Goal: Information Seeking & Learning: Check status

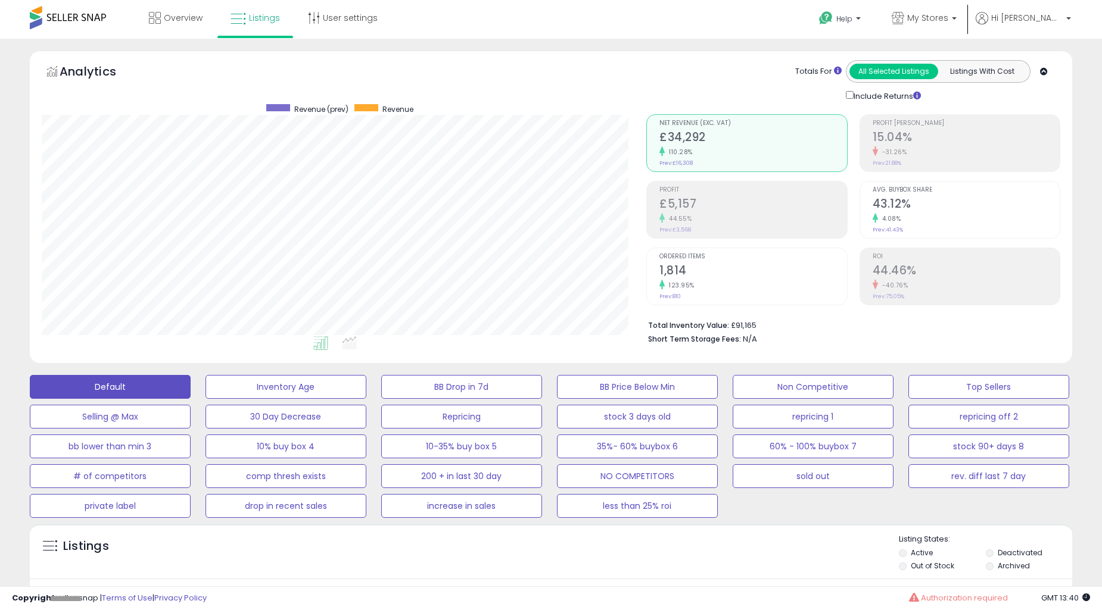
select select "**"
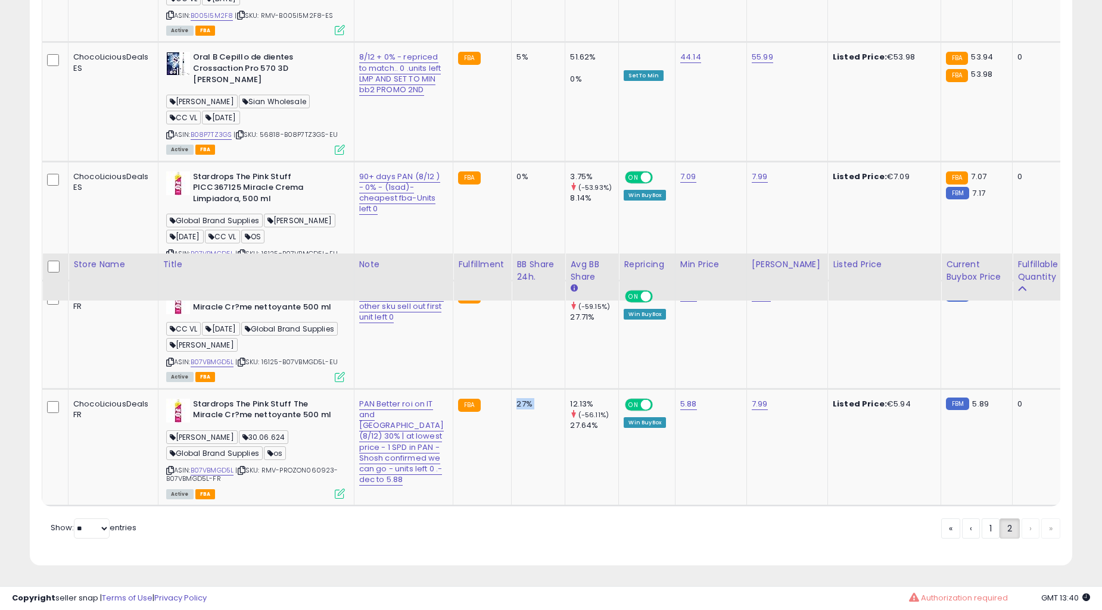
scroll to position [0, 49]
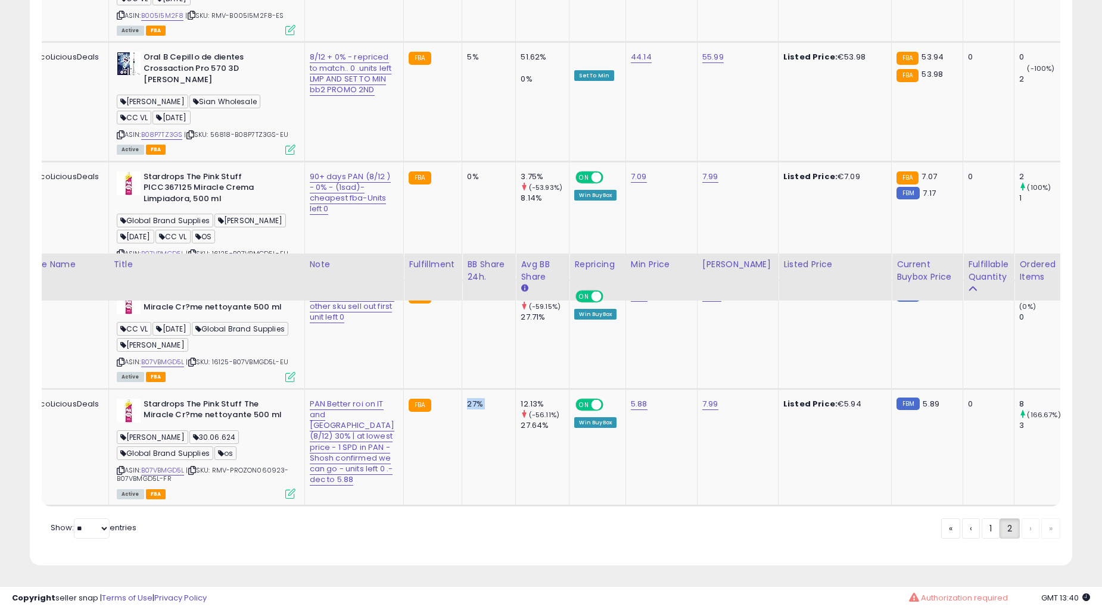
click at [462, 429] on td "27%" at bounding box center [489, 447] width 54 height 117
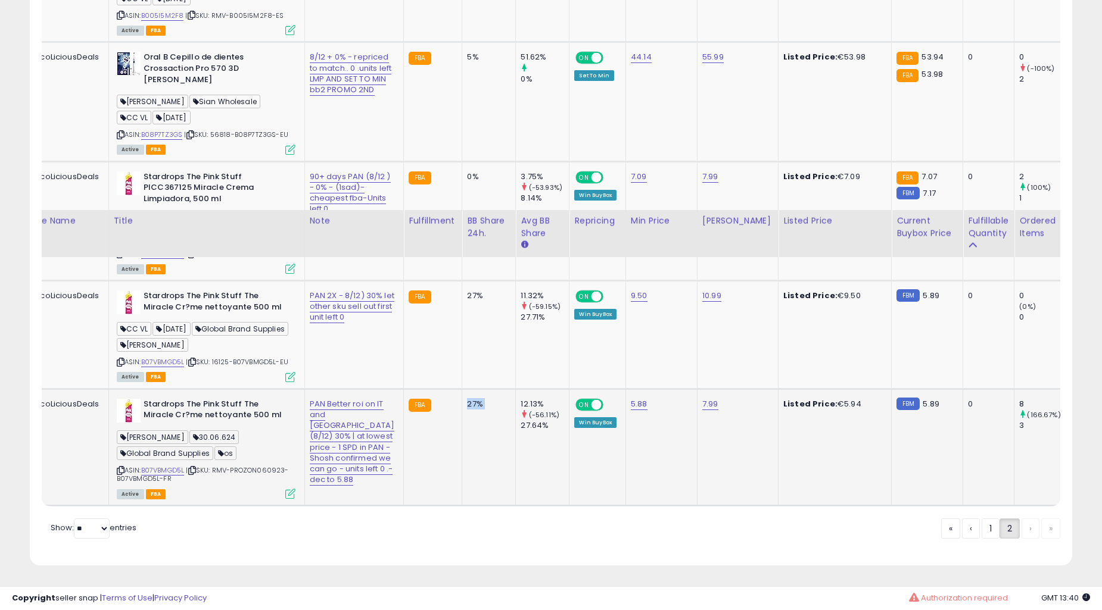
scroll to position [3664, 0]
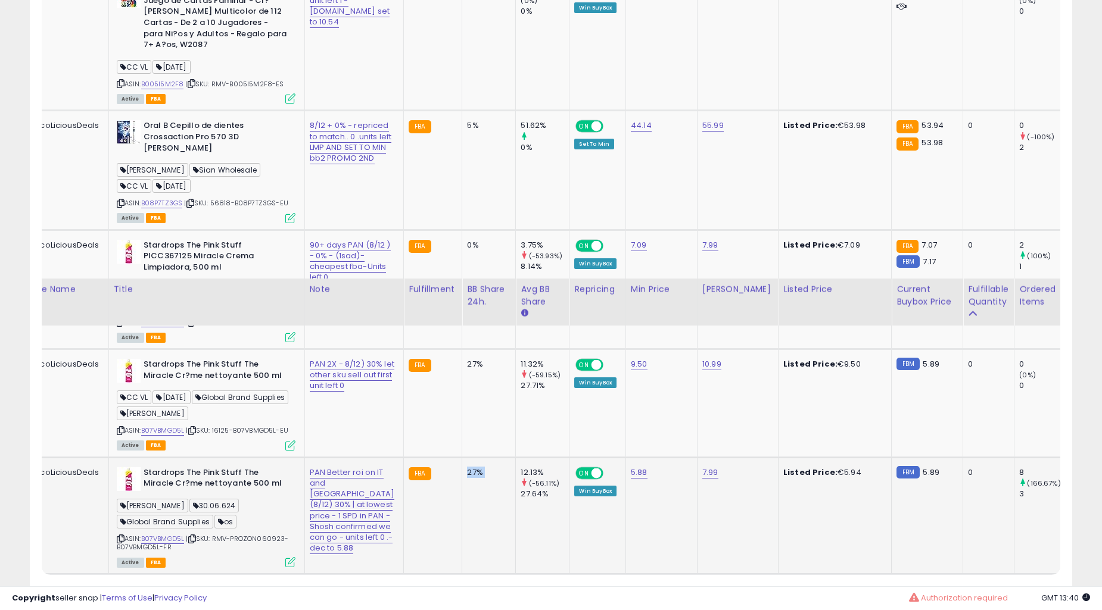
click at [462, 230] on td "5%" at bounding box center [489, 170] width 54 height 119
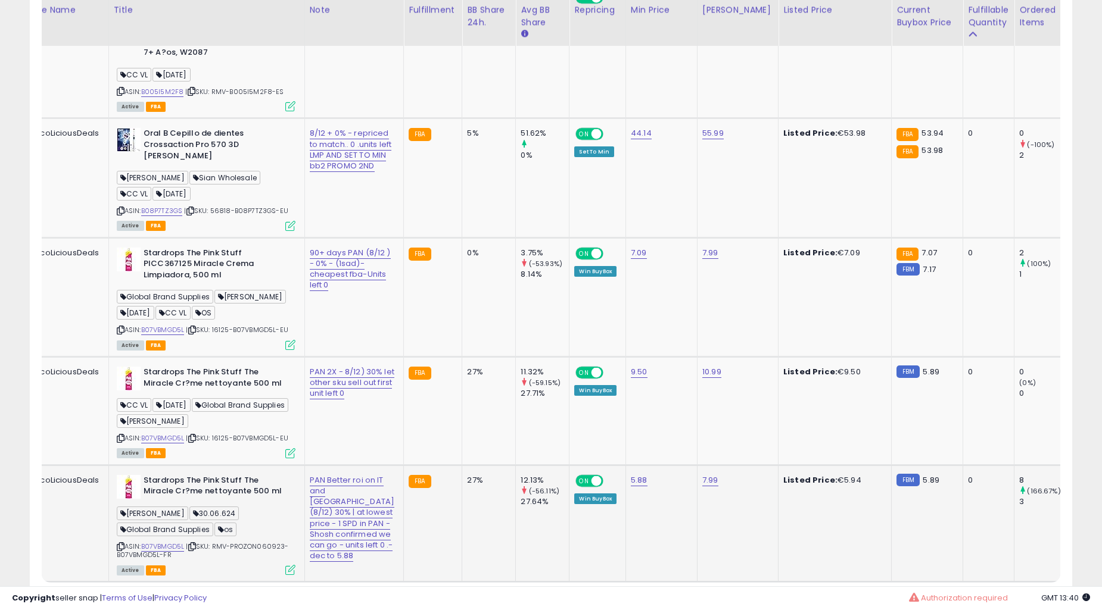
click at [462, 238] on td "5%" at bounding box center [489, 178] width 54 height 119
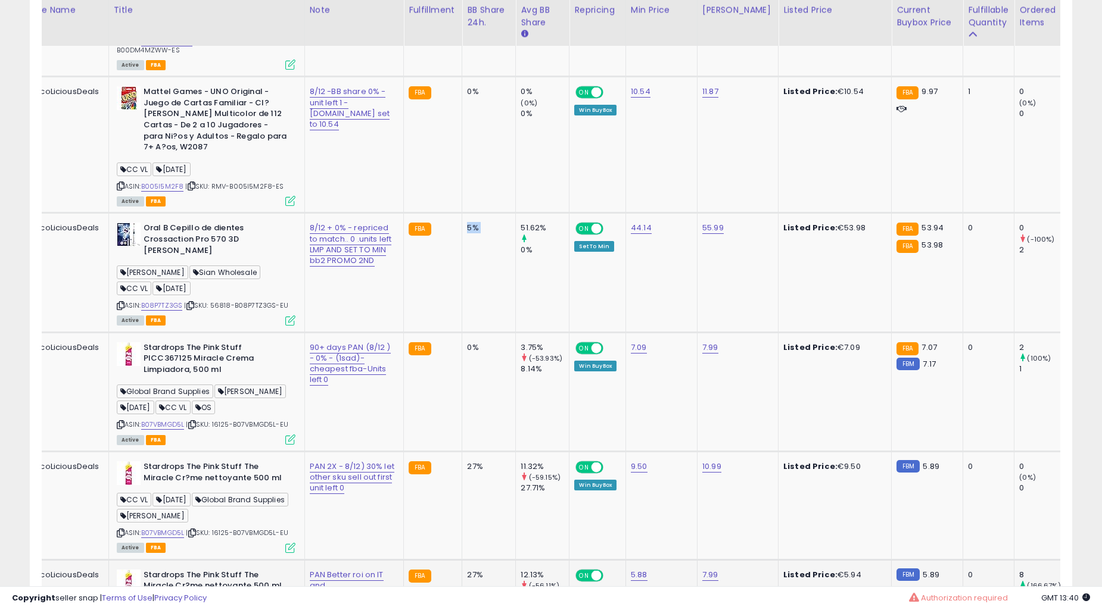
click at [462, 213] on td "0%" at bounding box center [489, 145] width 54 height 136
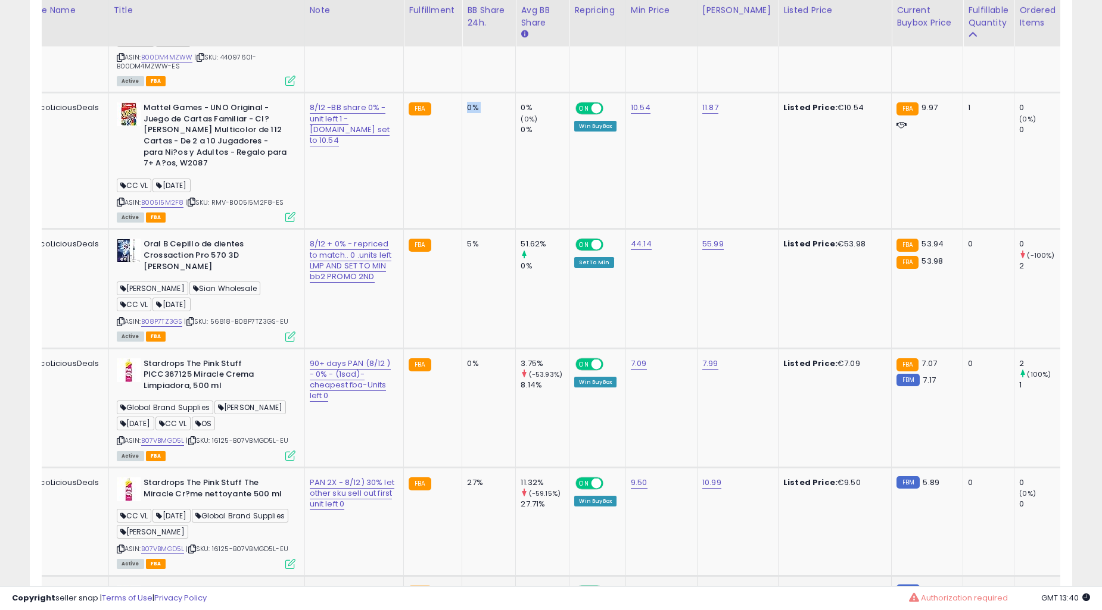
click at [462, 229] on td "0%" at bounding box center [489, 161] width 54 height 136
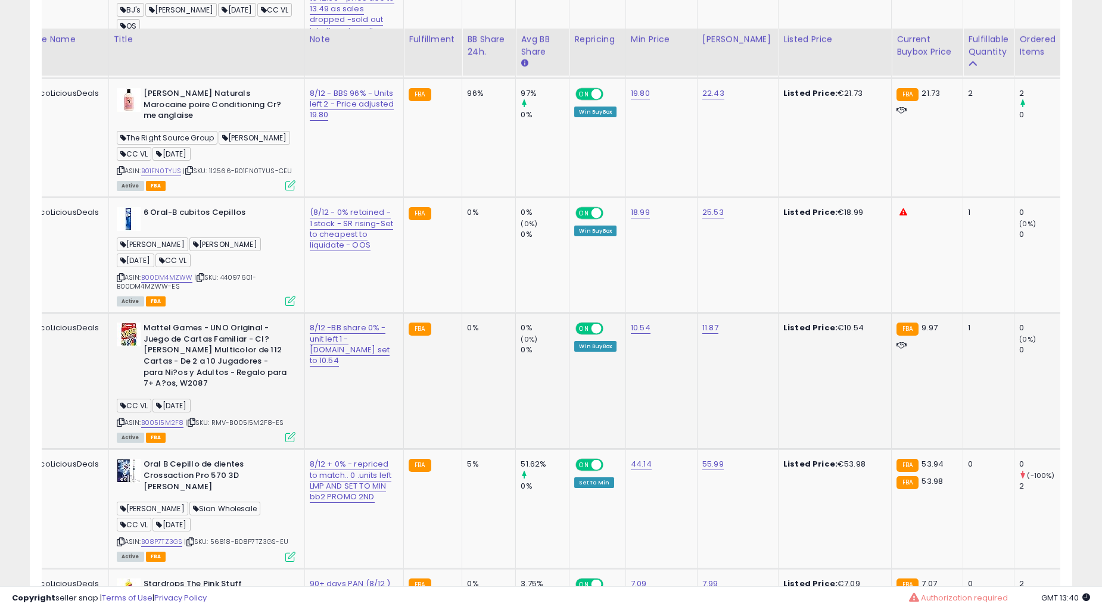
click at [467, 218] on div "0%" at bounding box center [486, 212] width 39 height 11
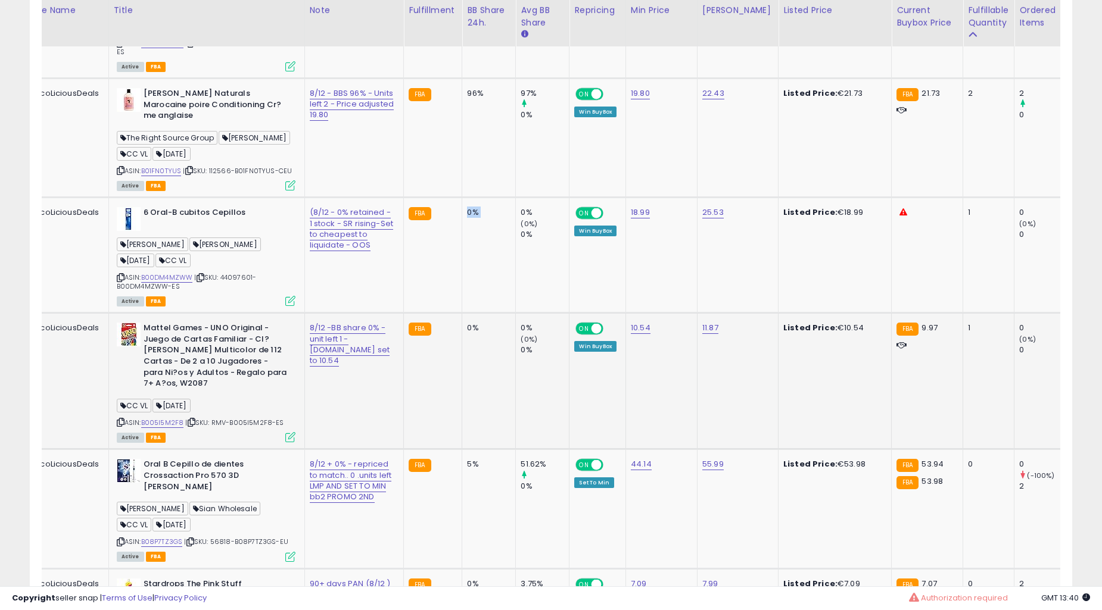
click at [467, 218] on div "0%" at bounding box center [486, 212] width 39 height 11
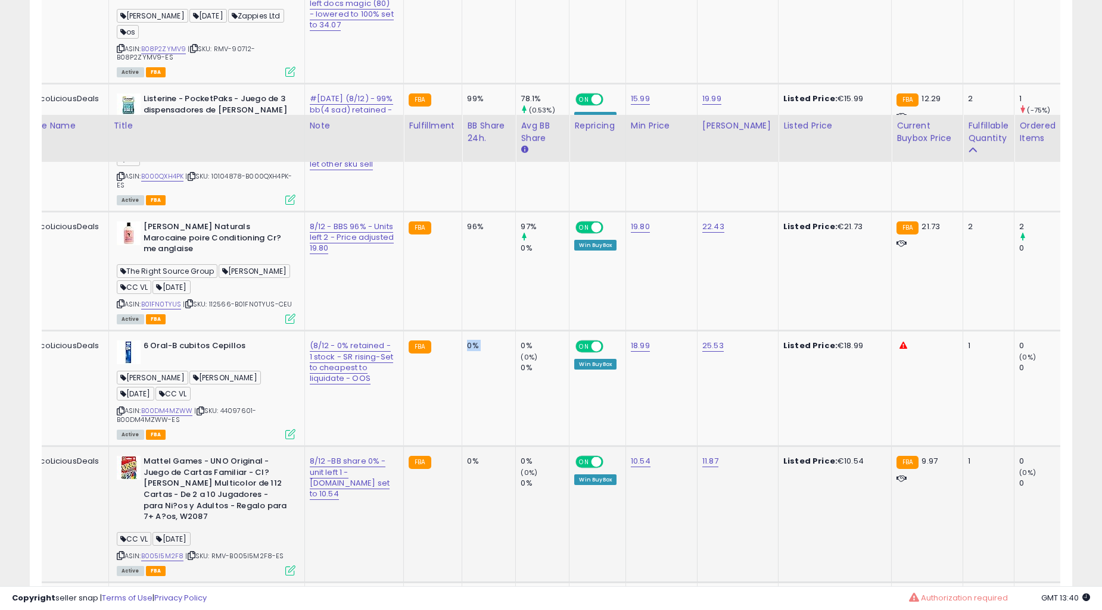
click at [462, 212] on td "99%" at bounding box center [489, 148] width 54 height 128
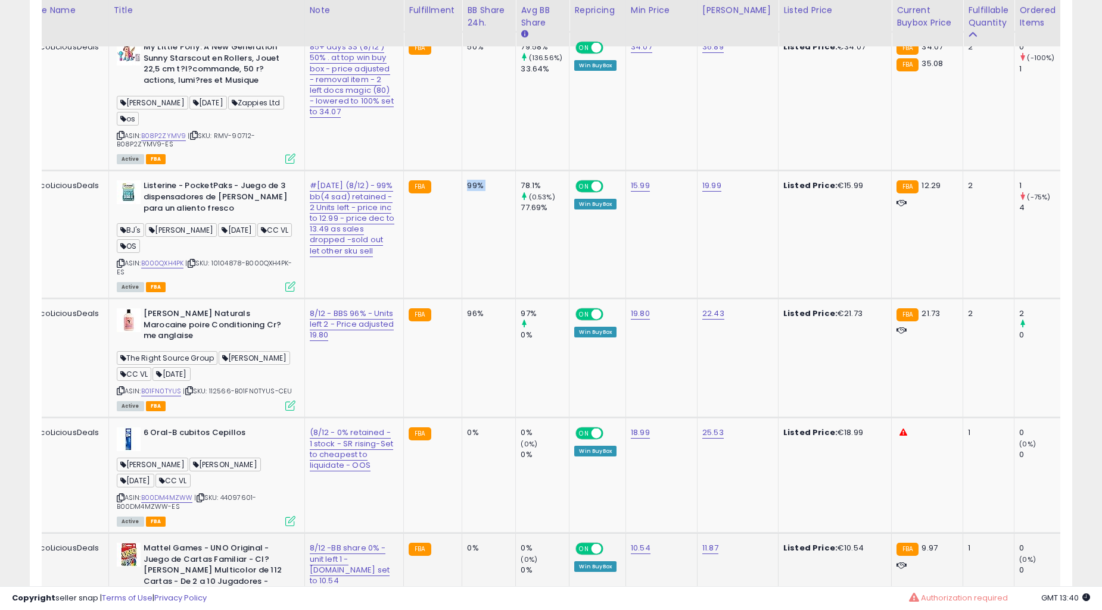
click at [462, 299] on td "99%" at bounding box center [489, 235] width 54 height 128
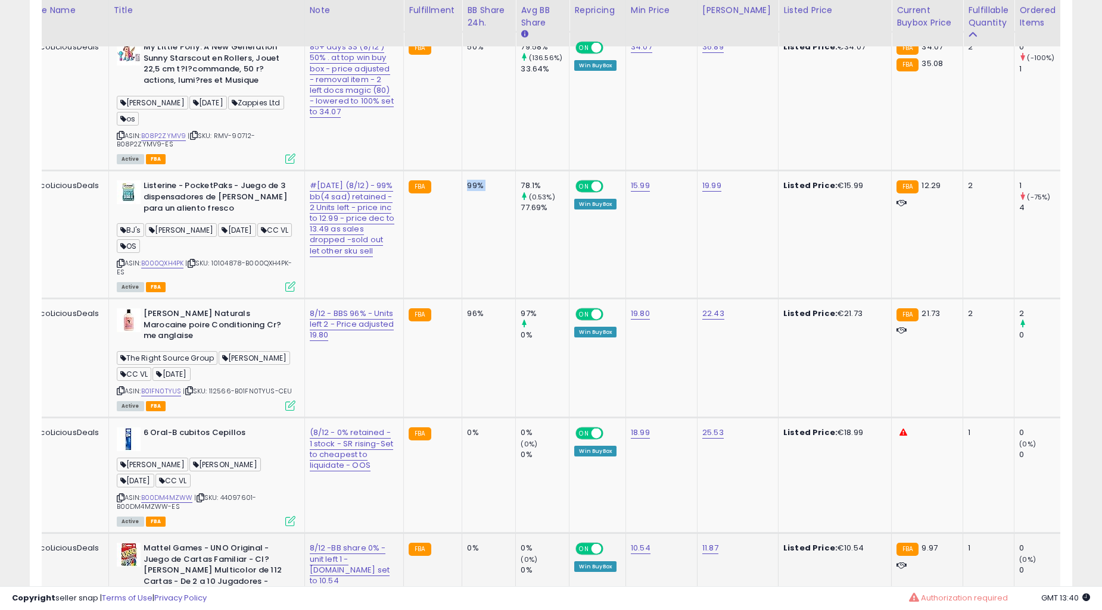
click at [462, 299] on td "99%" at bounding box center [489, 235] width 54 height 128
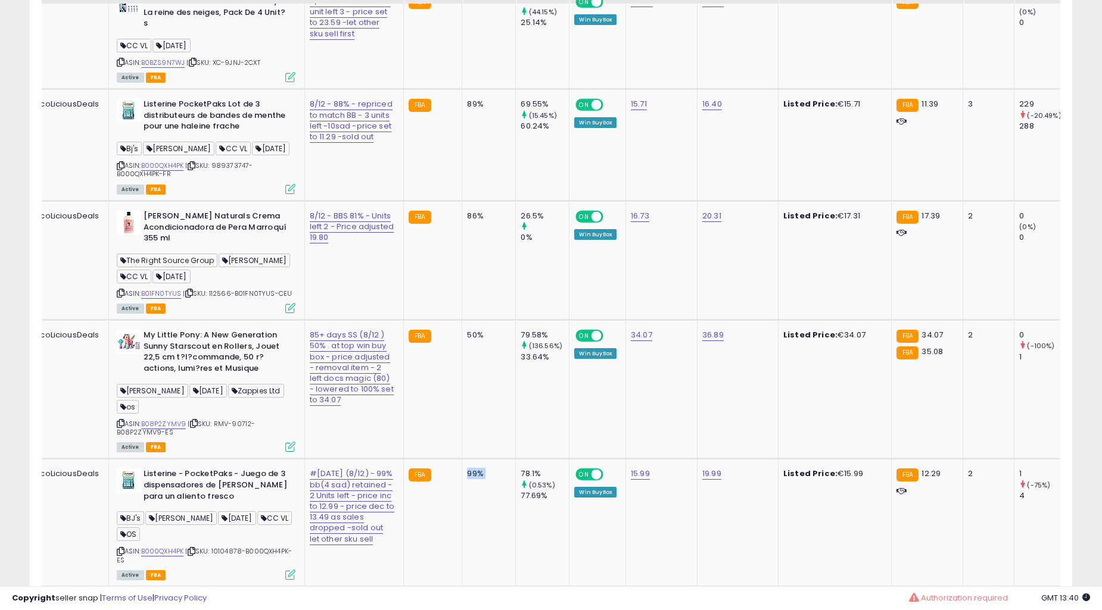
scroll to position [2782, 0]
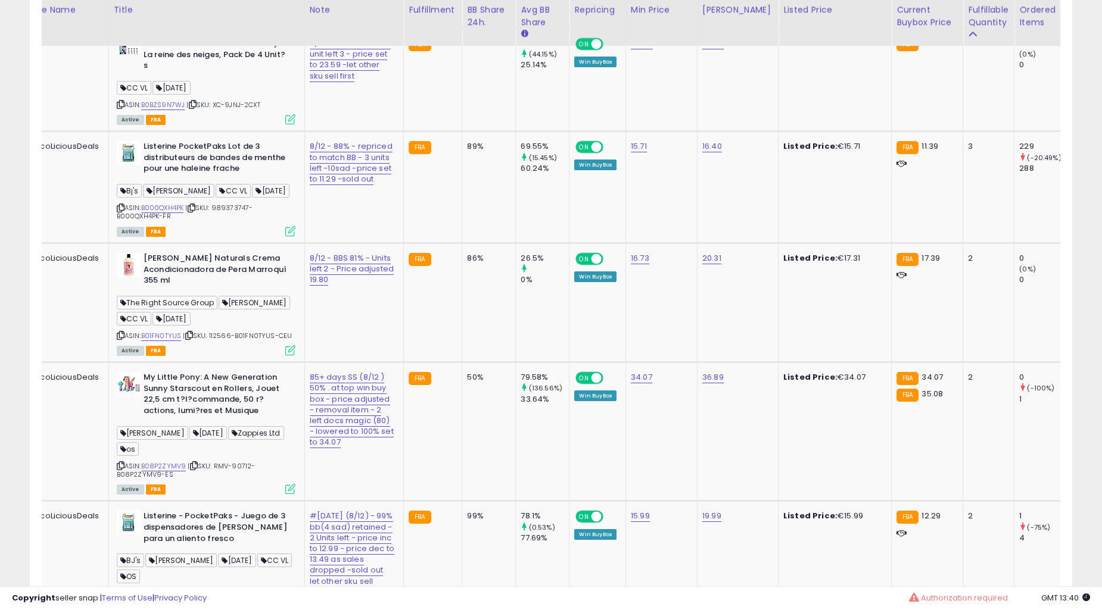
click at [462, 362] on td "86%" at bounding box center [489, 302] width 54 height 119
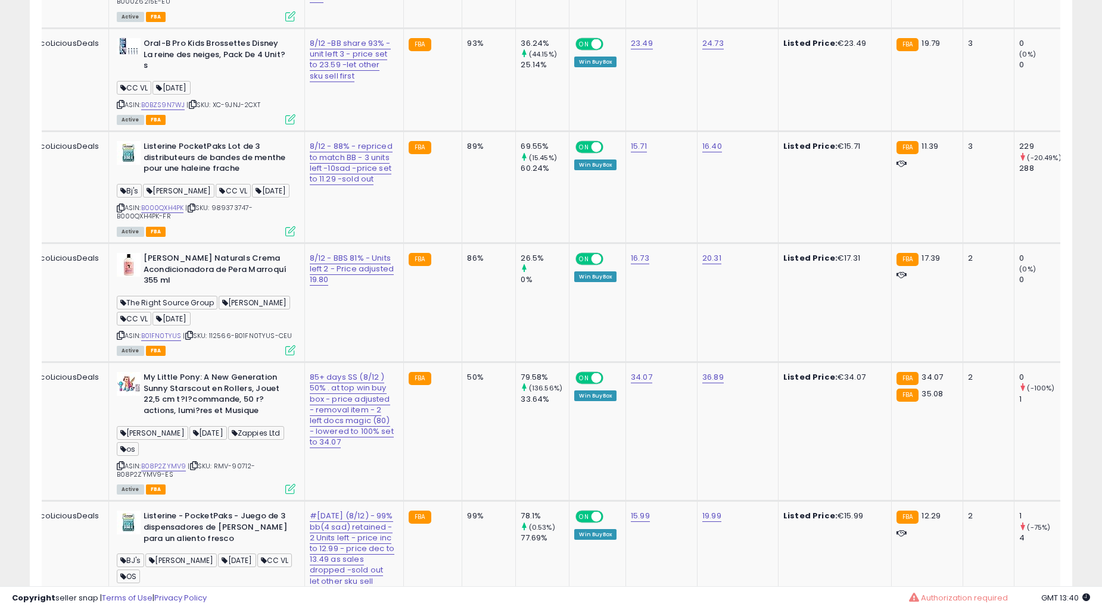
scroll to position [2671, 0]
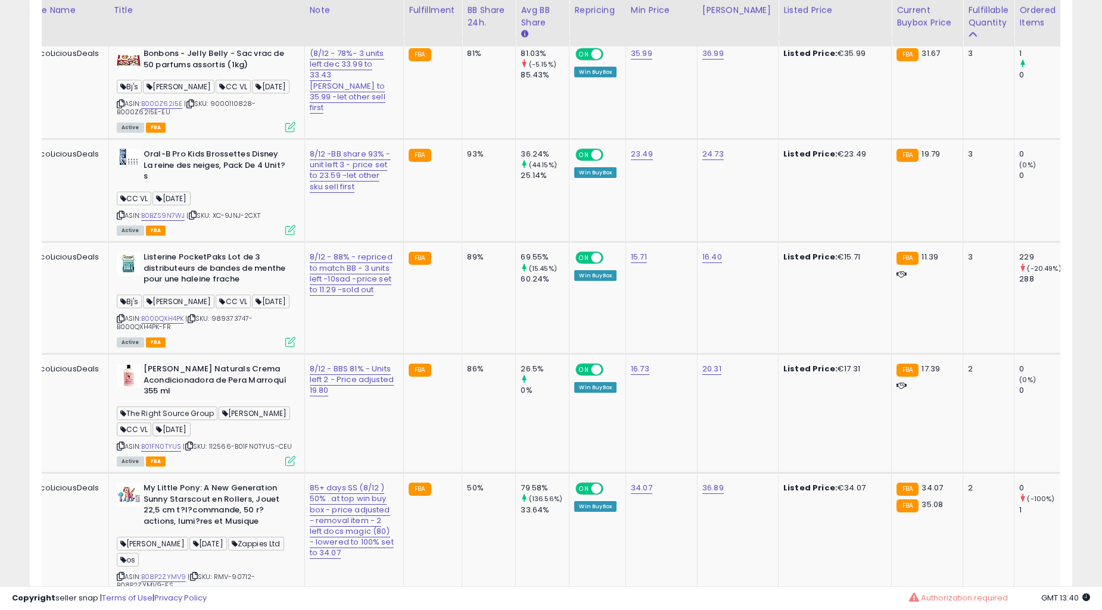
click at [462, 354] on td "89%" at bounding box center [489, 298] width 54 height 112
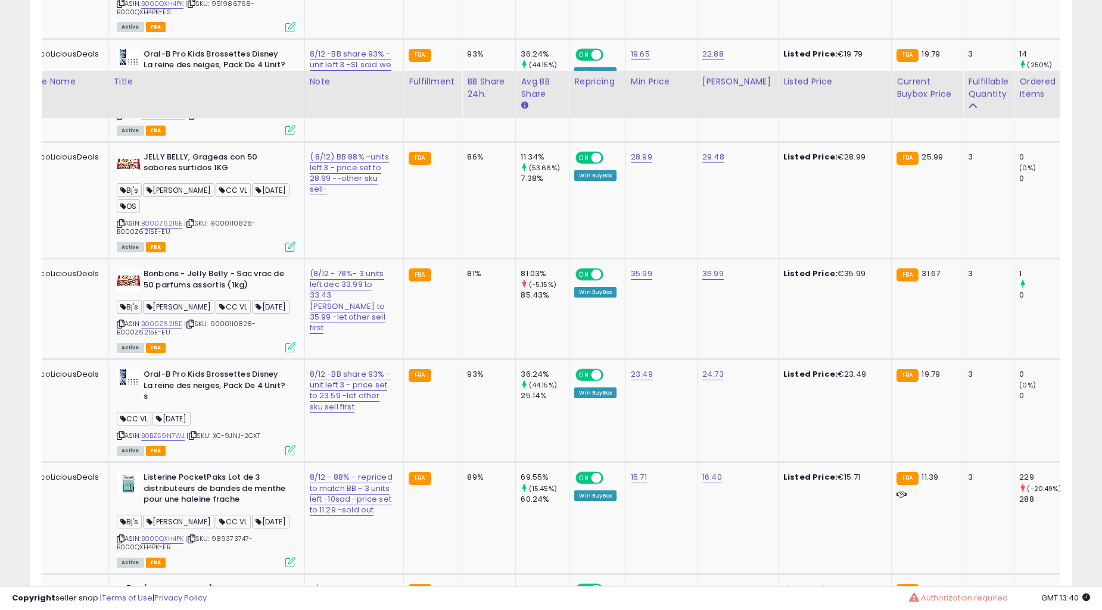
click at [462, 359] on td "81%" at bounding box center [489, 308] width 54 height 101
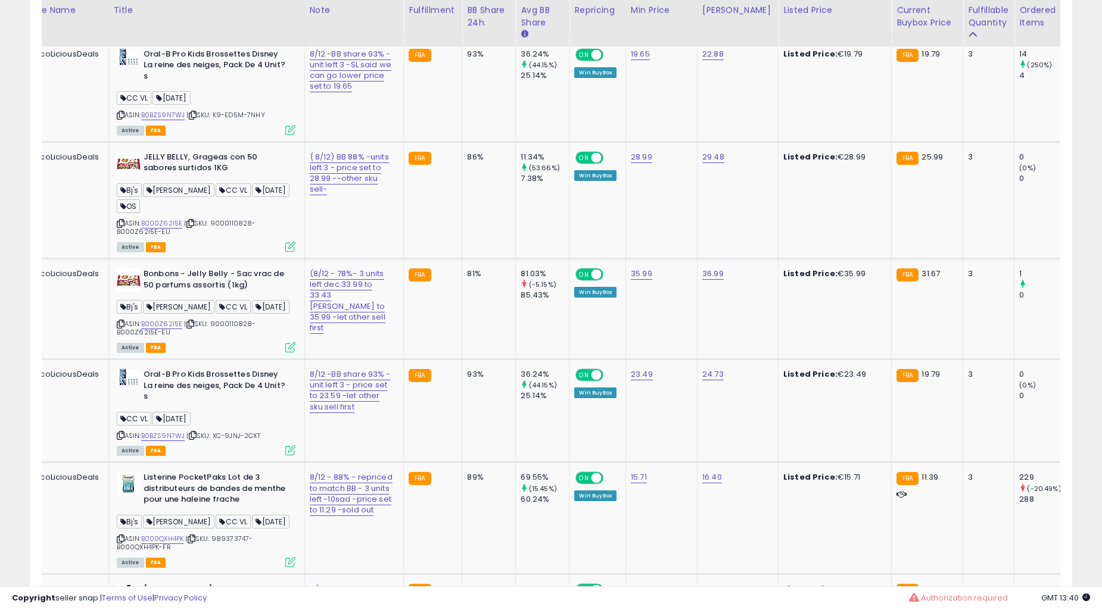
click at [462, 359] on td "81%" at bounding box center [489, 308] width 54 height 101
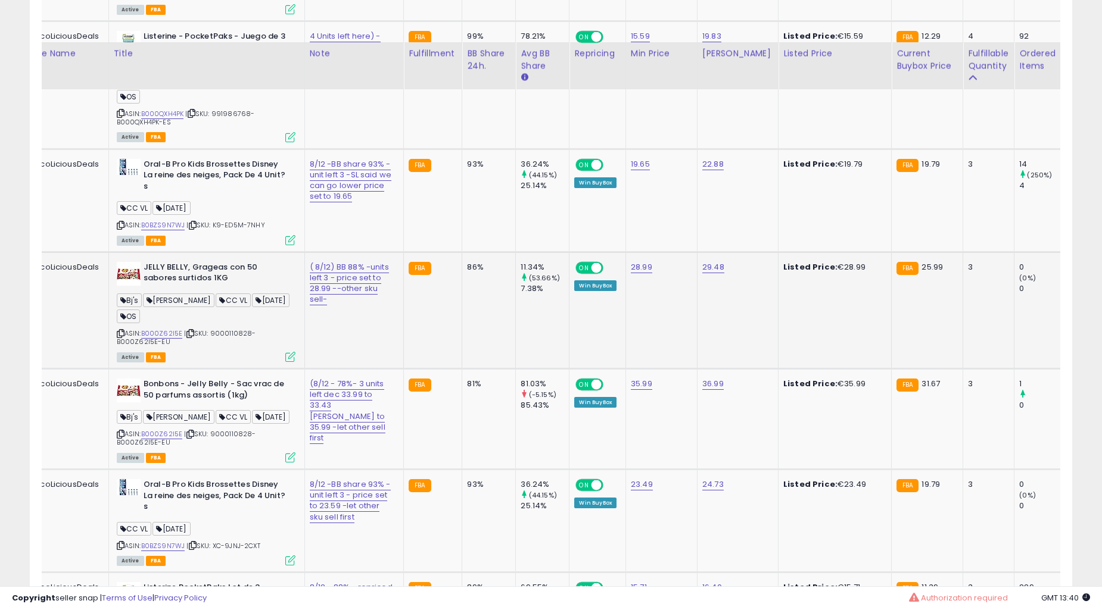
click at [462, 369] on td "86%" at bounding box center [489, 310] width 54 height 117
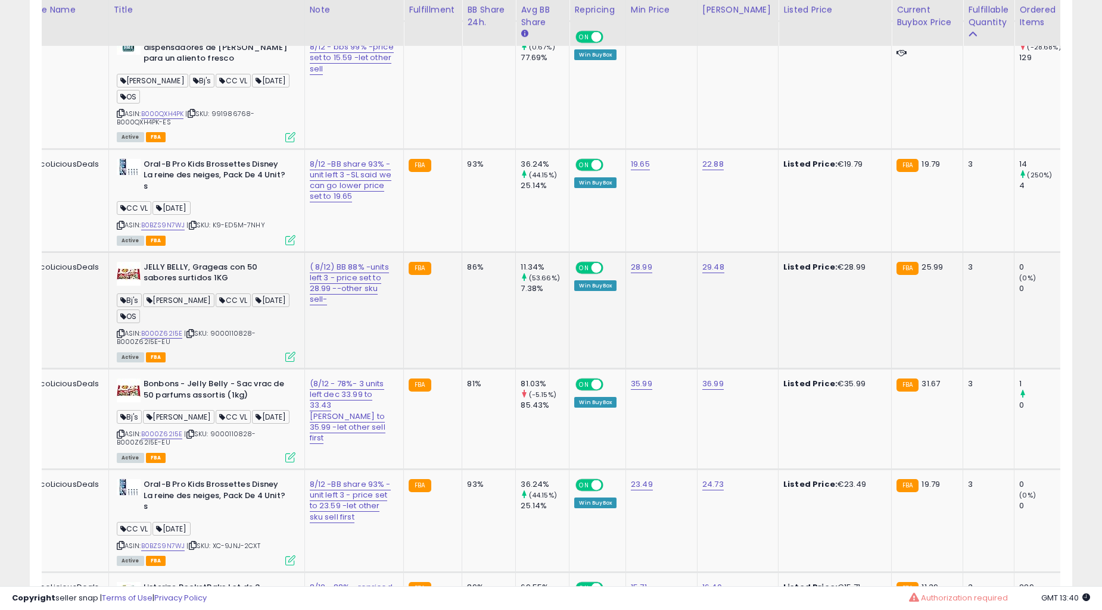
click at [462, 369] on td "86%" at bounding box center [489, 310] width 54 height 117
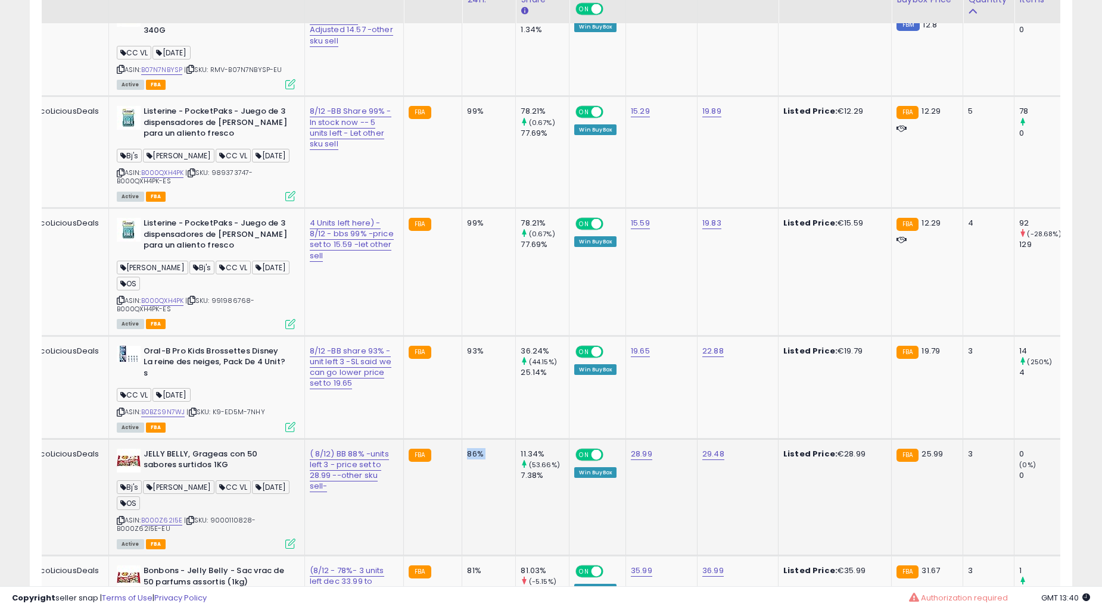
click at [462, 336] on td "99%" at bounding box center [489, 272] width 54 height 128
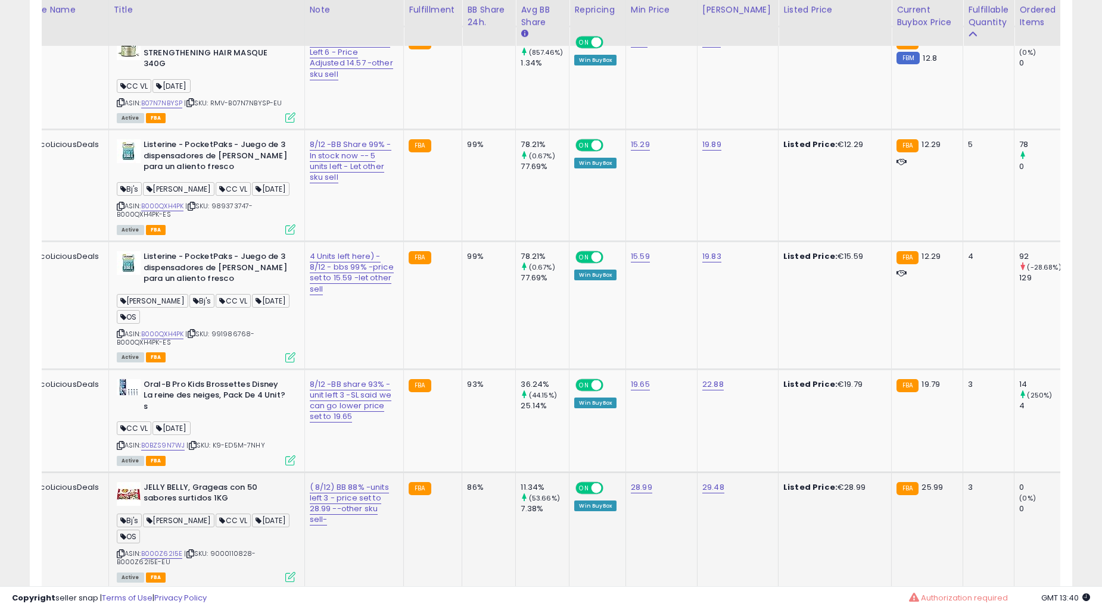
click at [462, 369] on td "99%" at bounding box center [489, 305] width 54 height 128
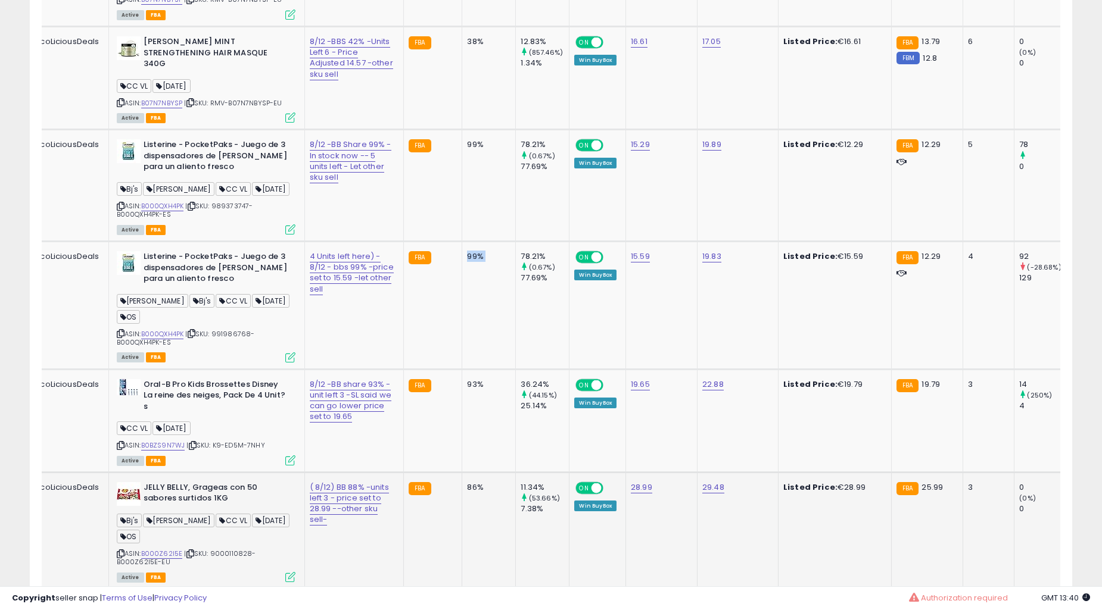
scroll to position [1899, 0]
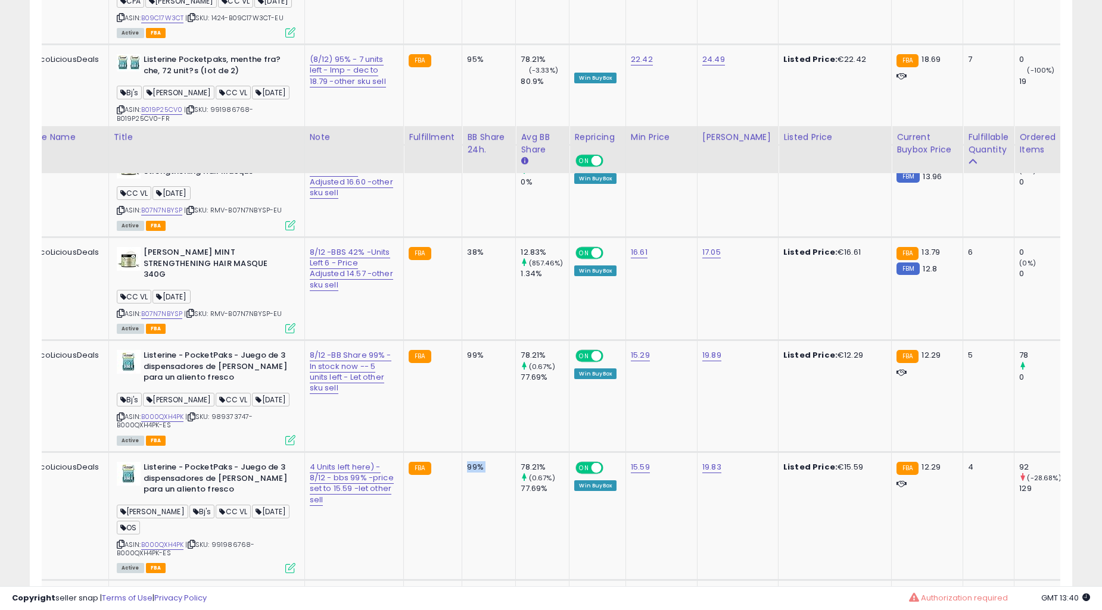
click at [462, 340] on td "38%" at bounding box center [489, 288] width 54 height 103
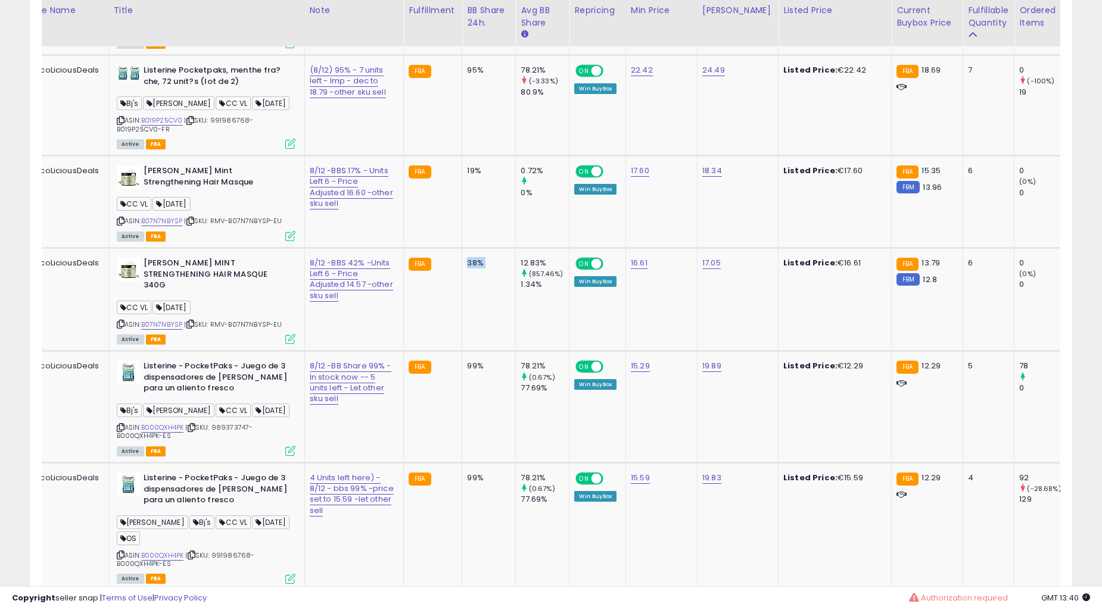
click at [462, 351] on td "38%" at bounding box center [489, 299] width 54 height 103
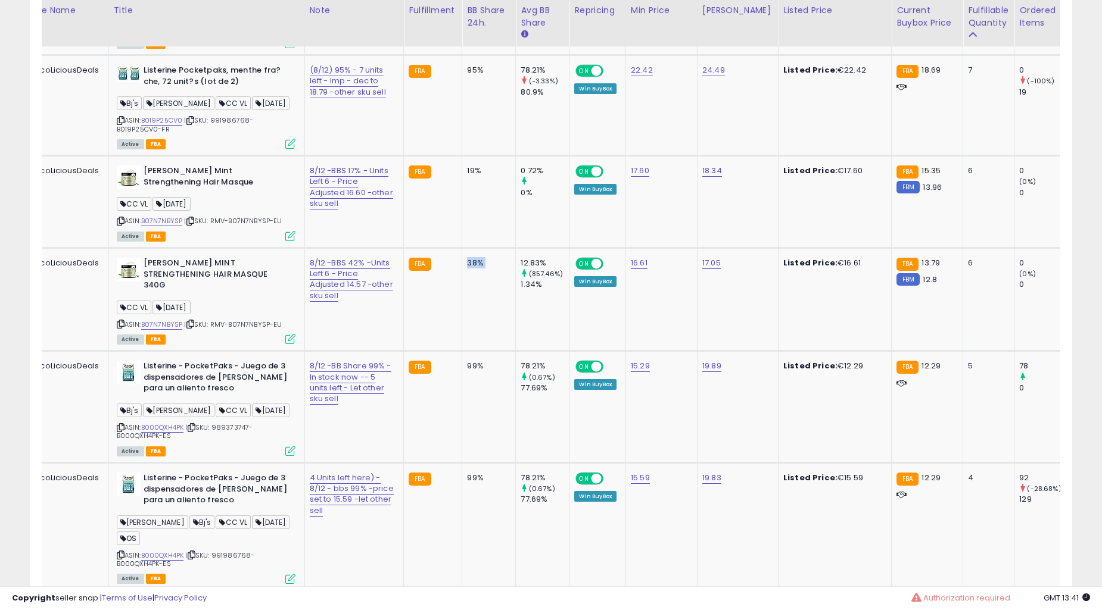
click at [462, 351] on td "38%" at bounding box center [489, 299] width 54 height 103
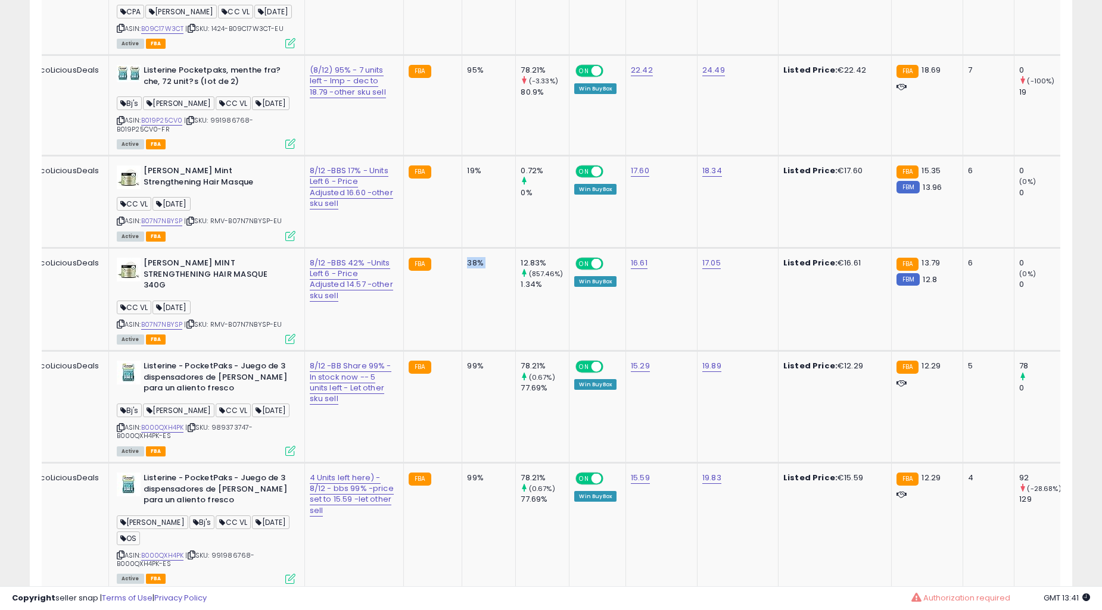
scroll to position [1789, 0]
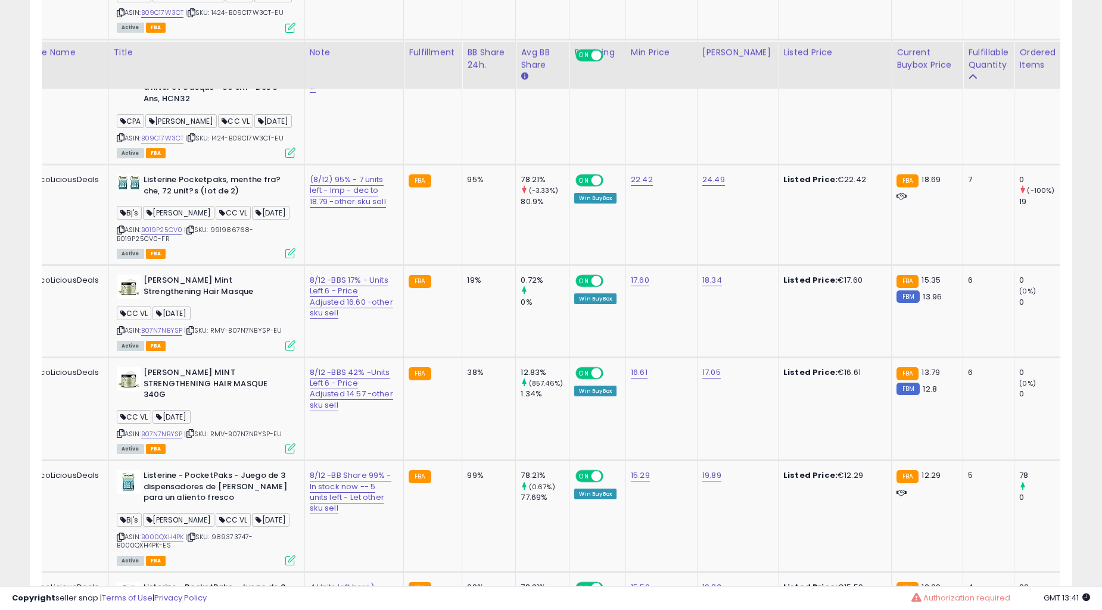
click at [462, 358] on td "19%" at bounding box center [489, 312] width 54 height 92
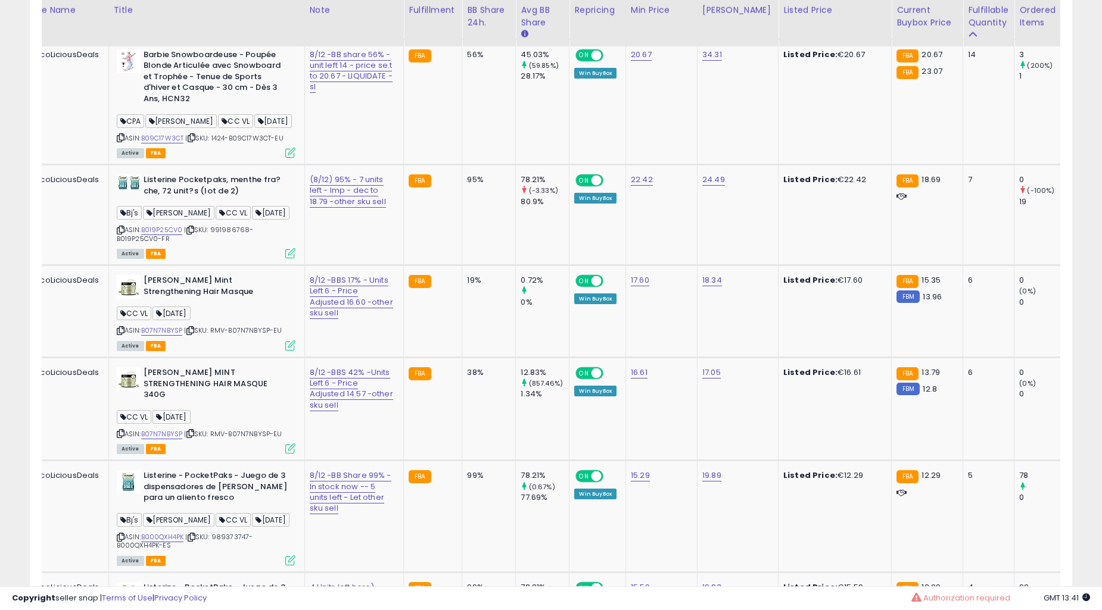
click at [462, 358] on td "19%" at bounding box center [489, 312] width 54 height 92
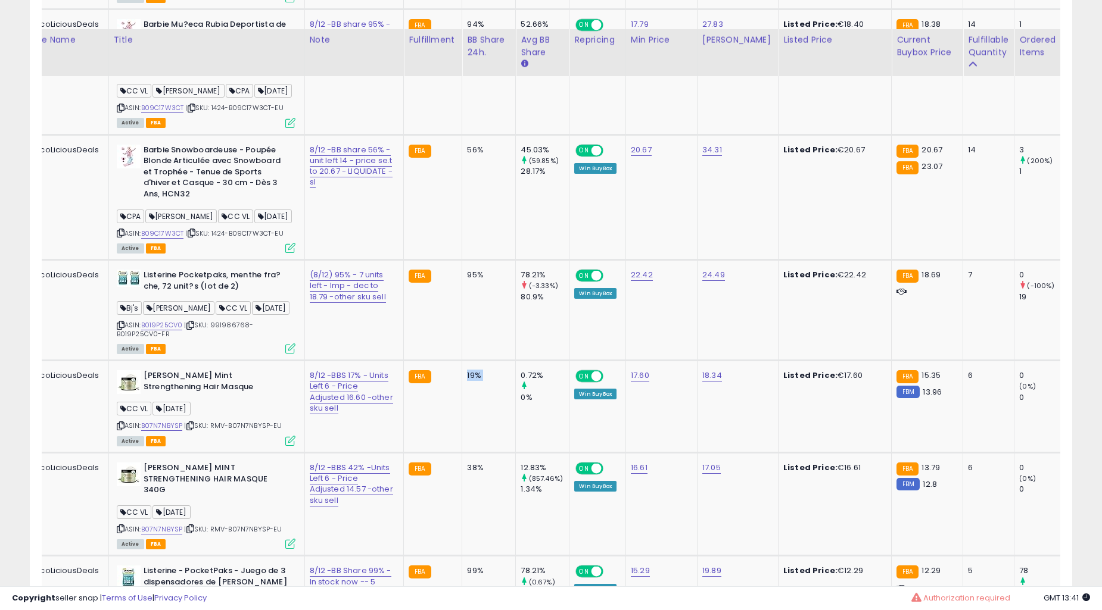
click at [467, 281] on div "95%" at bounding box center [486, 275] width 39 height 11
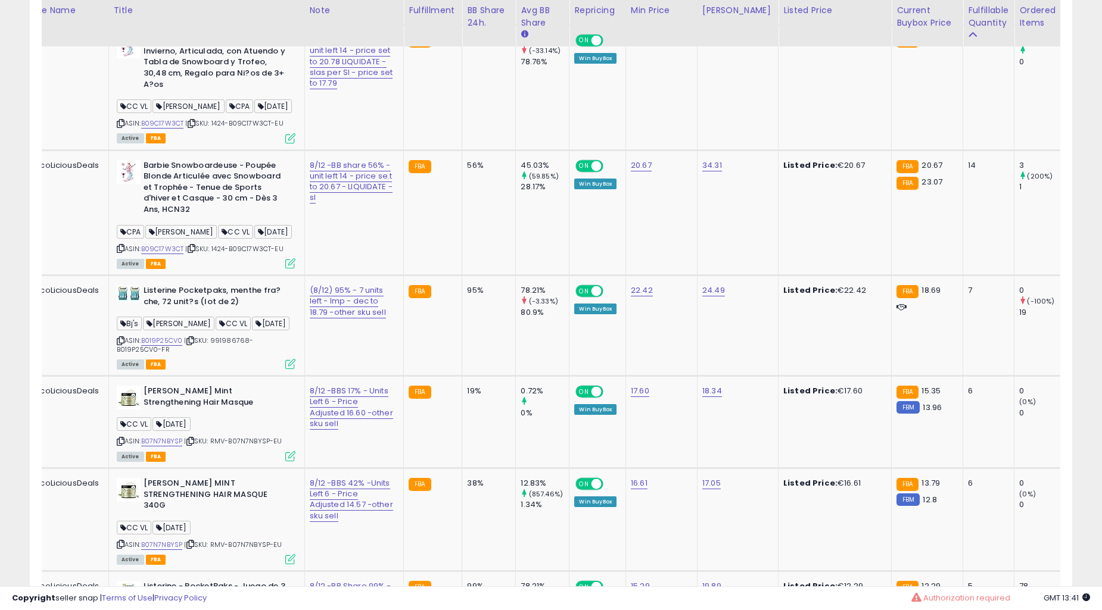
click at [467, 296] on div "95%" at bounding box center [486, 290] width 39 height 11
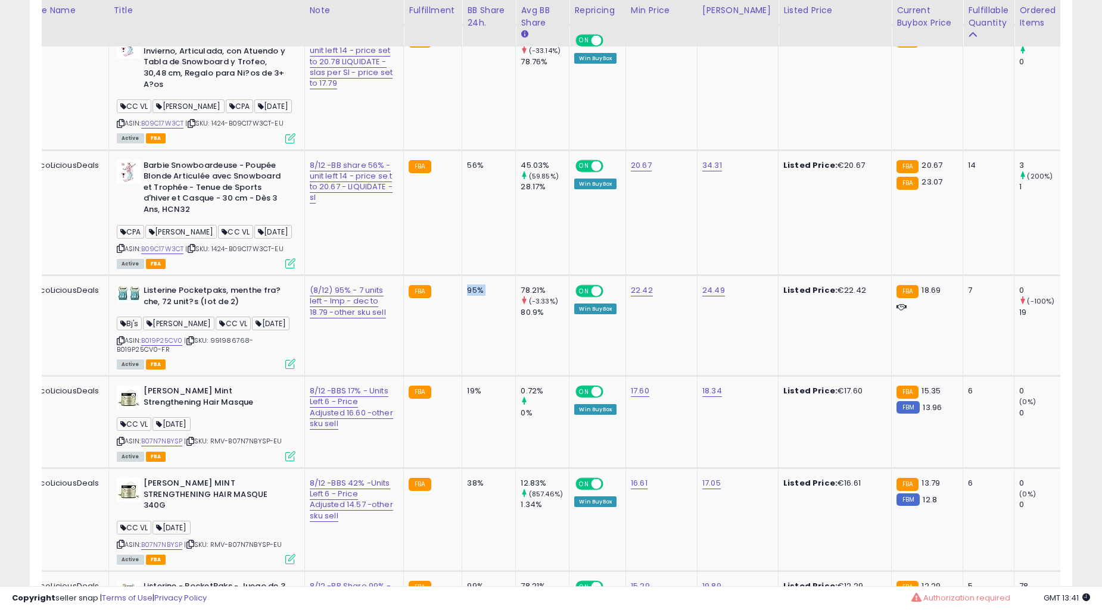
click at [467, 296] on div "95%" at bounding box center [486, 290] width 39 height 11
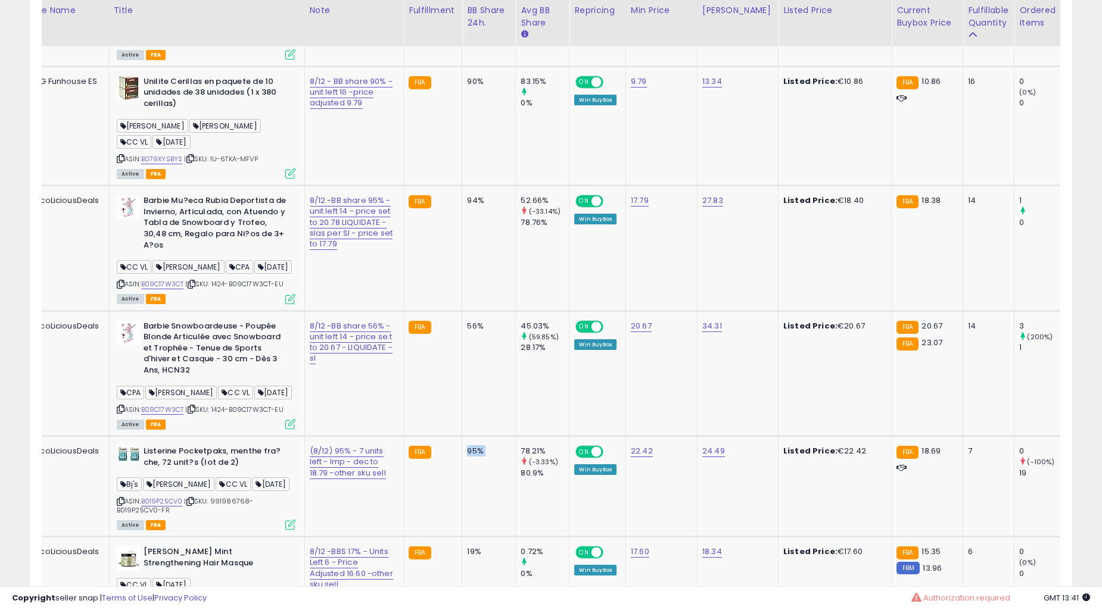
scroll to position [1458, 0]
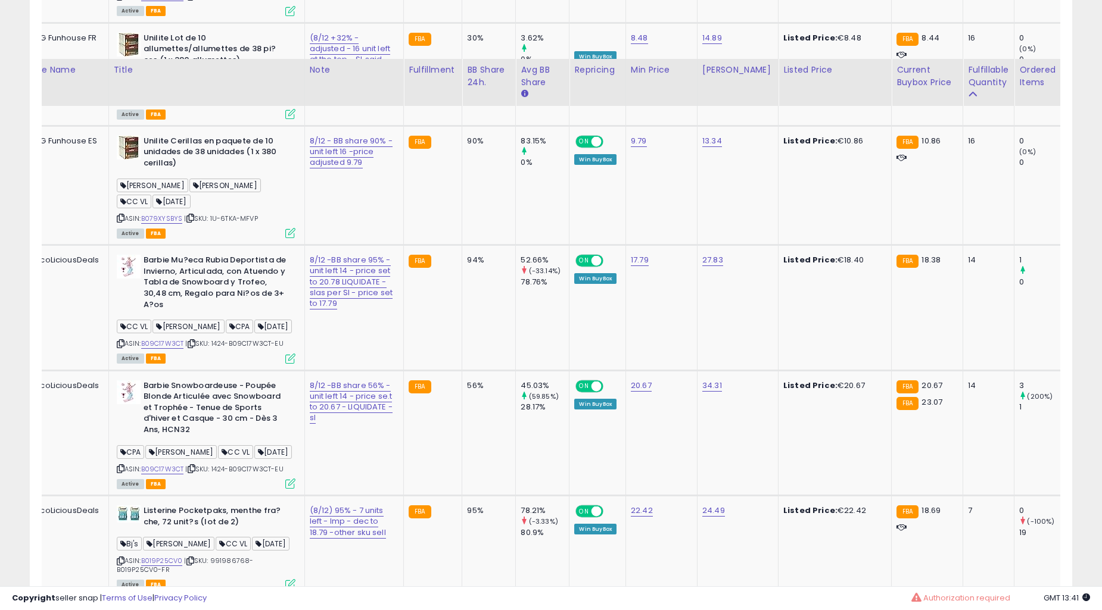
click at [462, 370] on td "94%" at bounding box center [489, 307] width 54 height 125
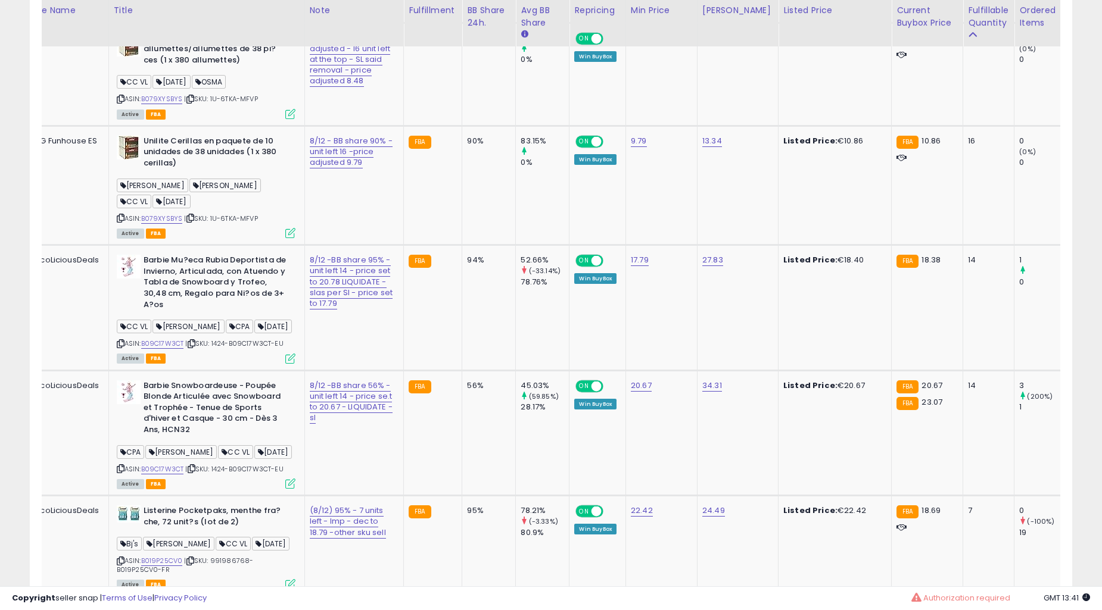
click at [462, 370] on td "94%" at bounding box center [489, 307] width 54 height 125
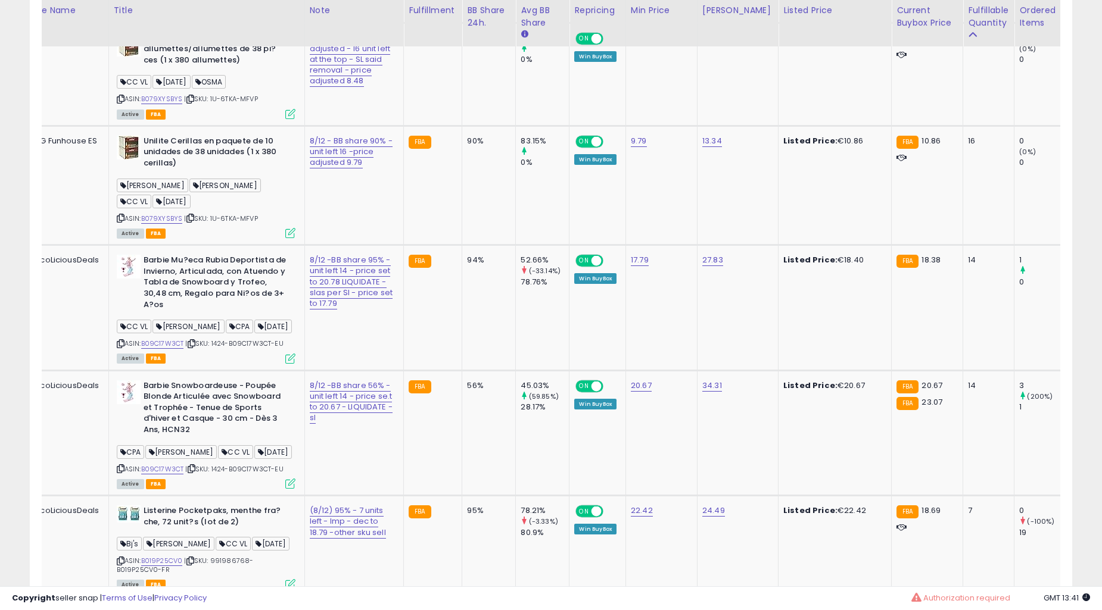
click at [462, 370] on td "94%" at bounding box center [489, 307] width 54 height 125
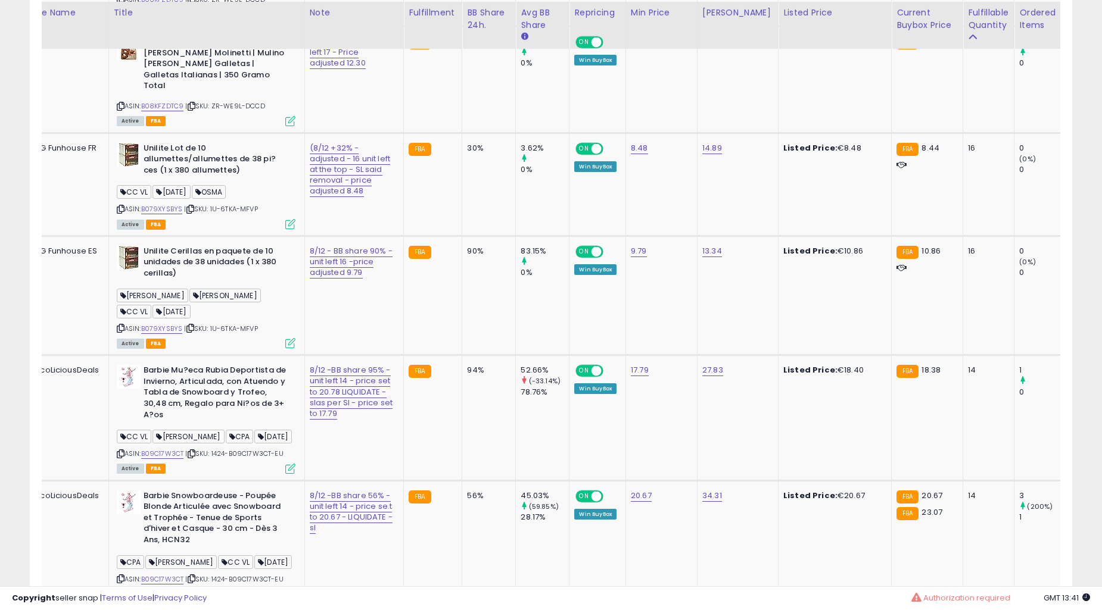
click at [462, 355] on td "90%" at bounding box center [489, 295] width 54 height 119
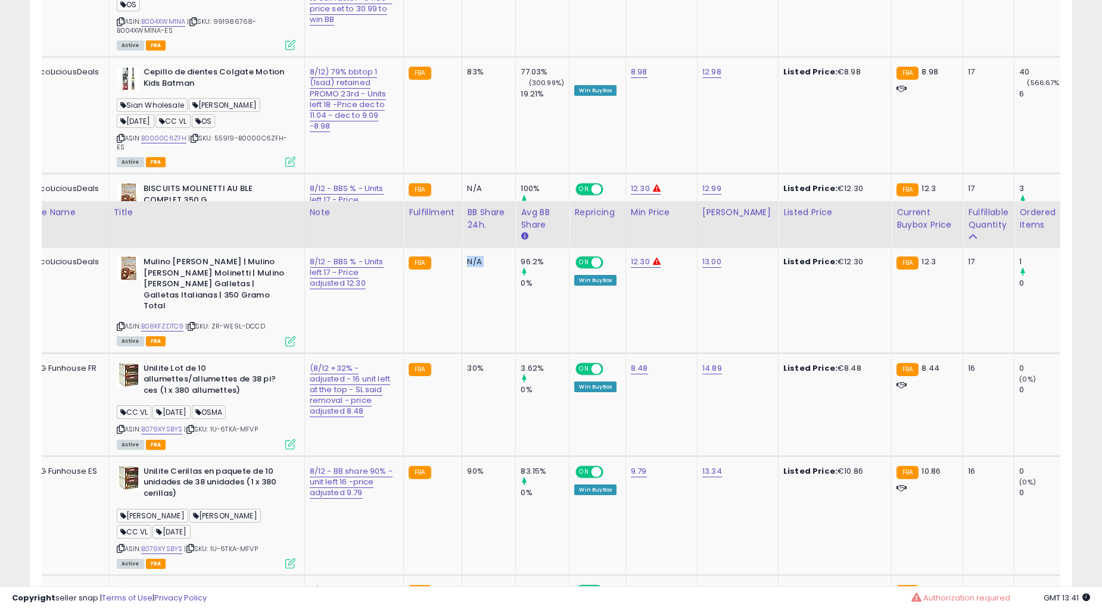
click at [462, 353] on td "N/A" at bounding box center [489, 300] width 54 height 106
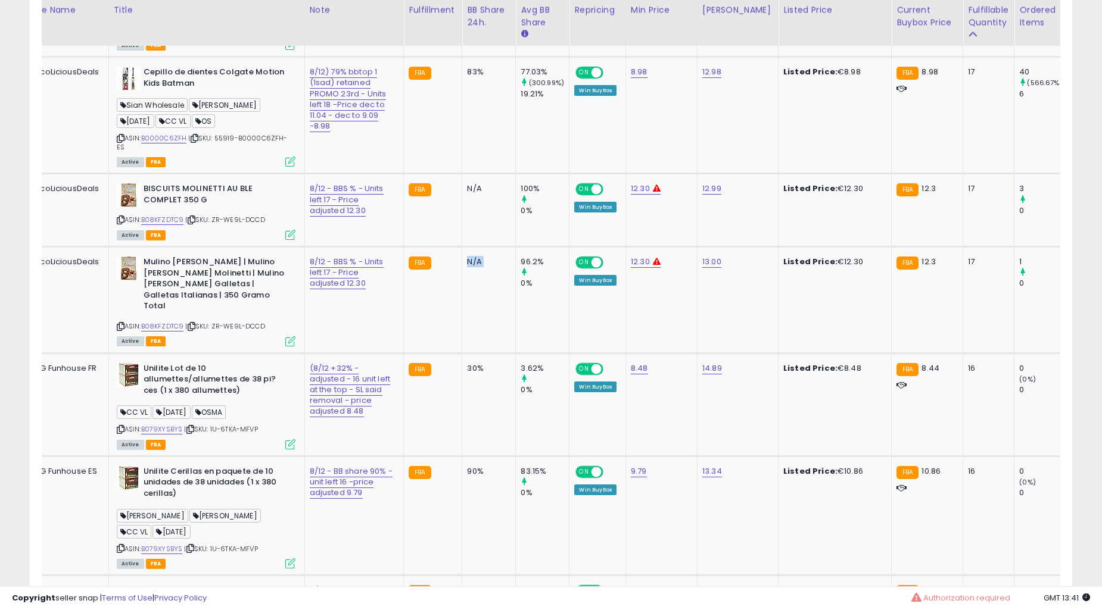
click at [462, 353] on td "N/A" at bounding box center [489, 300] width 54 height 106
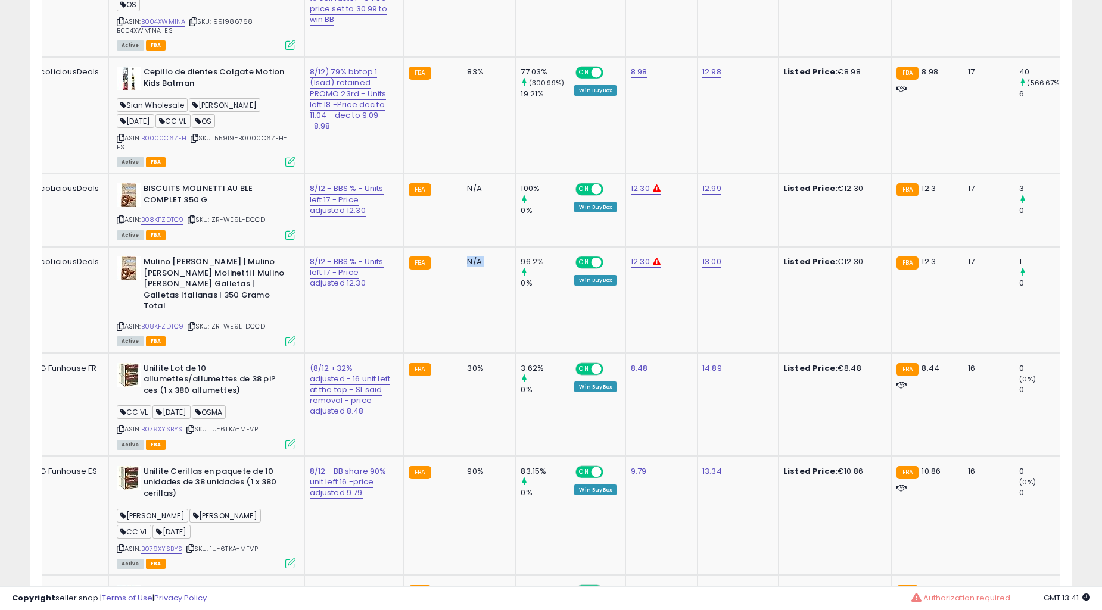
scroll to position [907, 0]
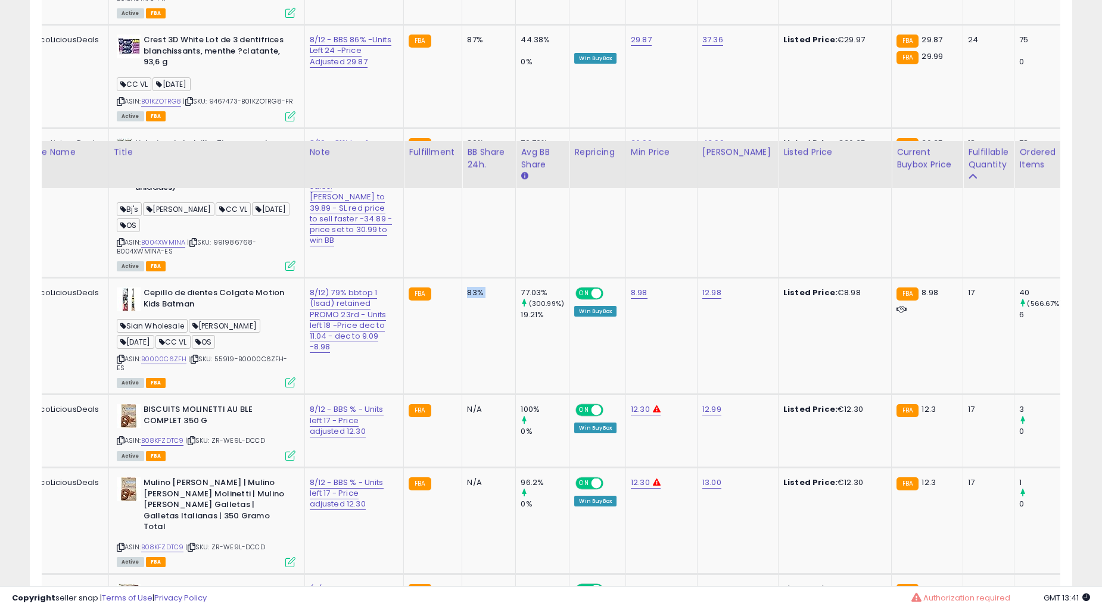
click at [462, 395] on td "83%" at bounding box center [489, 336] width 54 height 117
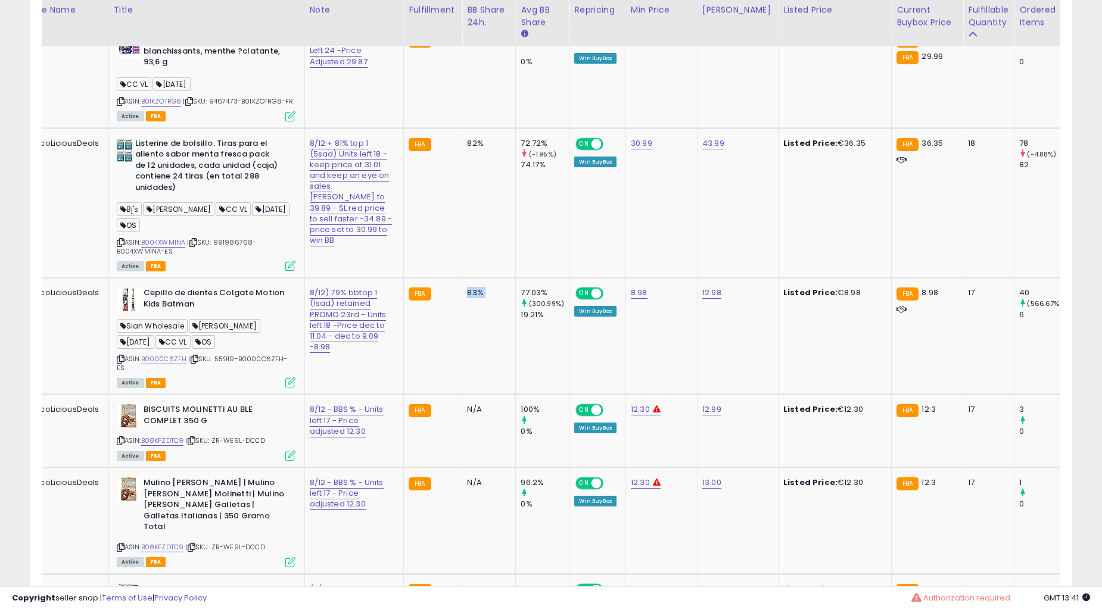
click at [462, 395] on td "83%" at bounding box center [489, 336] width 54 height 117
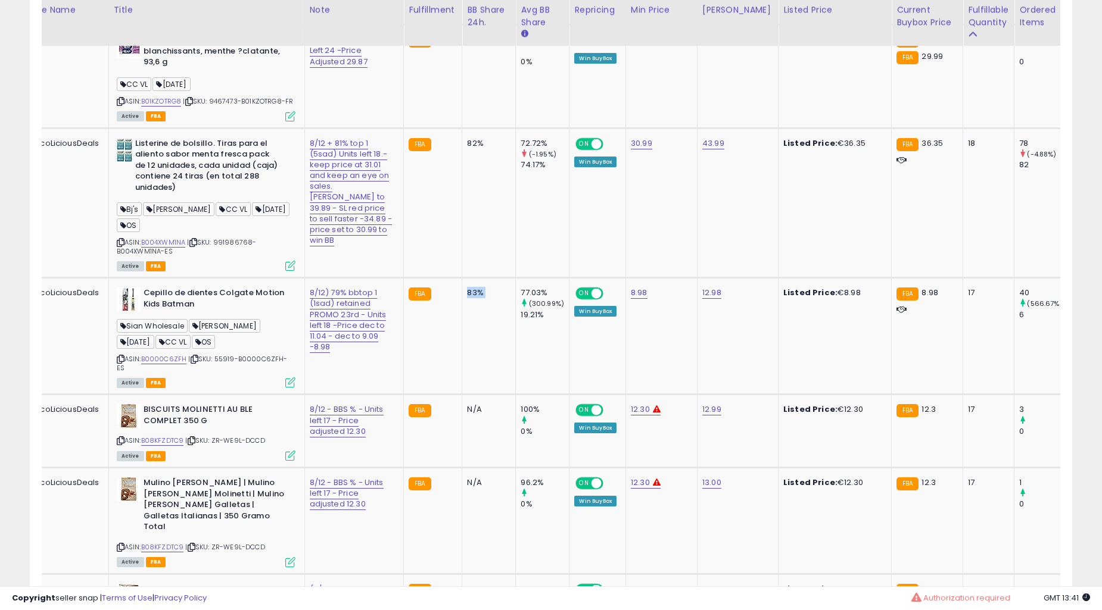
click at [462, 395] on td "83%" at bounding box center [489, 336] width 54 height 117
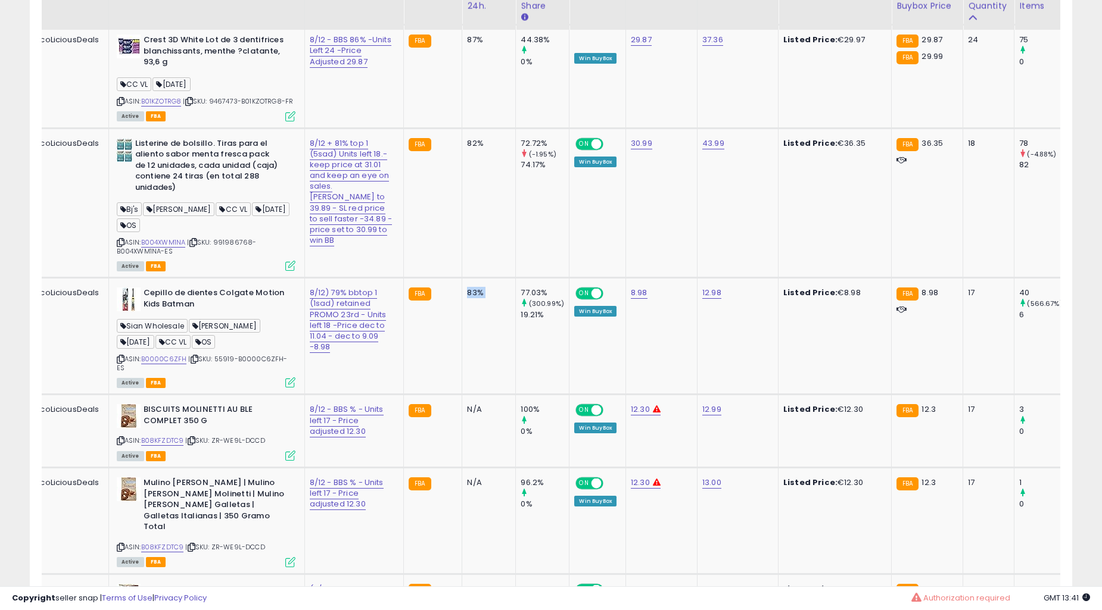
scroll to position [686, 0]
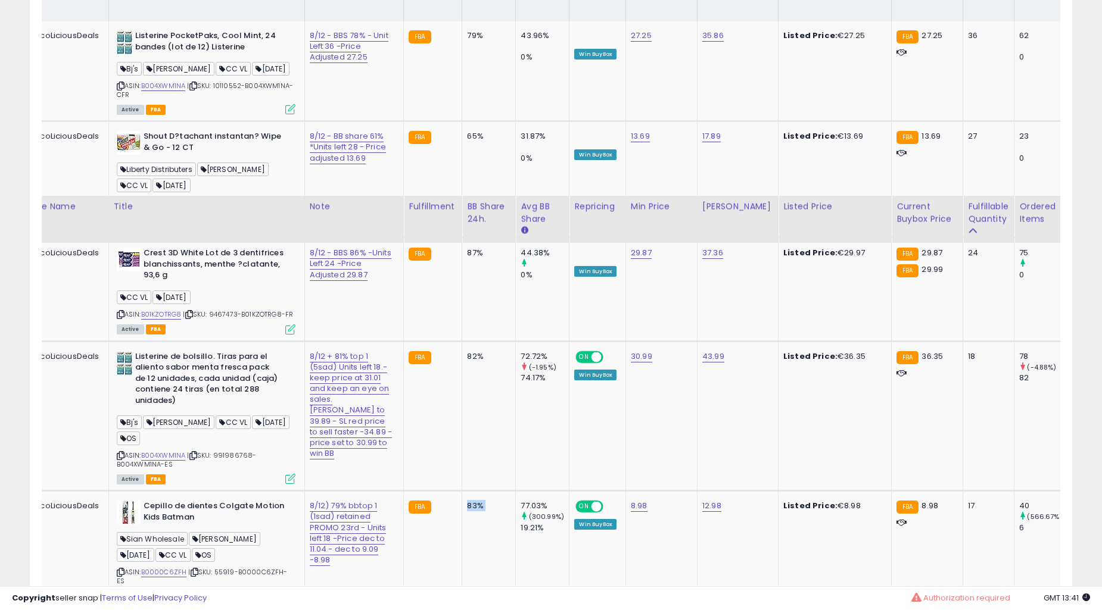
click at [462, 413] on td "82%" at bounding box center [489, 416] width 54 height 150
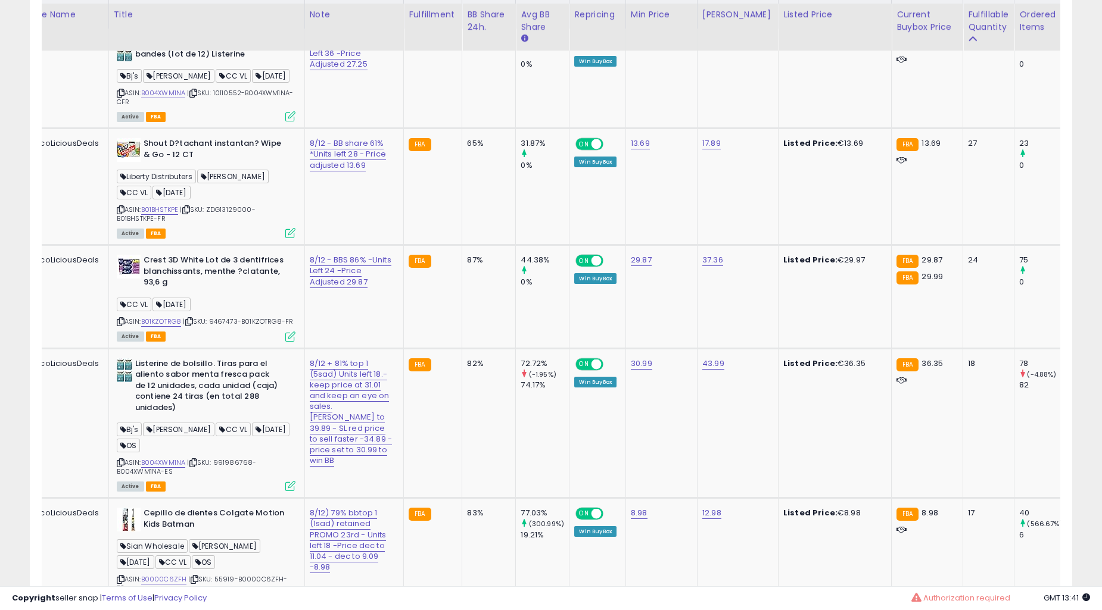
click at [462, 413] on td "82%" at bounding box center [489, 423] width 54 height 150
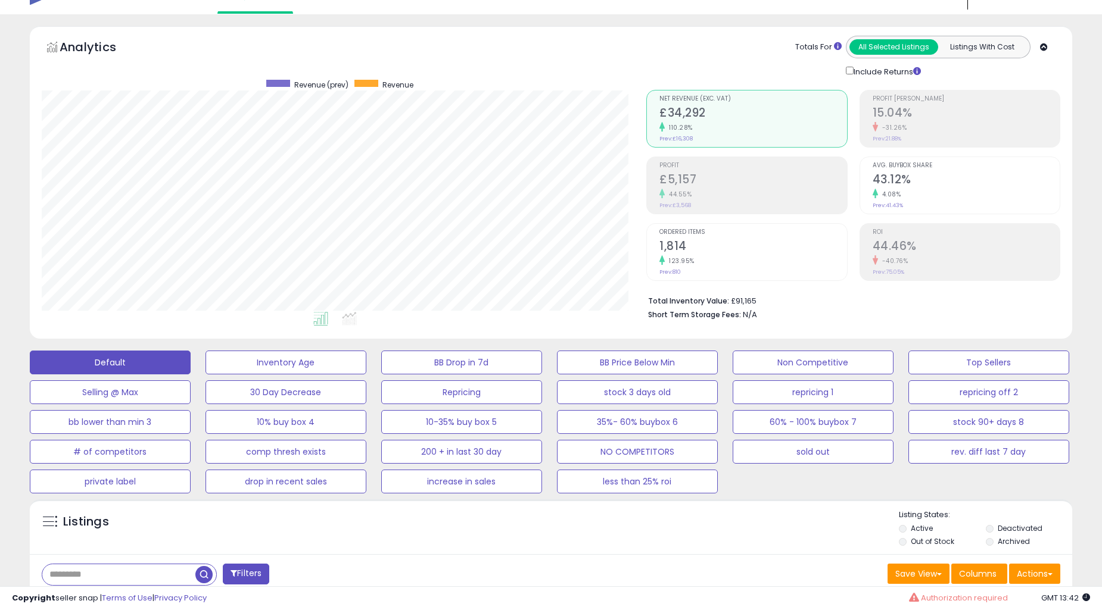
scroll to position [558, 0]
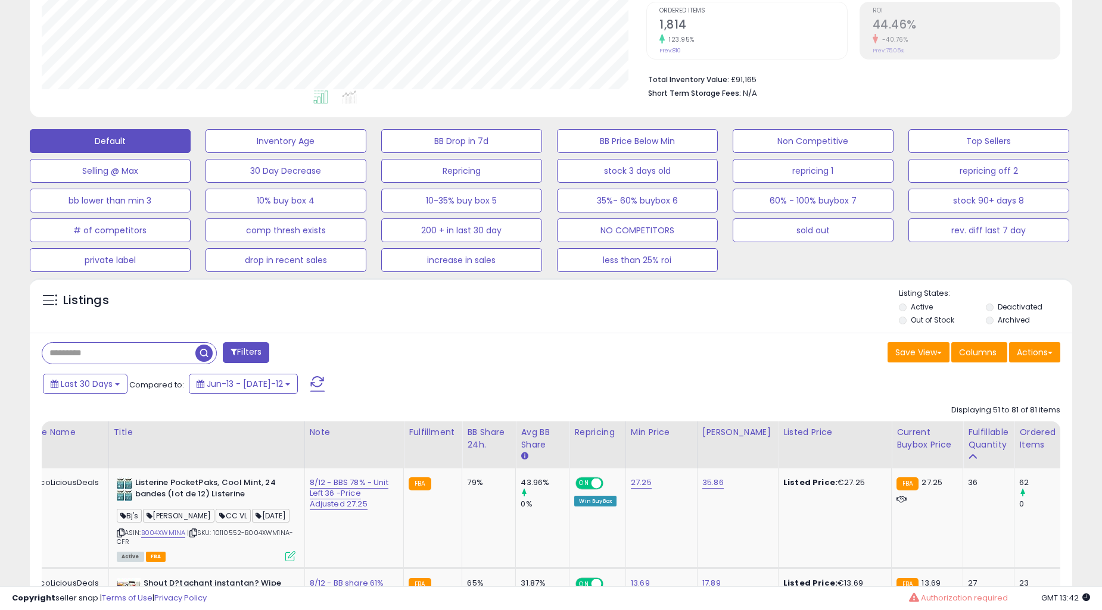
scroll to position [228, 0]
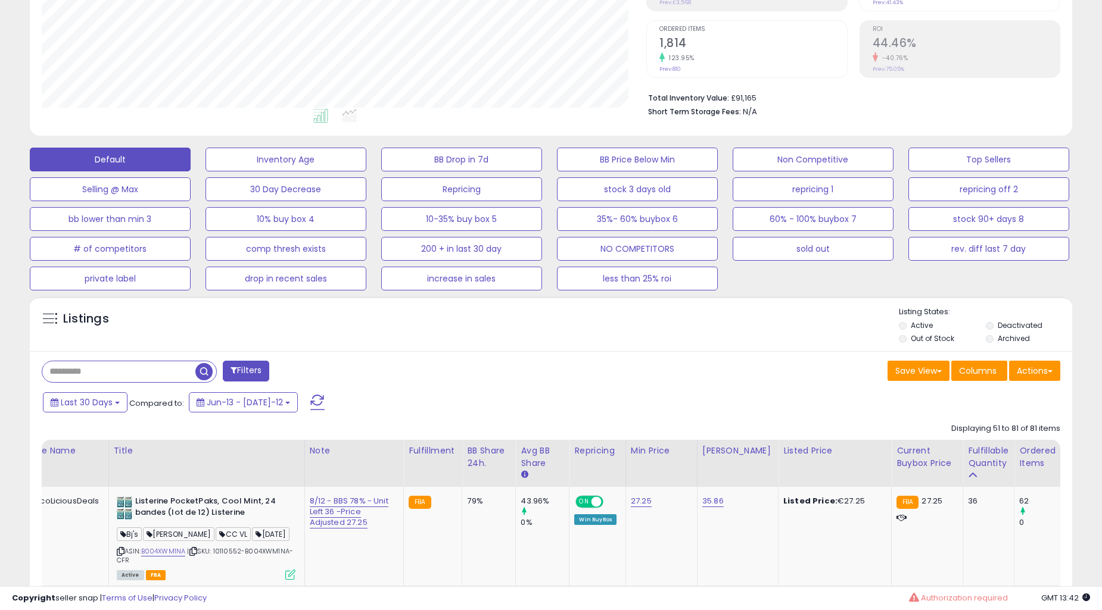
click at [1092, 214] on div "Default Inventory Age BB Drop in 7d BB Price Below Min Non Competitive Top Sell…" at bounding box center [551, 216] width 1090 height 149
drag, startPoint x: 1092, startPoint y: 214, endPoint x: 1099, endPoint y: 216, distance: 7.9
click at [1093, 215] on div "Default Inventory Age BB Drop in 7d BB Price Below Min Non Competitive Top Sell…" at bounding box center [551, 216] width 1090 height 149
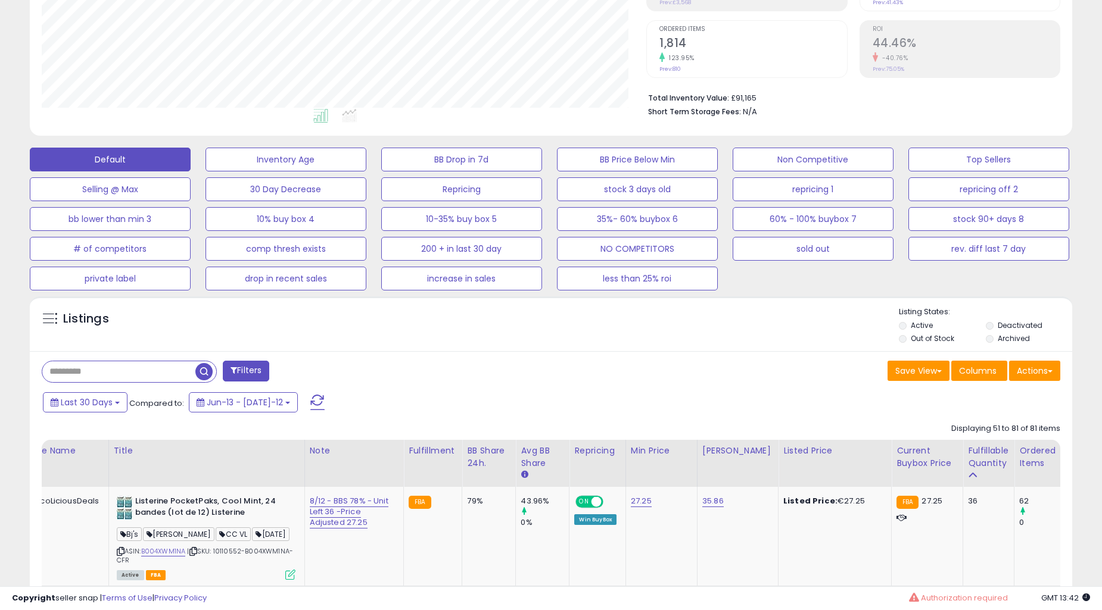
drag, startPoint x: 1099, startPoint y: 216, endPoint x: 1111, endPoint y: 219, distance: 11.7
click at [1101, 218] on html "Unable to login Retrieving listings data.. has not yet accepted the Terms of Us…" at bounding box center [551, 77] width 1102 height 610
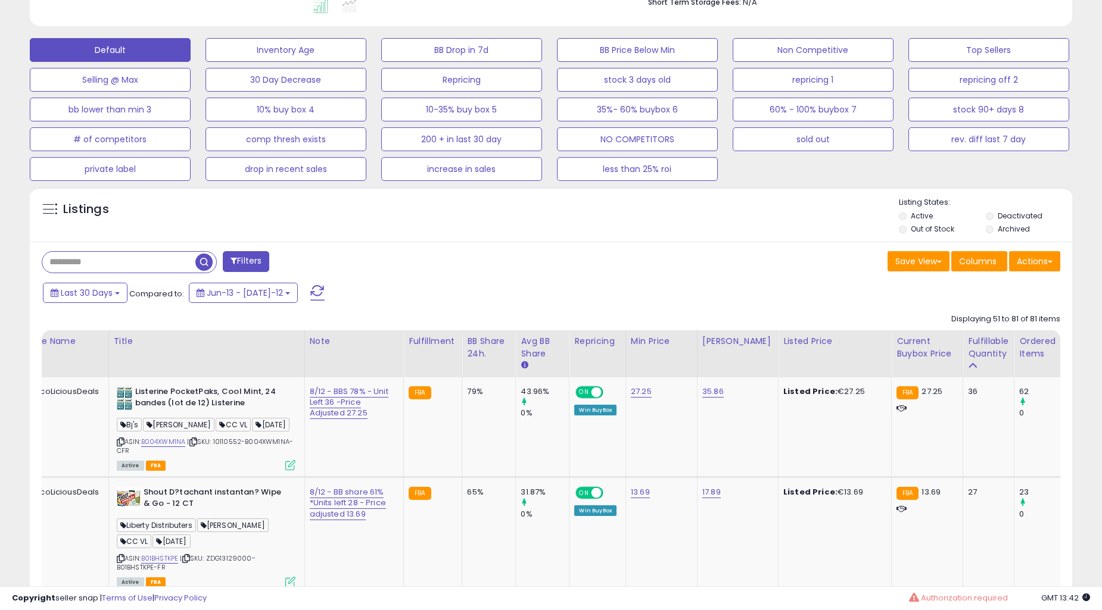
scroll to position [320, 0]
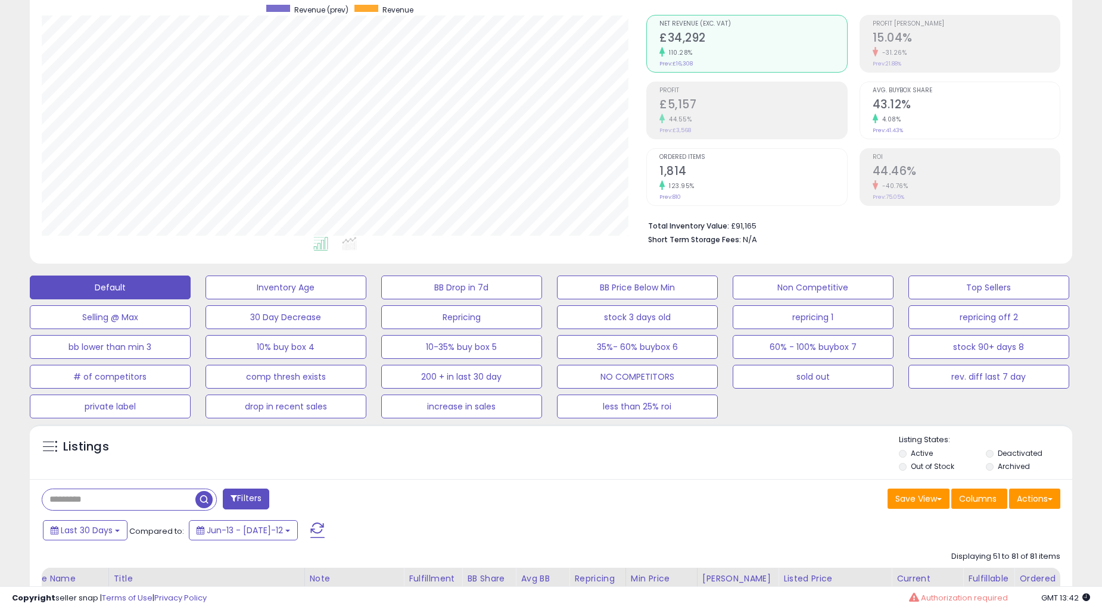
click at [1086, 270] on div "Default Inventory Age BB Drop in 7d BB Price Below Min Non Competitive Top Sell…" at bounding box center [551, 344] width 1072 height 149
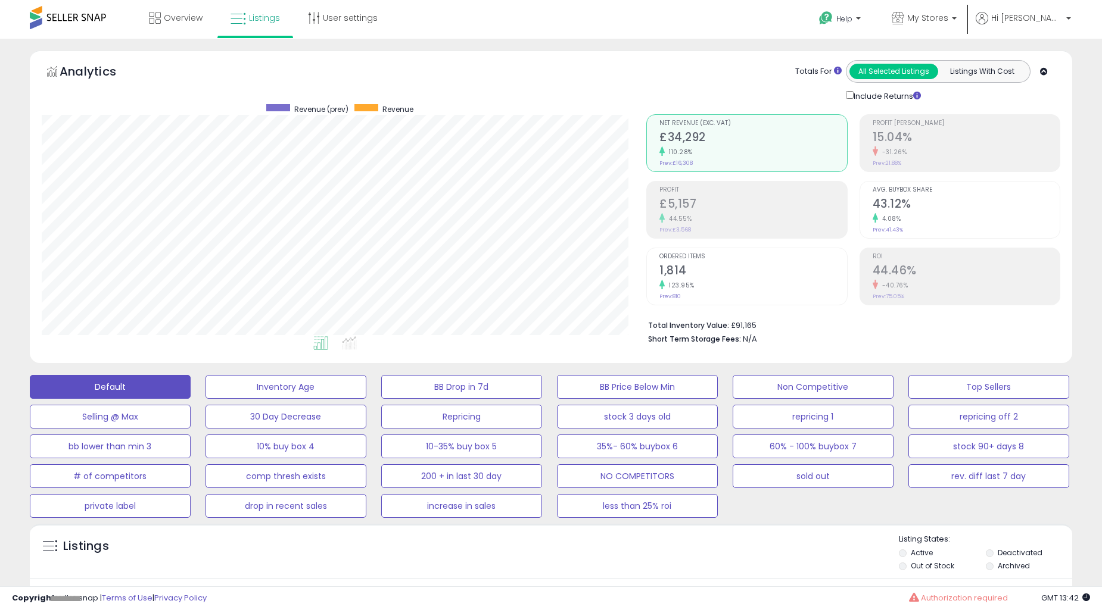
drag, startPoint x: 1088, startPoint y: 167, endPoint x: 1088, endPoint y: 157, distance: 9.5
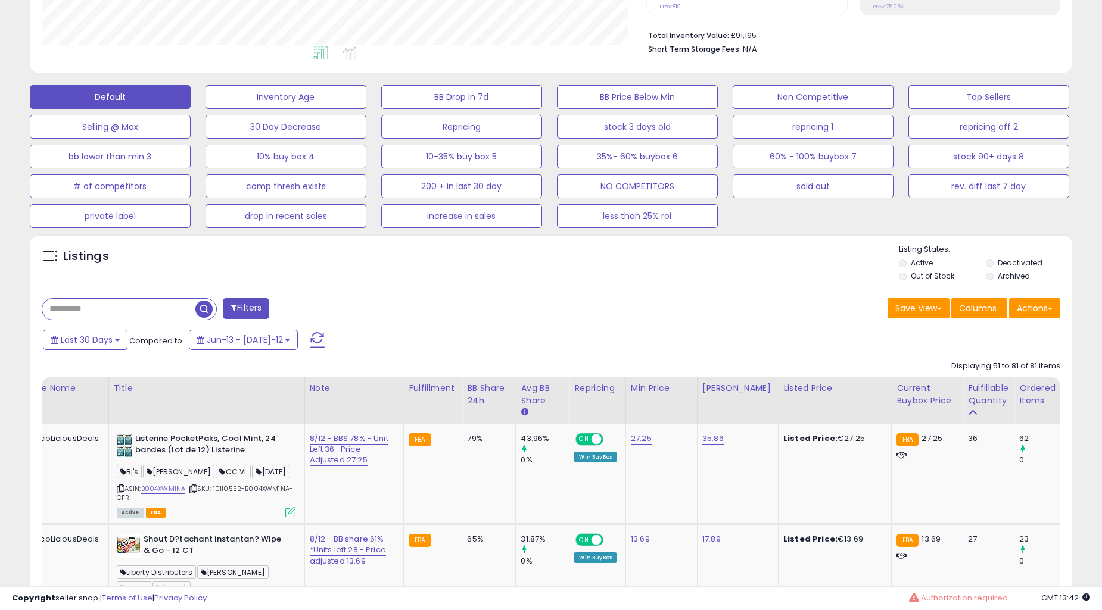
scroll to position [331, 0]
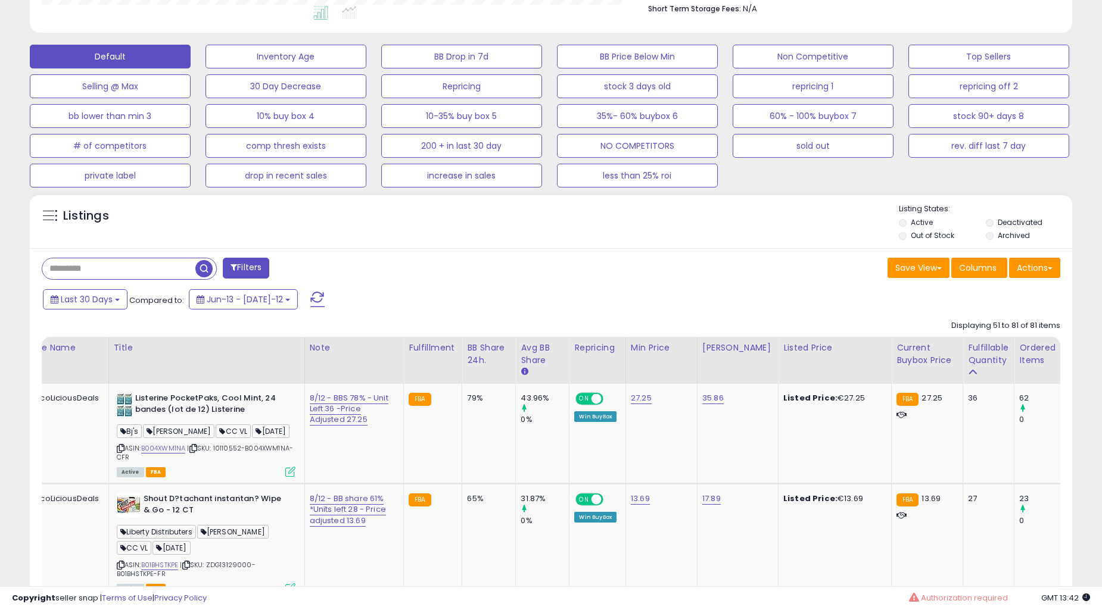
click at [1080, 179] on div "Default Inventory Age BB Drop in 7d BB Price Below Min Non Competitive Top Sell…" at bounding box center [551, 113] width 1072 height 149
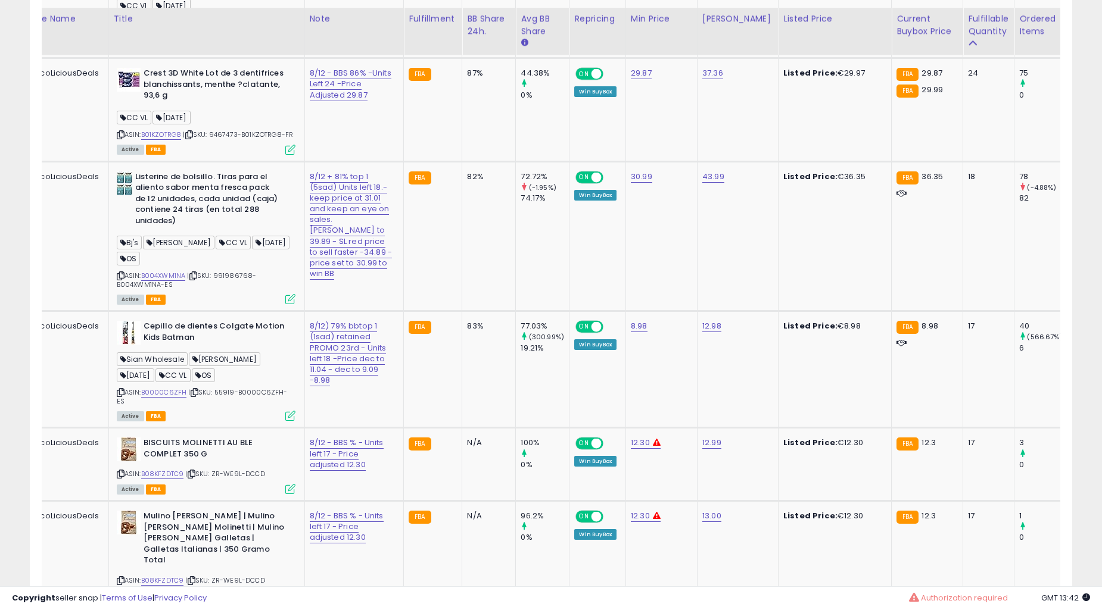
scroll to position [882, 0]
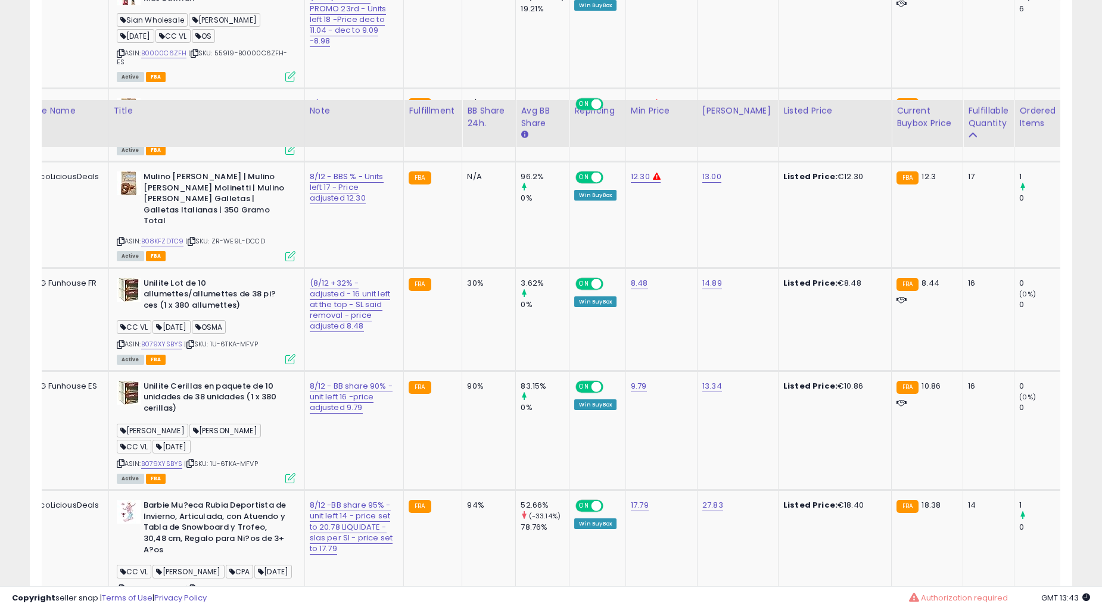
scroll to position [1434, 0]
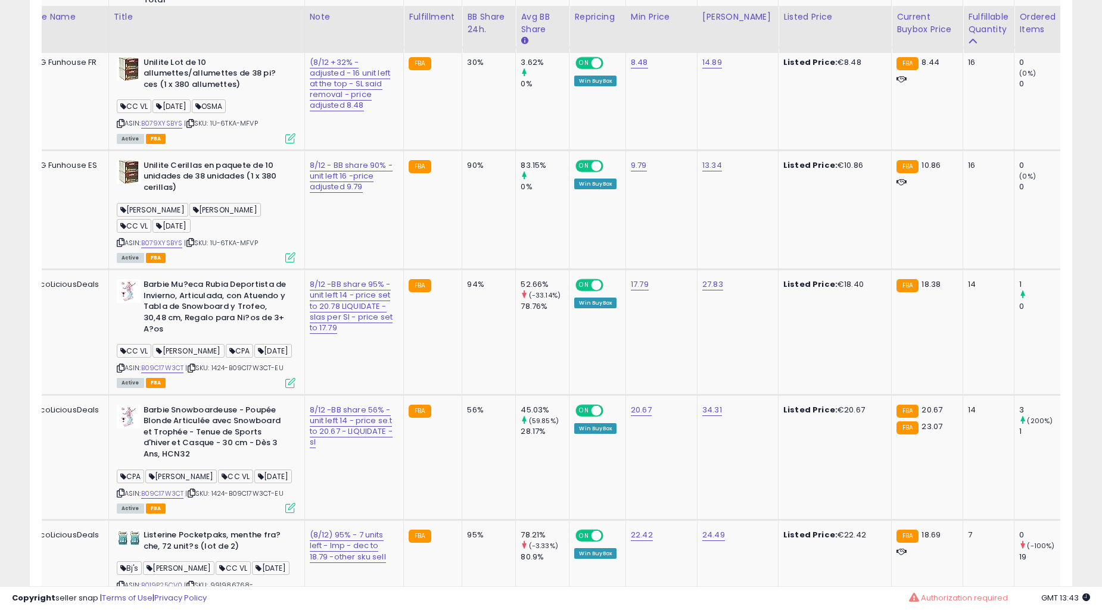
scroll to position [1654, 0]
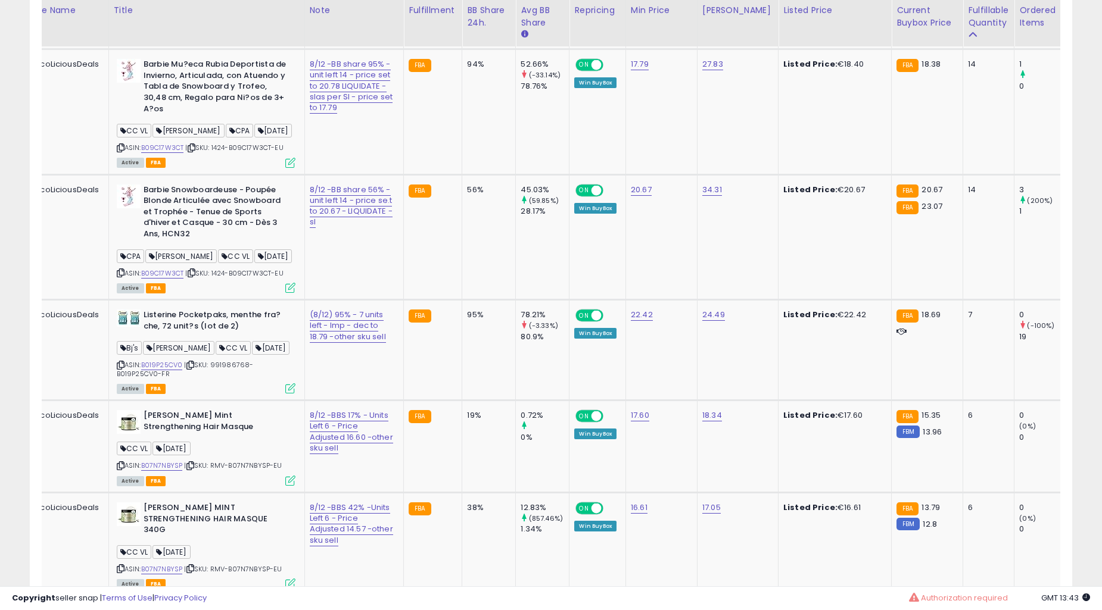
click at [1083, 175] on div "**********" at bounding box center [551, 532] width 1090 height 4271
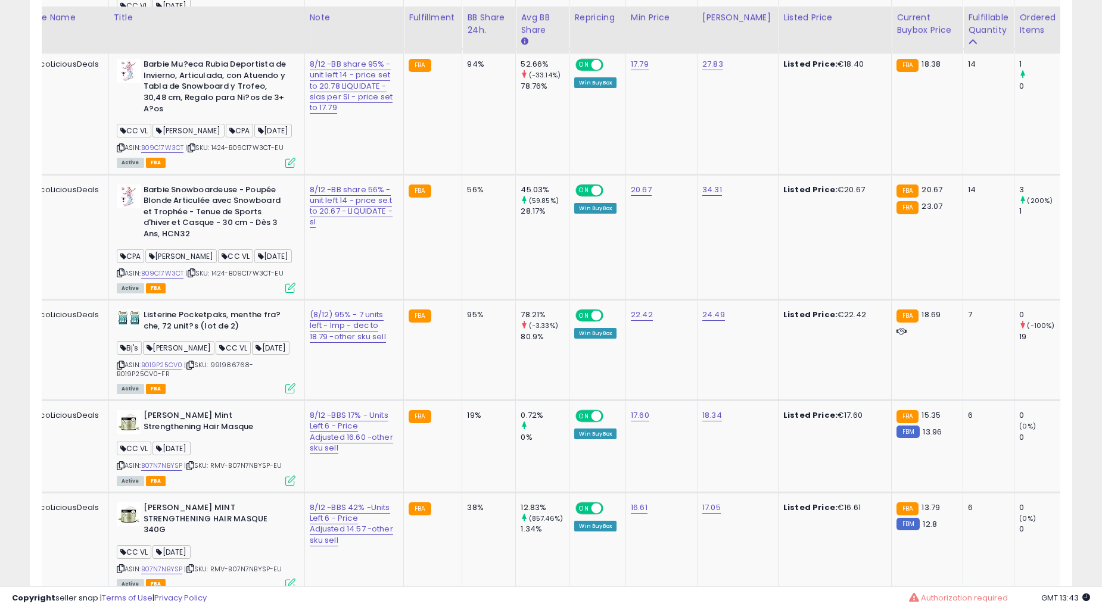
scroll to position [1874, 0]
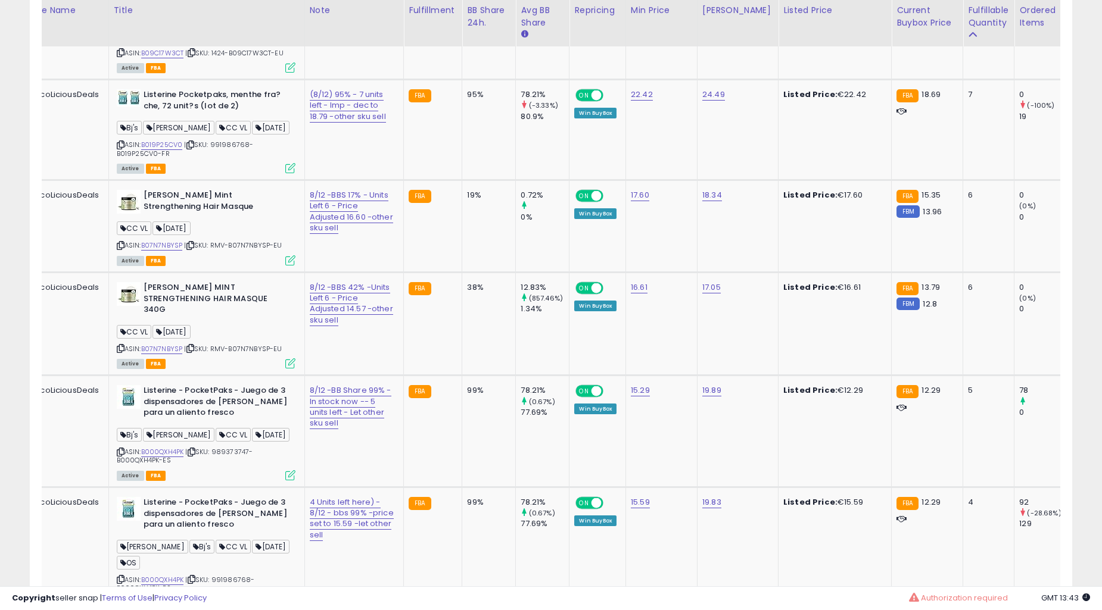
click at [1085, 173] on div "**********" at bounding box center [551, 311] width 1090 height 4271
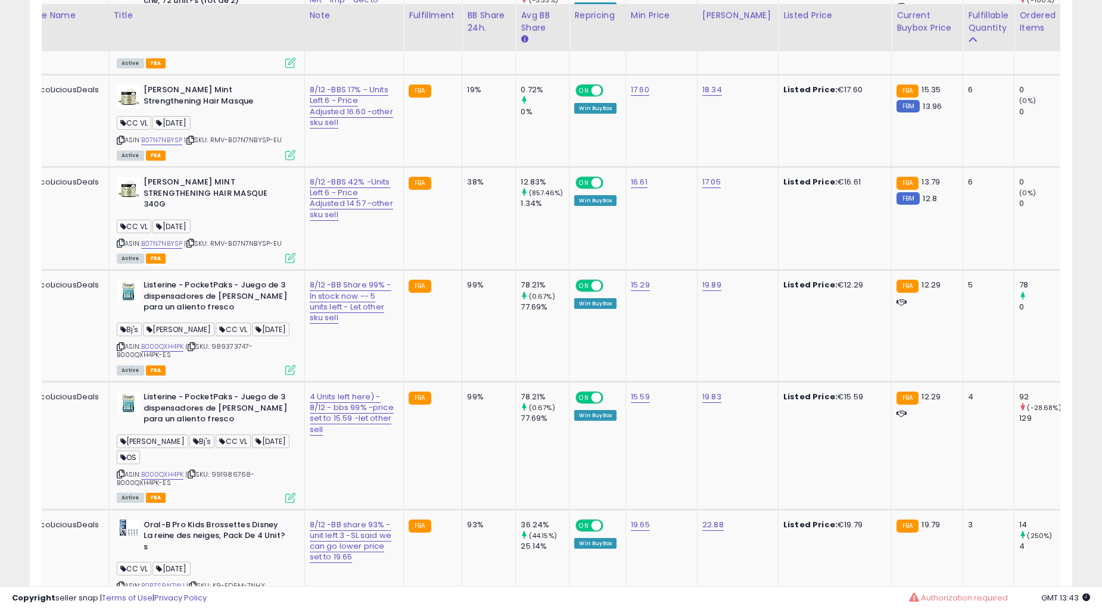
scroll to position [1985, 0]
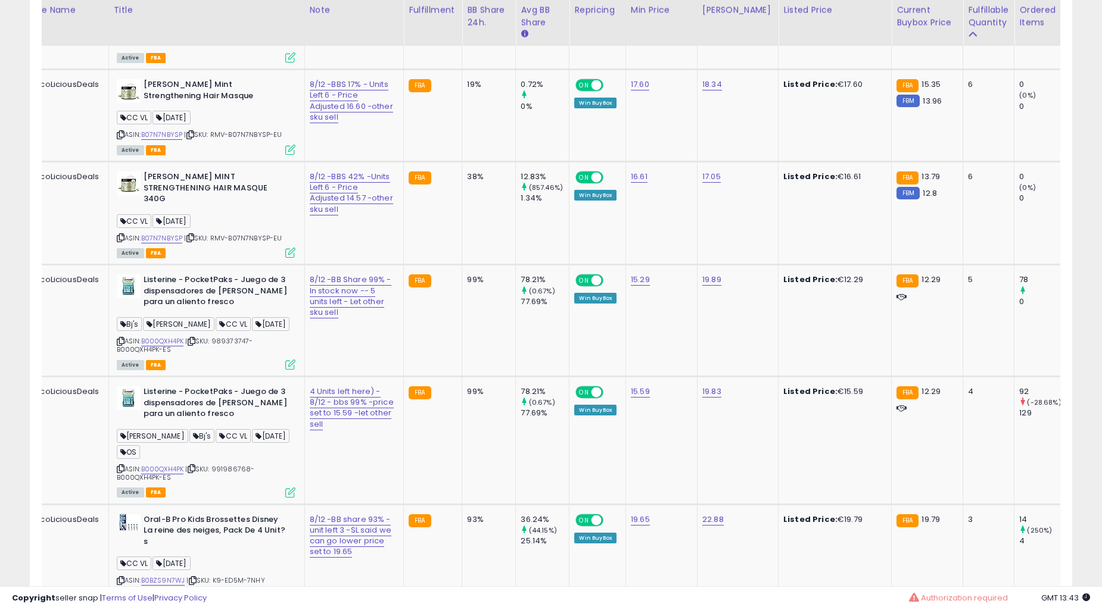
click at [1085, 173] on div "**********" at bounding box center [551, 200] width 1090 height 4271
click at [1090, 168] on div "**********" at bounding box center [551, 200] width 1090 height 4271
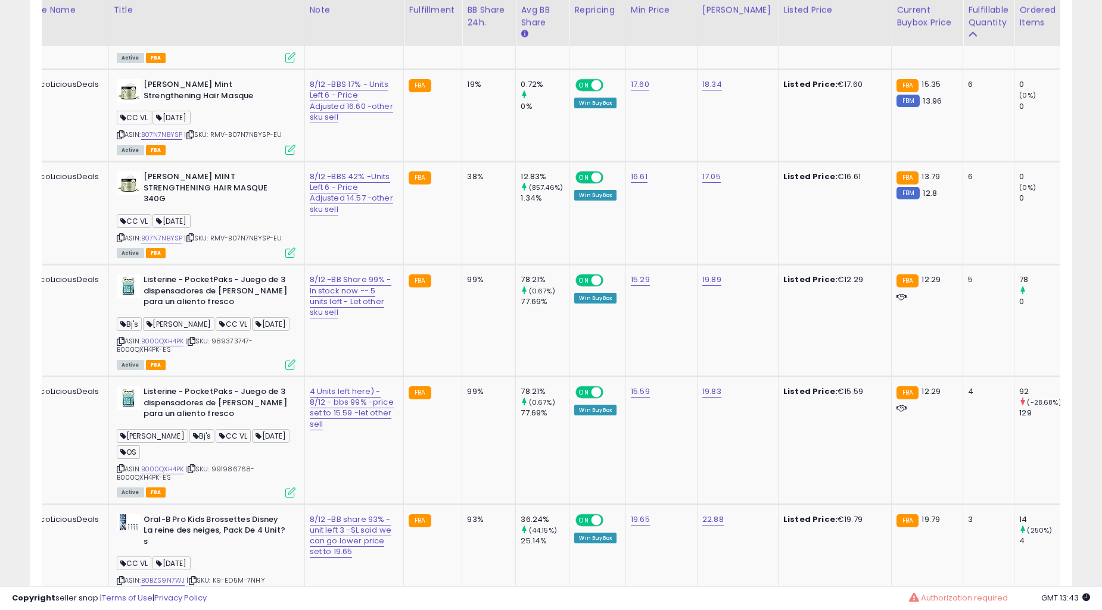
click at [1090, 168] on div "**********" at bounding box center [551, 200] width 1090 height 4271
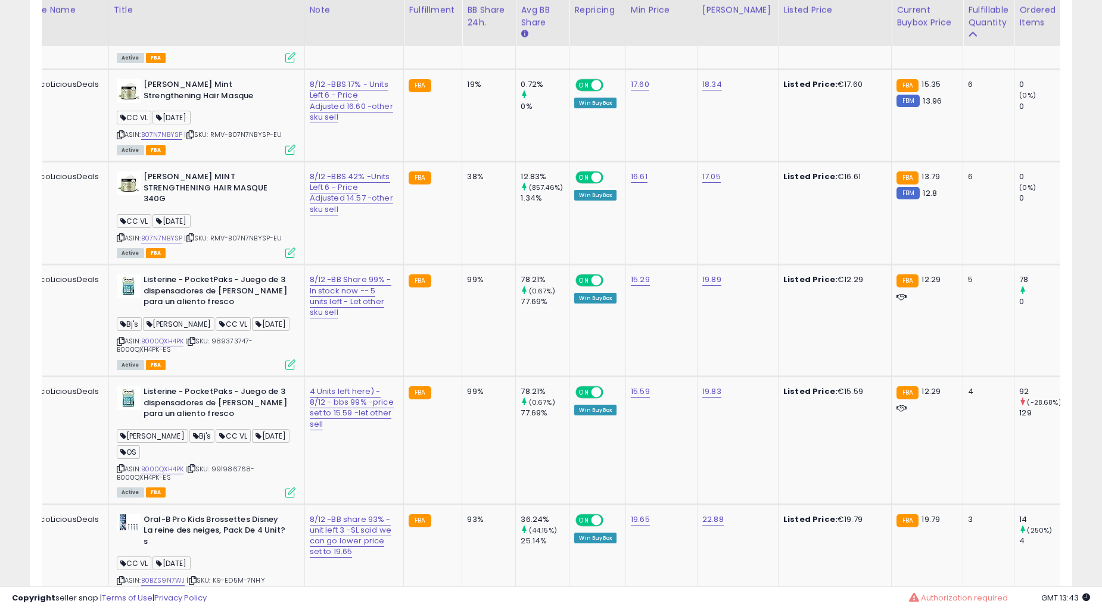
click at [1090, 168] on div "**********" at bounding box center [551, 200] width 1090 height 4271
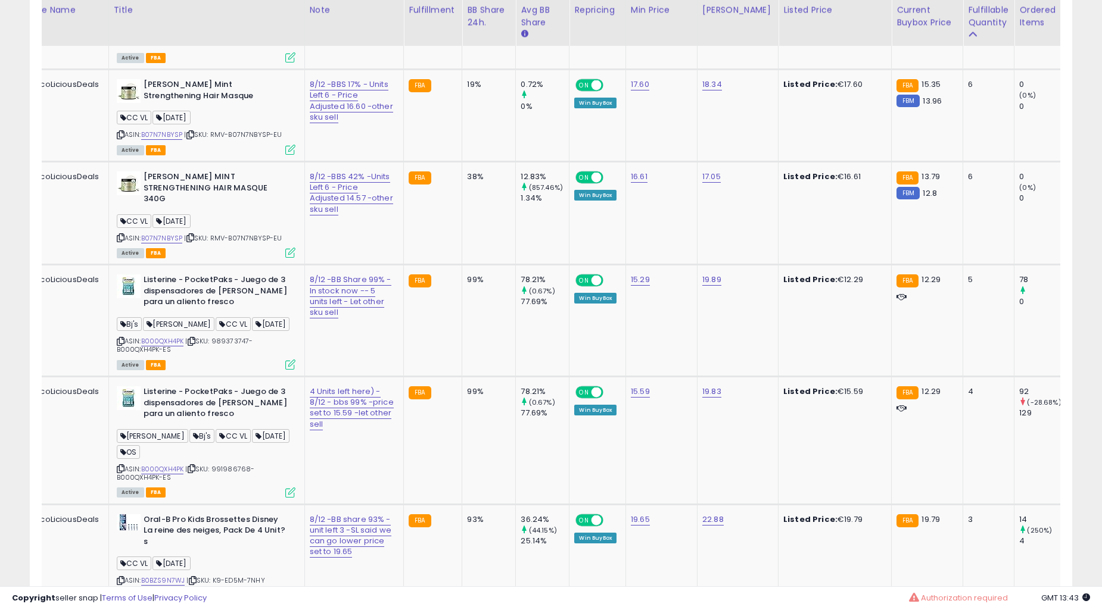
click at [1090, 168] on div "**********" at bounding box center [551, 200] width 1090 height 4271
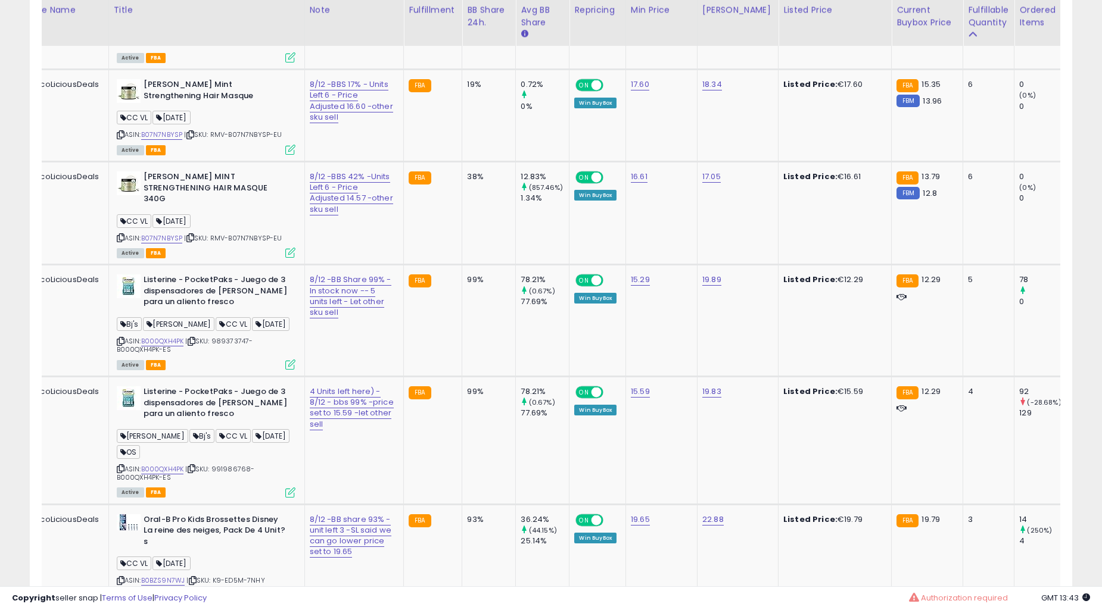
click at [1090, 168] on div "**********" at bounding box center [551, 200] width 1090 height 4271
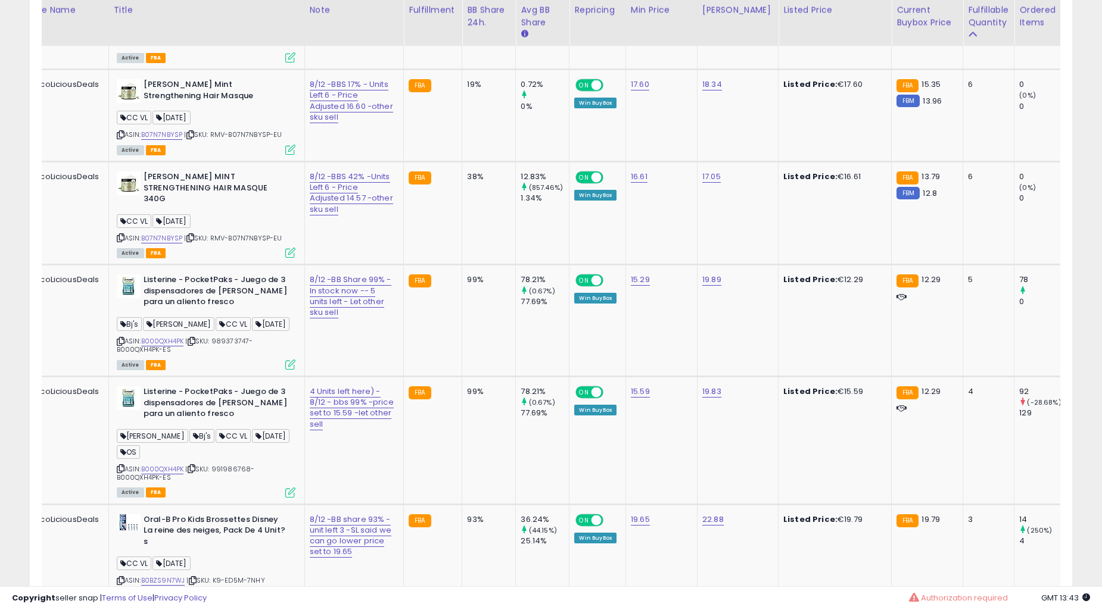
click at [1091, 168] on div "**********" at bounding box center [551, 200] width 1090 height 4271
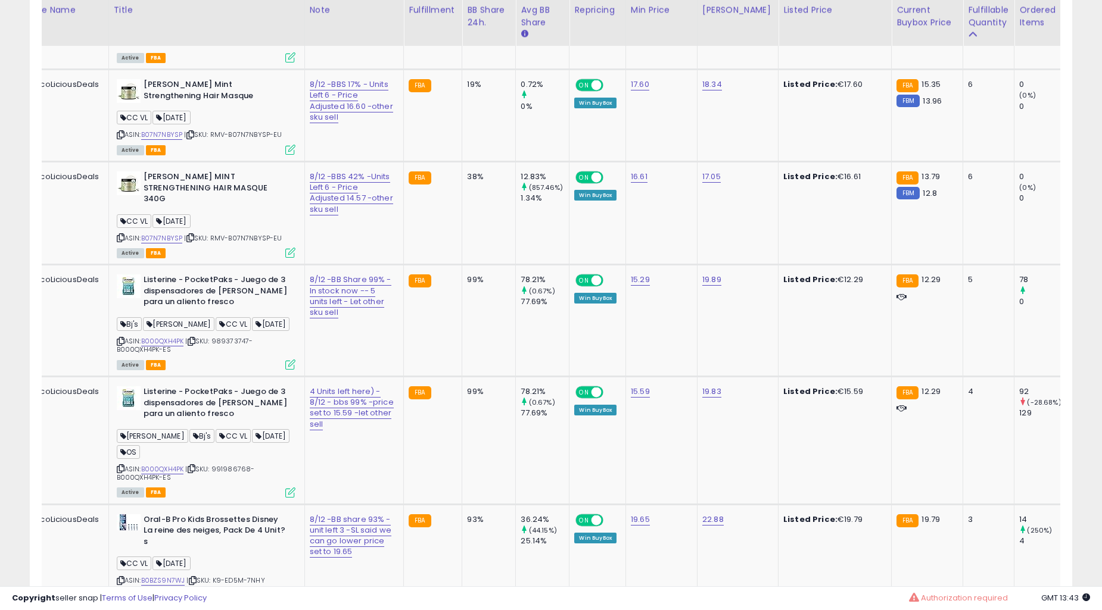
click at [1091, 168] on div "**********" at bounding box center [551, 200] width 1090 height 4271
click at [1092, 168] on div "**********" at bounding box center [551, 200] width 1090 height 4271
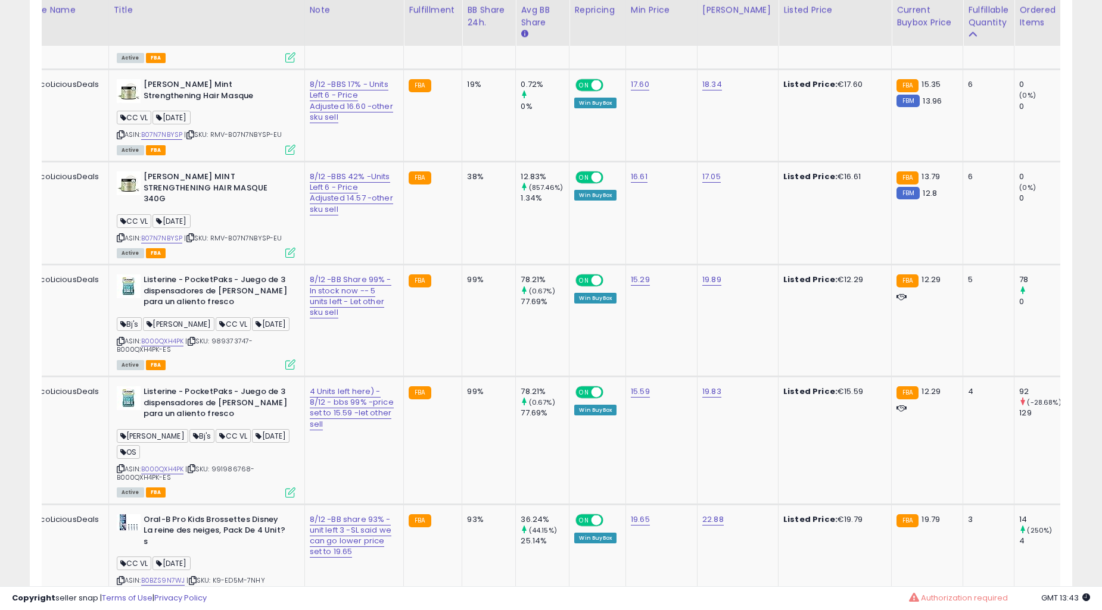
click at [1092, 168] on div "**********" at bounding box center [551, 200] width 1090 height 4271
click at [1094, 168] on div "**********" at bounding box center [551, 200] width 1090 height 4271
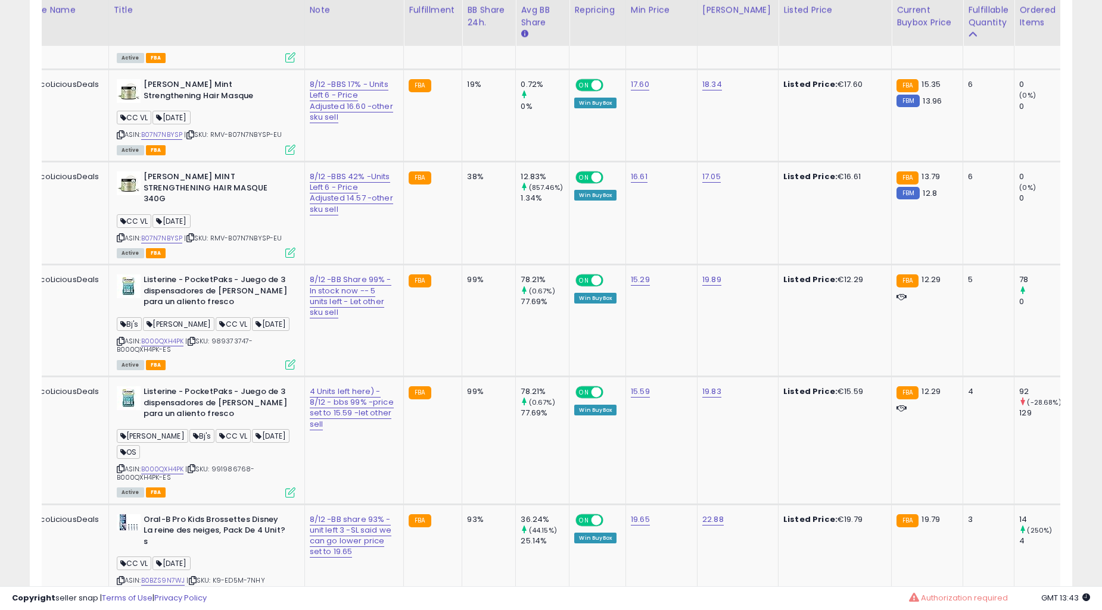
click at [1094, 168] on div "**********" at bounding box center [551, 200] width 1090 height 4271
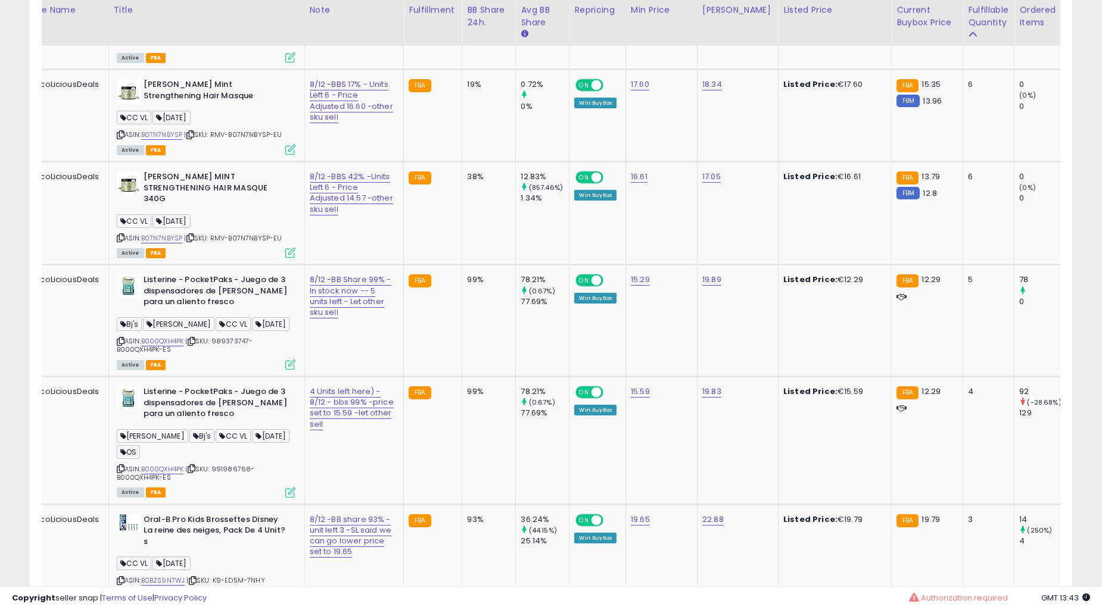
click at [1094, 168] on div "**********" at bounding box center [551, 200] width 1090 height 4271
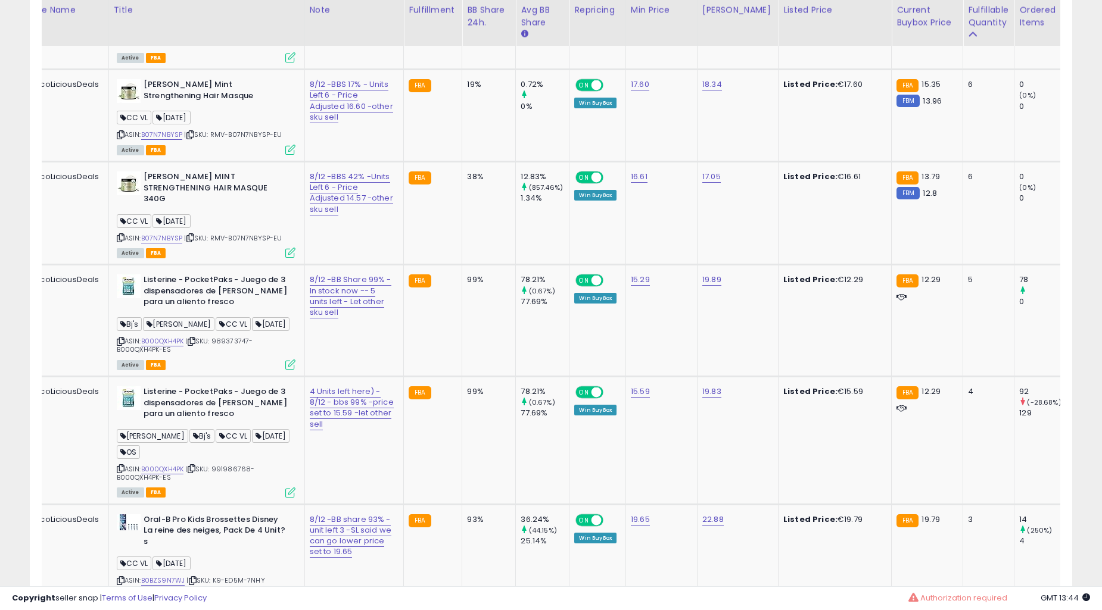
click at [1094, 168] on div "**********" at bounding box center [551, 200] width 1090 height 4271
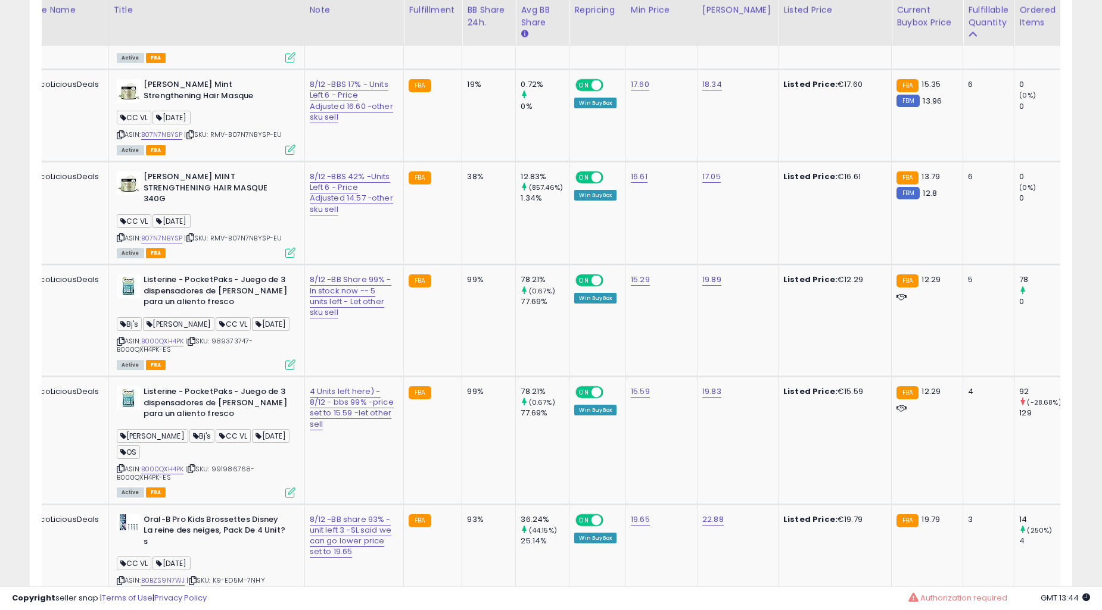
click at [1094, 168] on div "**********" at bounding box center [551, 200] width 1090 height 4271
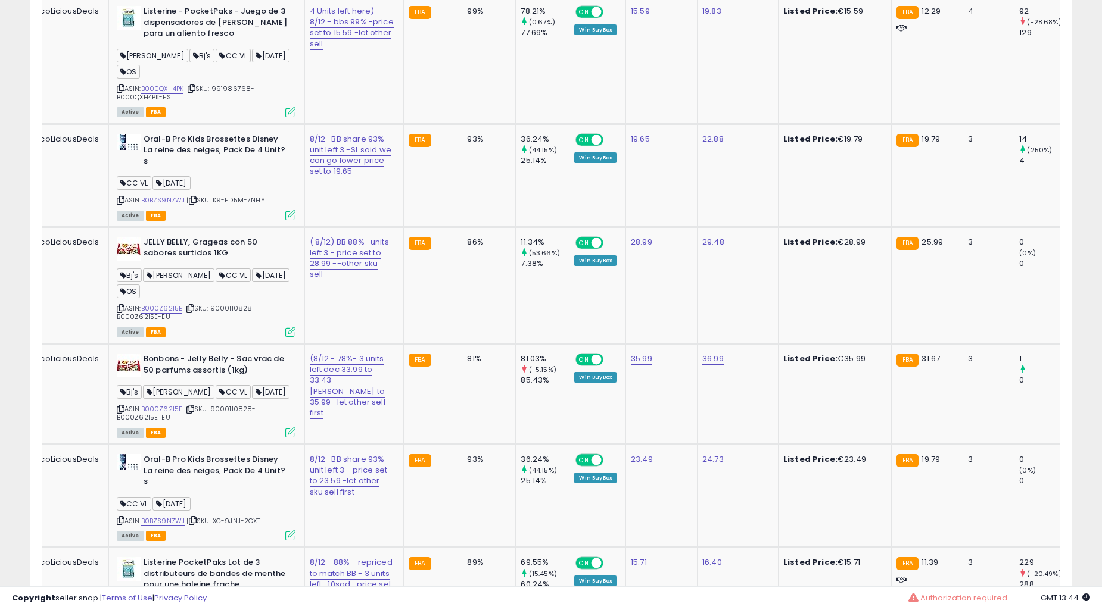
scroll to position [2427, 0]
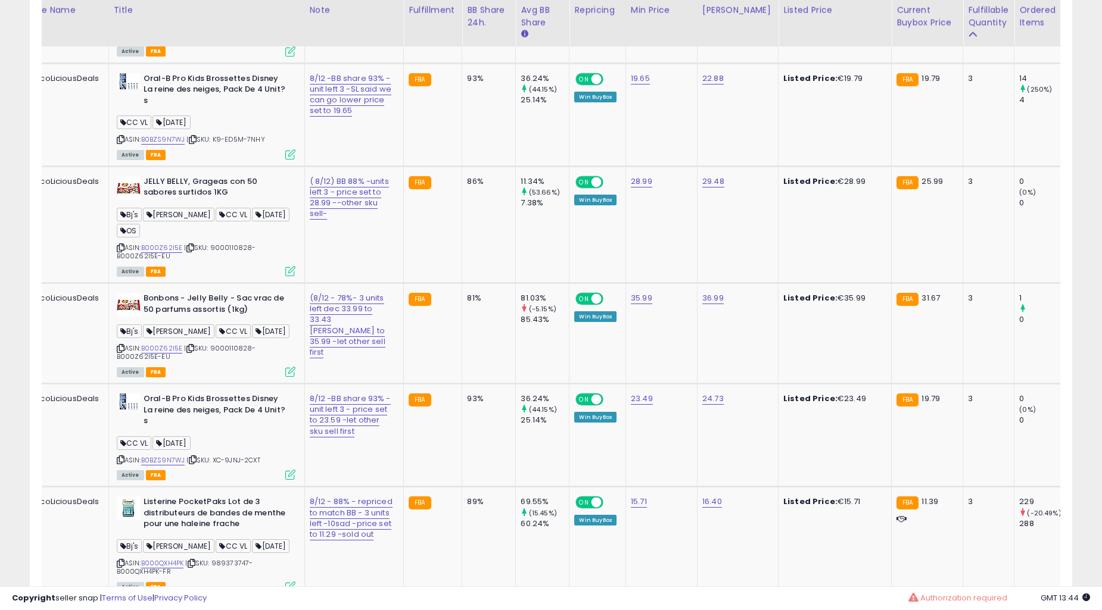
drag, startPoint x: 1090, startPoint y: 189, endPoint x: 1111, endPoint y: 189, distance: 20.8
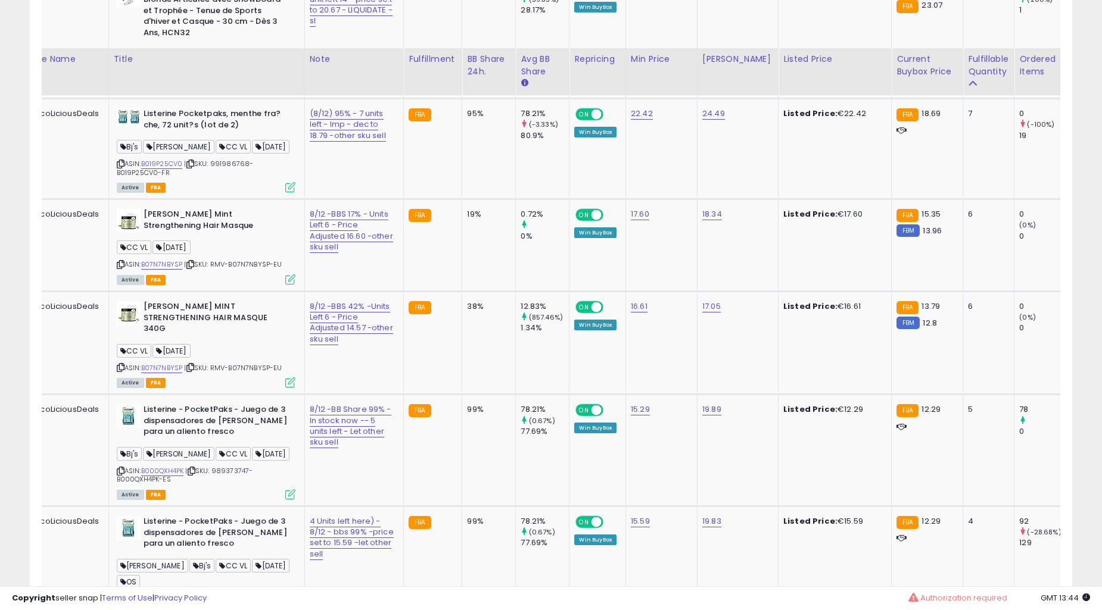
scroll to position [1904, 0]
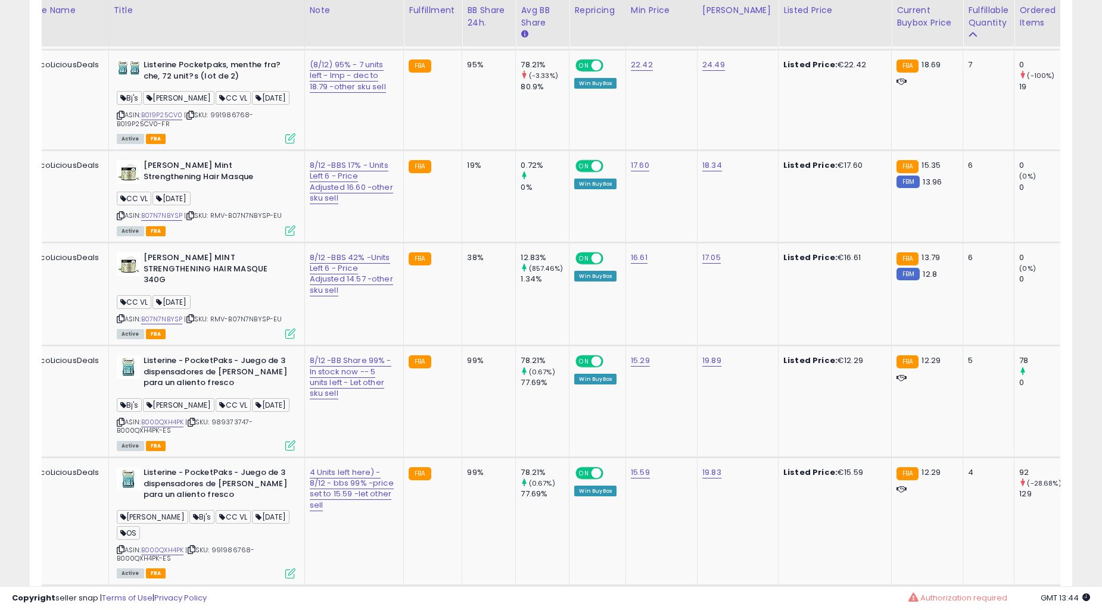
click at [1099, 422] on div "**********" at bounding box center [551, 291] width 1102 height 4312
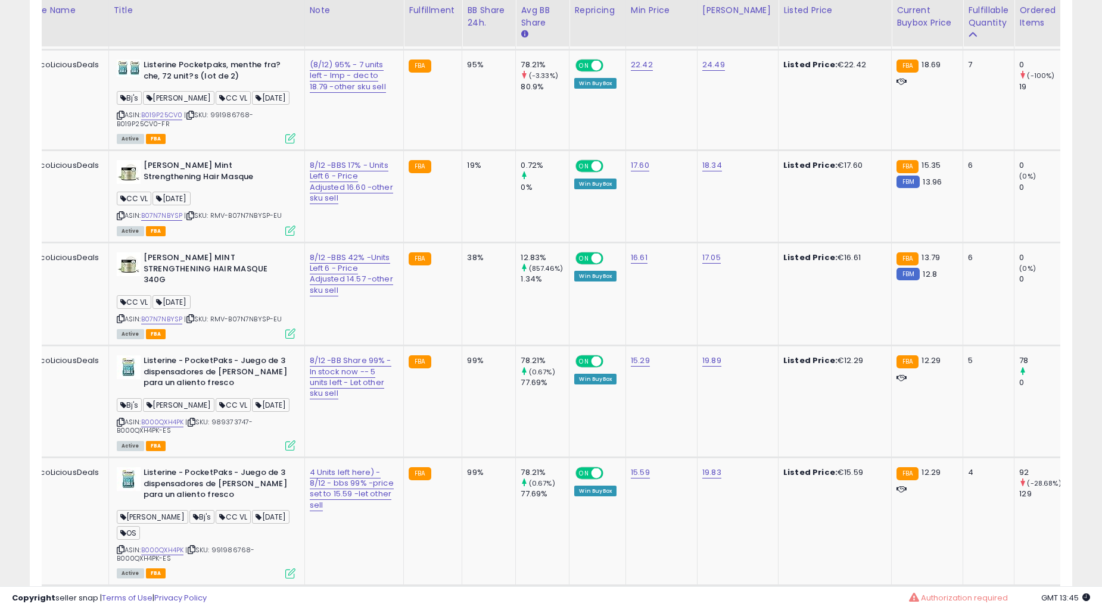
click at [1099, 422] on div "**********" at bounding box center [551, 291] width 1102 height 4312
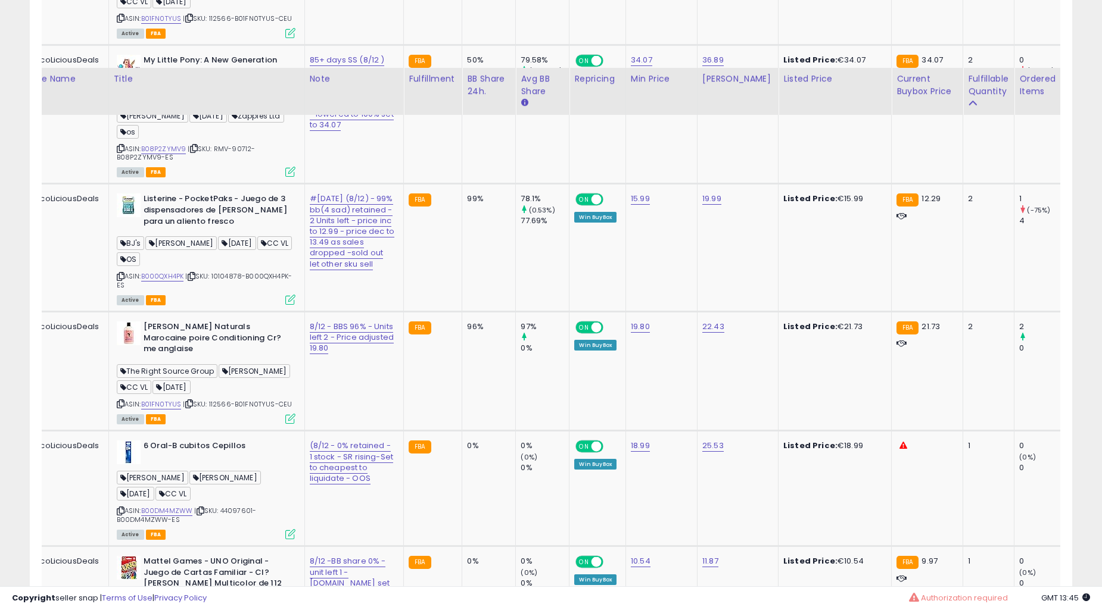
scroll to position [3303, 0]
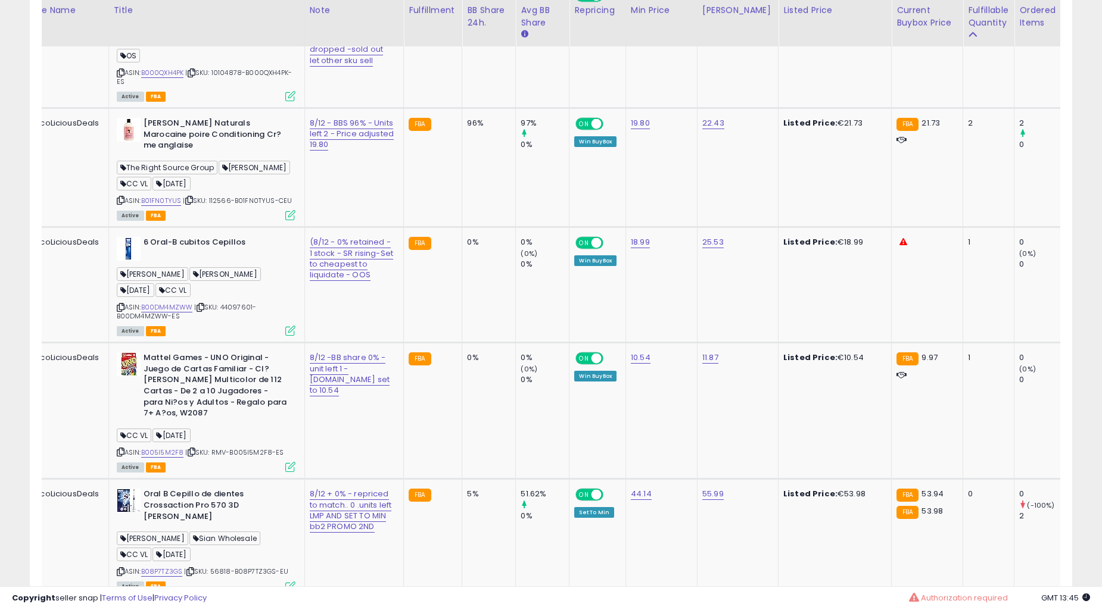
drag, startPoint x: 415, startPoint y: 395, endPoint x: 421, endPoint y: 395, distance: 6.0
click at [419, 228] on tr "ChocoLiciousDeals FR [PERSON_NAME] Naturals Marocaine poire Conditioning Cr?me …" at bounding box center [1110, 167] width 2235 height 119
drag, startPoint x: 421, startPoint y: 395, endPoint x: 446, endPoint y: 398, distance: 24.5
click at [462, 228] on td "96%" at bounding box center [489, 167] width 54 height 119
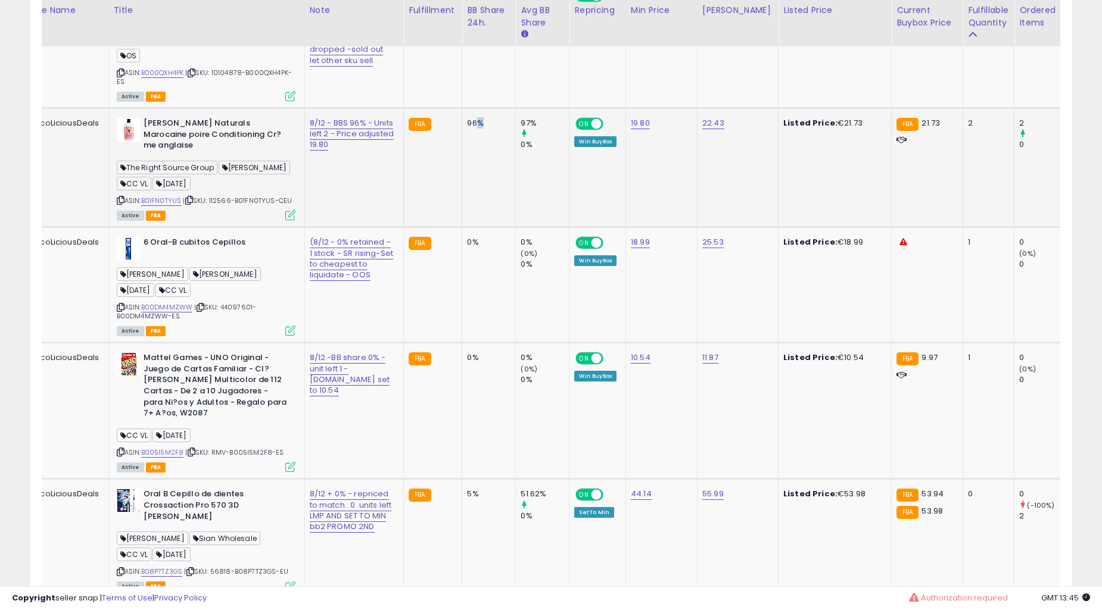
click at [462, 228] on td "96%" at bounding box center [489, 167] width 54 height 119
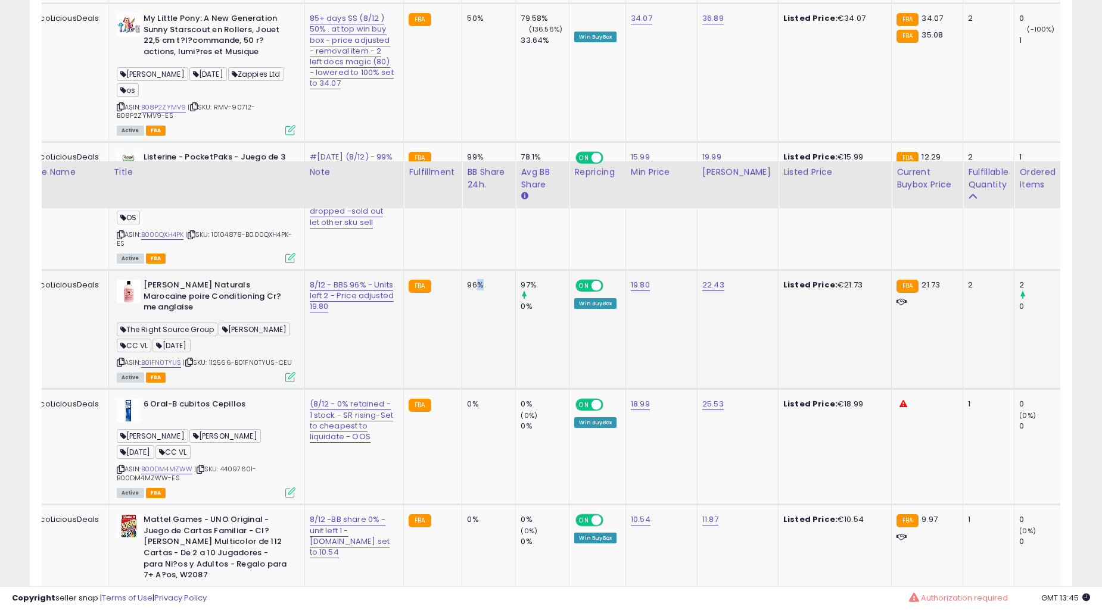
click at [462, 270] on td "99%" at bounding box center [489, 206] width 54 height 128
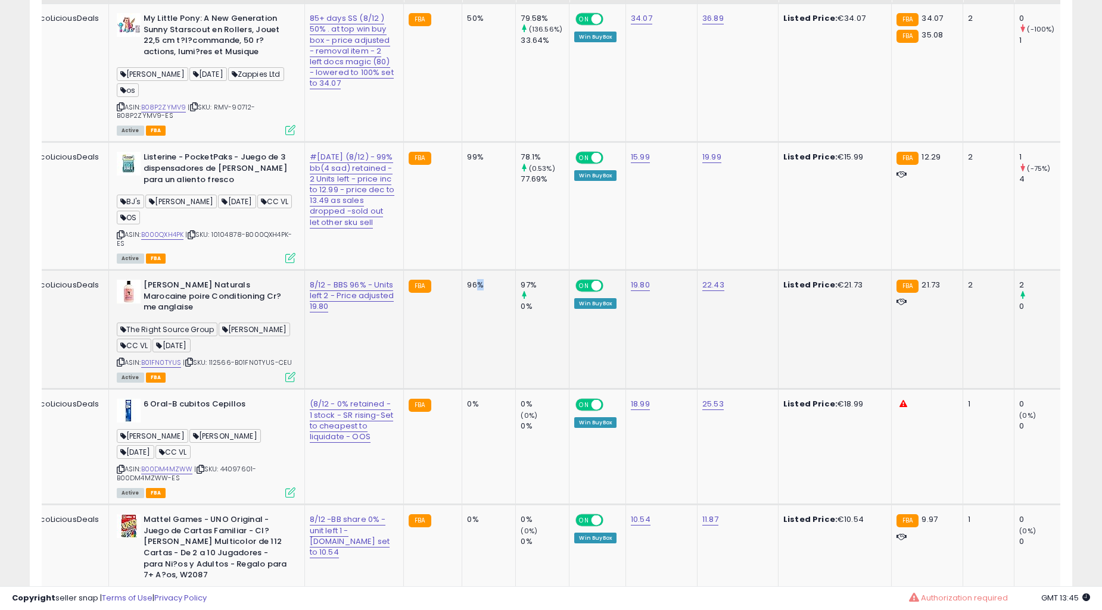
scroll to position [3083, 0]
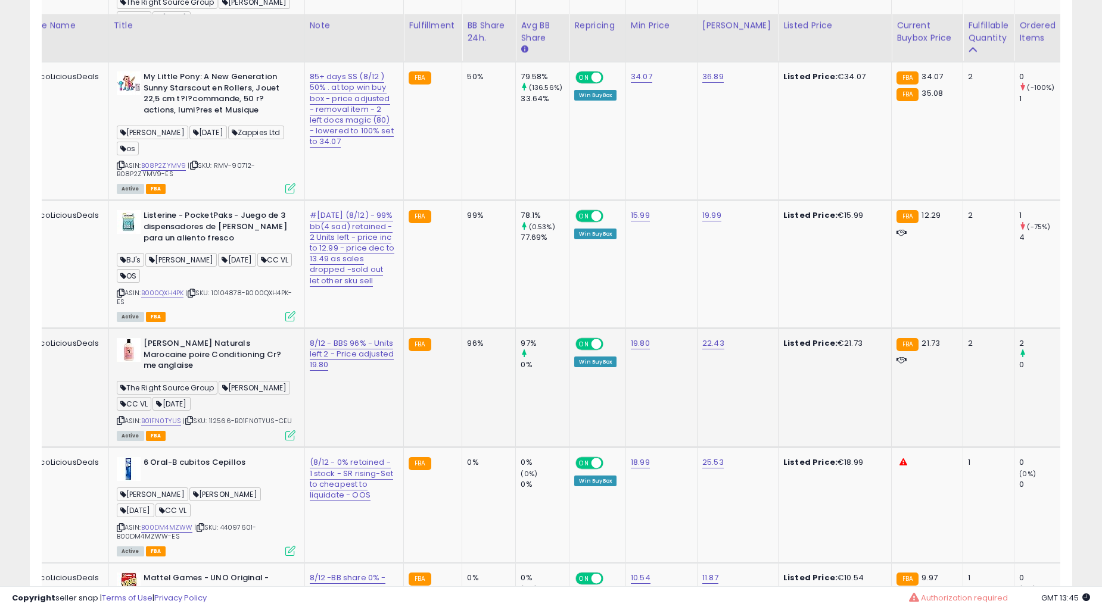
click at [467, 221] on div "99%" at bounding box center [486, 215] width 39 height 11
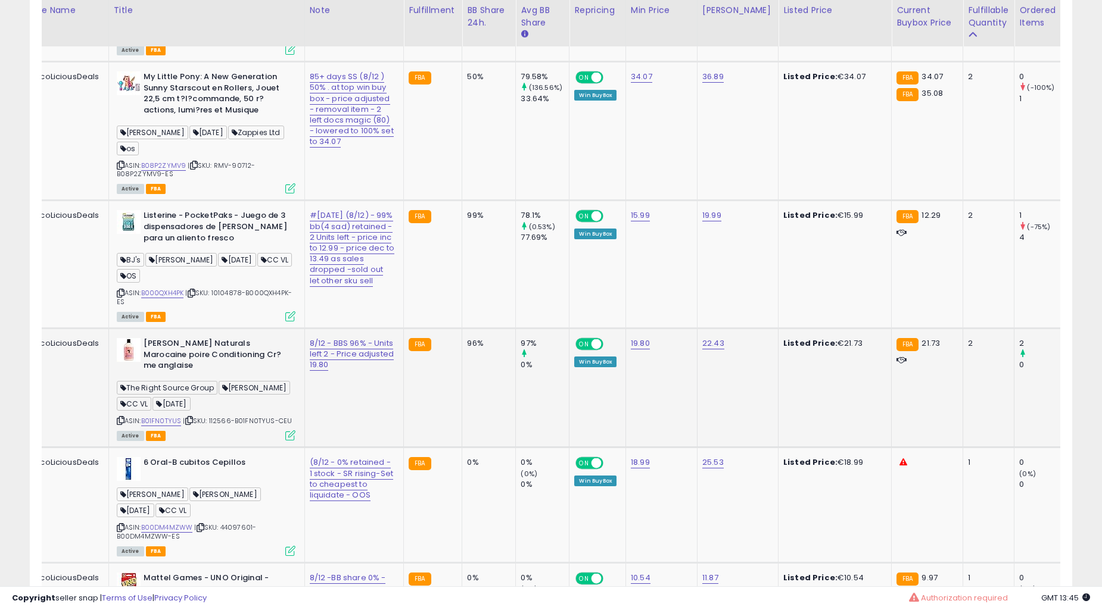
click at [467, 221] on div "99%" at bounding box center [486, 215] width 39 height 11
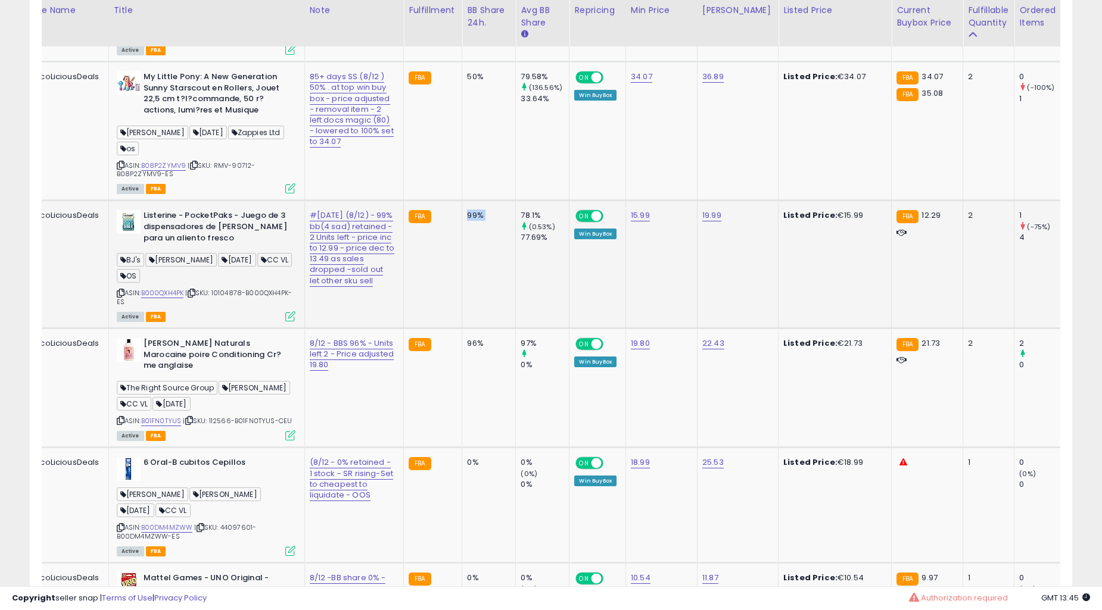
click at [467, 221] on div "99%" at bounding box center [486, 215] width 39 height 11
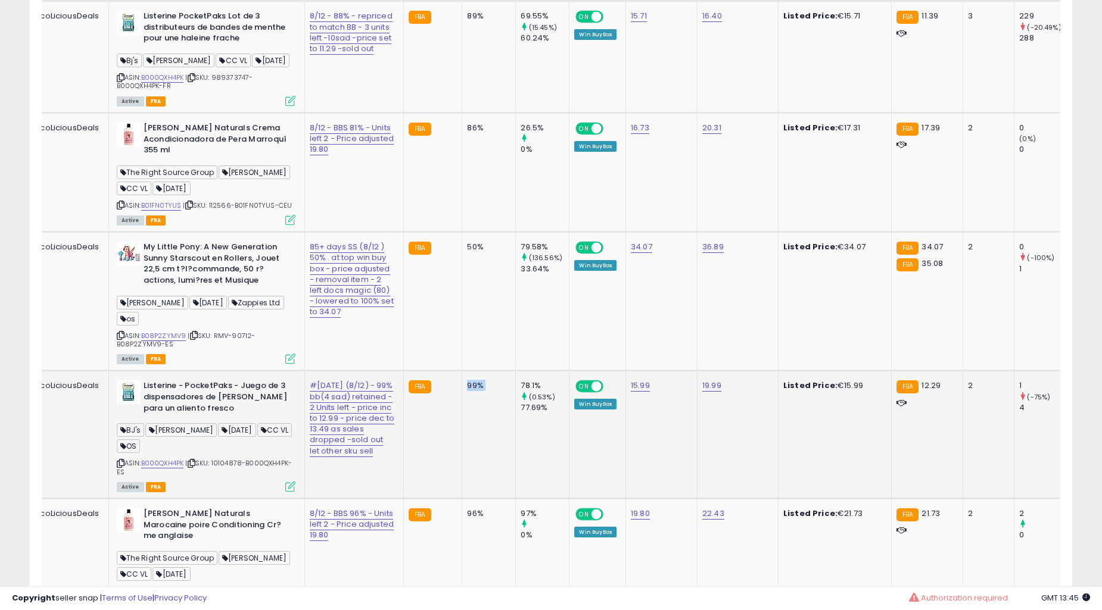
click at [462, 113] on td "89%" at bounding box center [489, 57] width 54 height 112
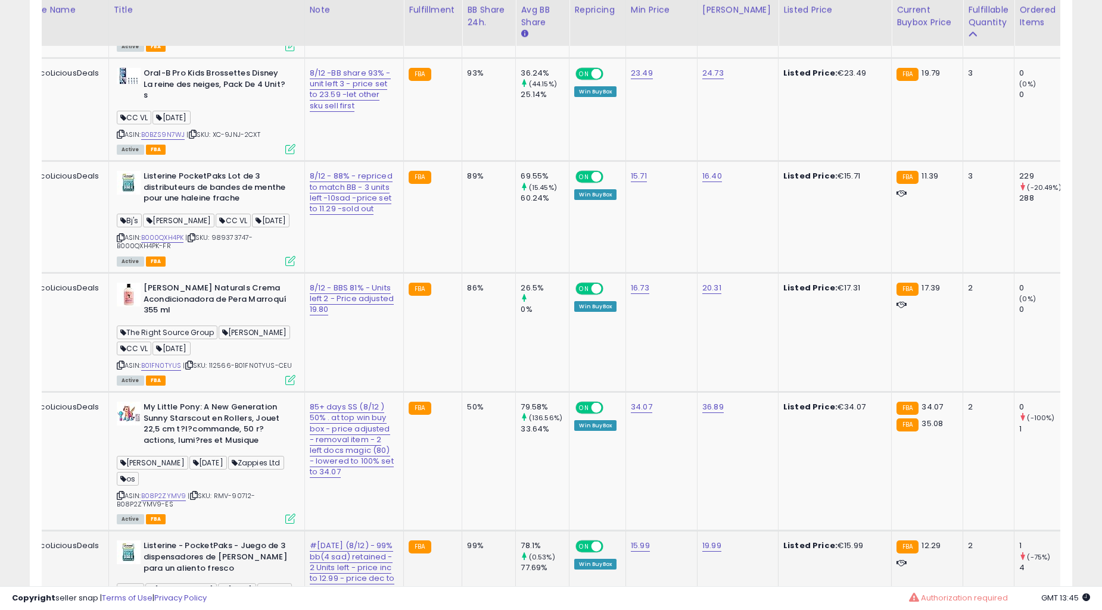
click at [462, 273] on td "89%" at bounding box center [489, 217] width 54 height 112
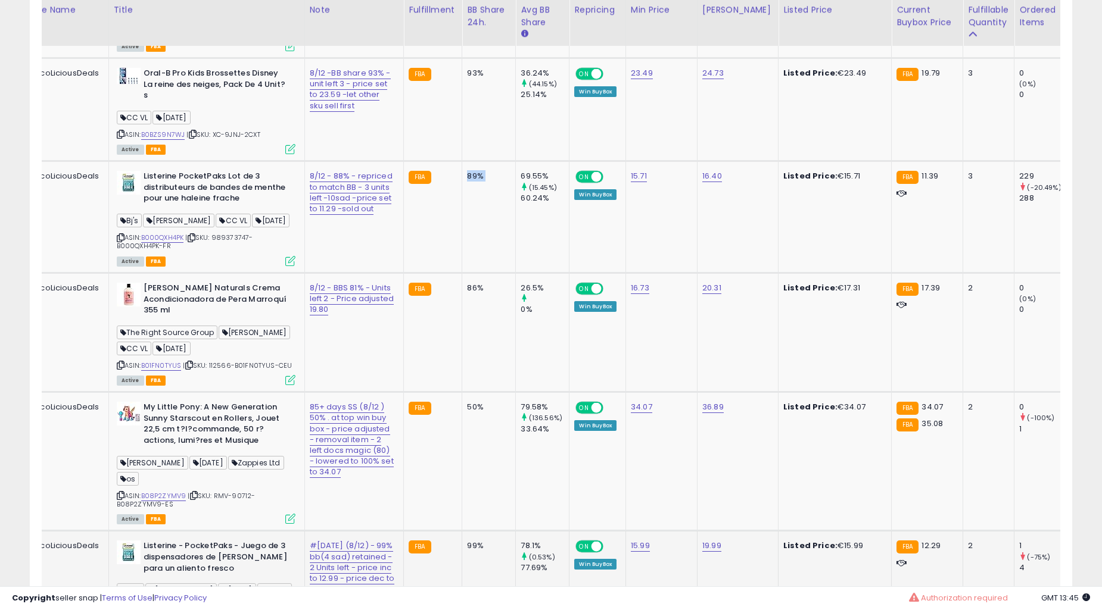
click at [462, 273] on td "89%" at bounding box center [489, 217] width 54 height 112
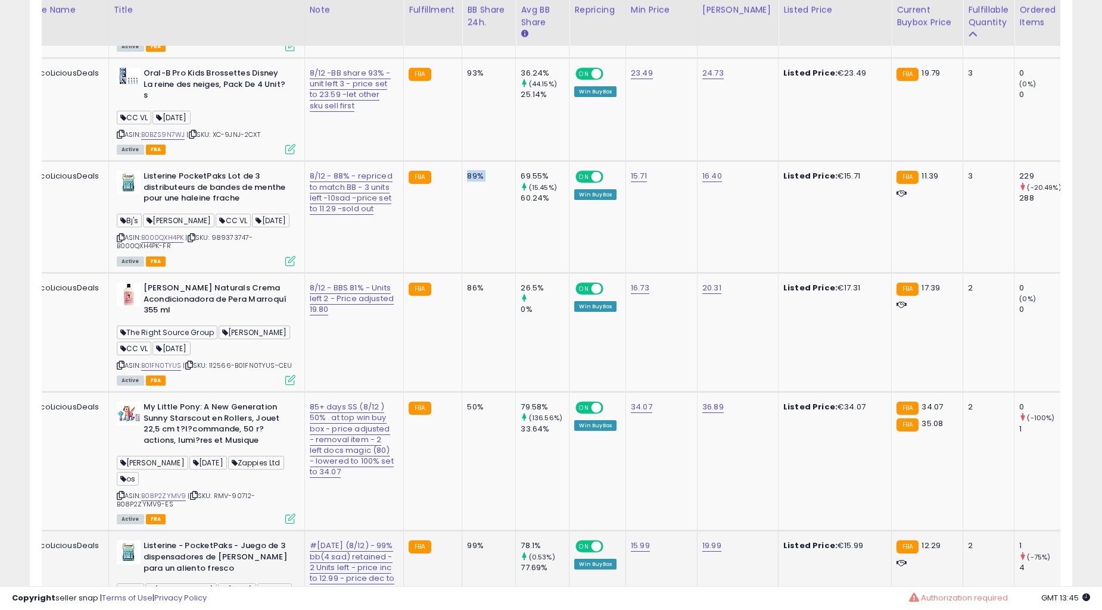
click at [462, 273] on td "89%" at bounding box center [489, 217] width 54 height 112
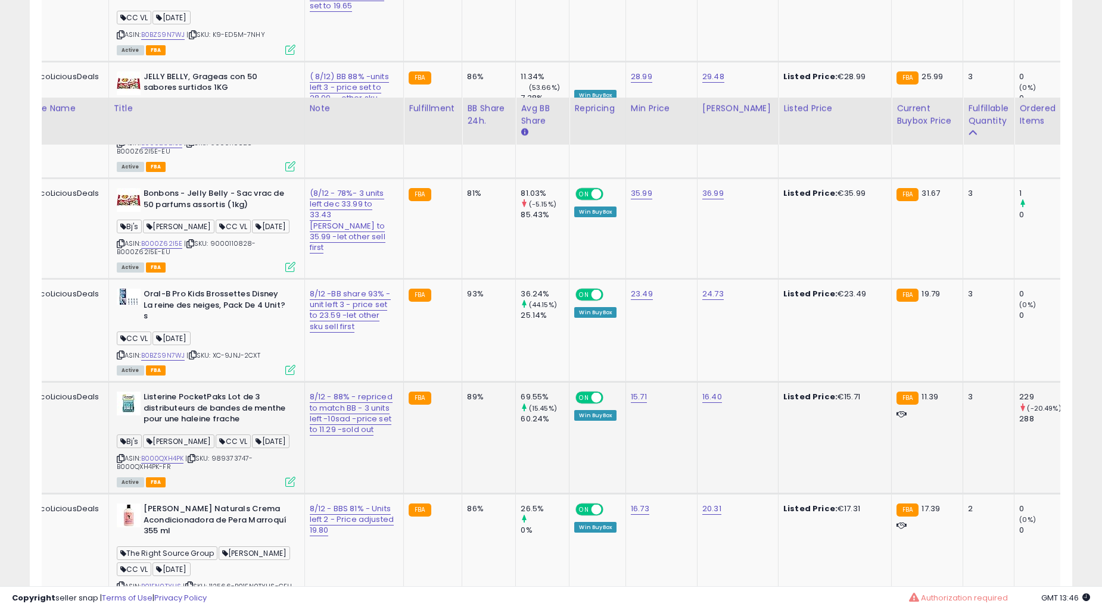
click at [462, 279] on td "81%" at bounding box center [489, 228] width 54 height 101
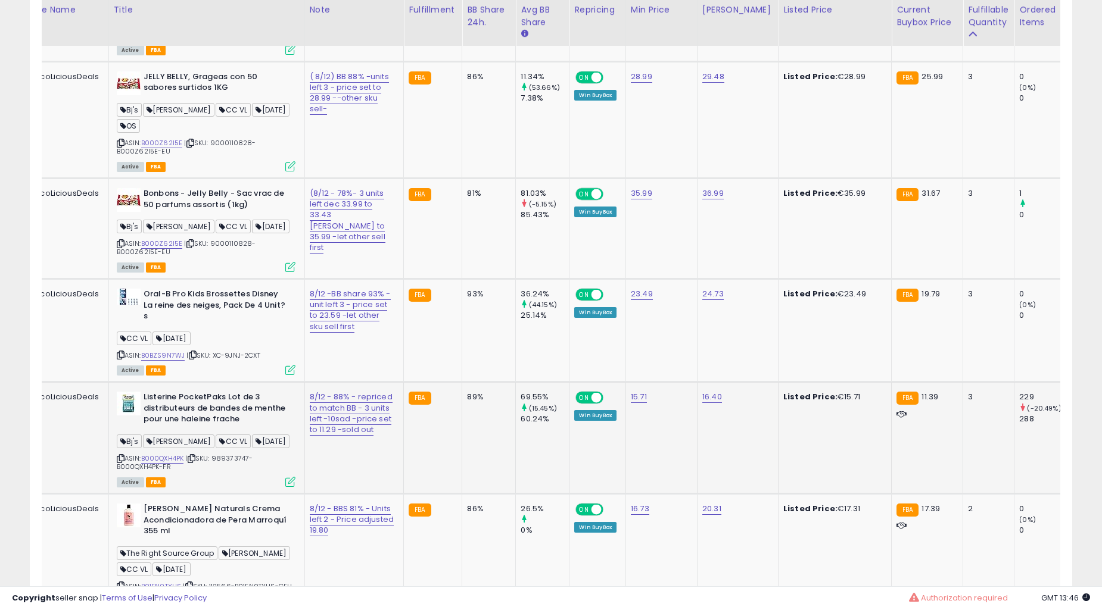
click at [462, 279] on td "81%" at bounding box center [489, 228] width 54 height 101
click at [462, 61] on td "93%" at bounding box center [489, 9] width 54 height 103
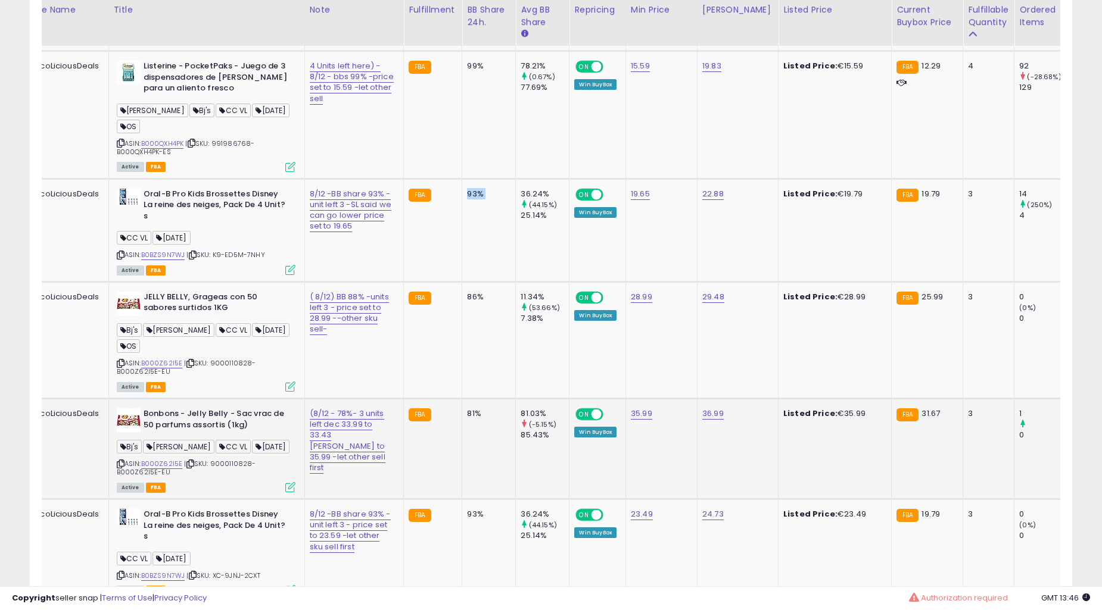
click at [462, 282] on td "93%" at bounding box center [489, 230] width 54 height 103
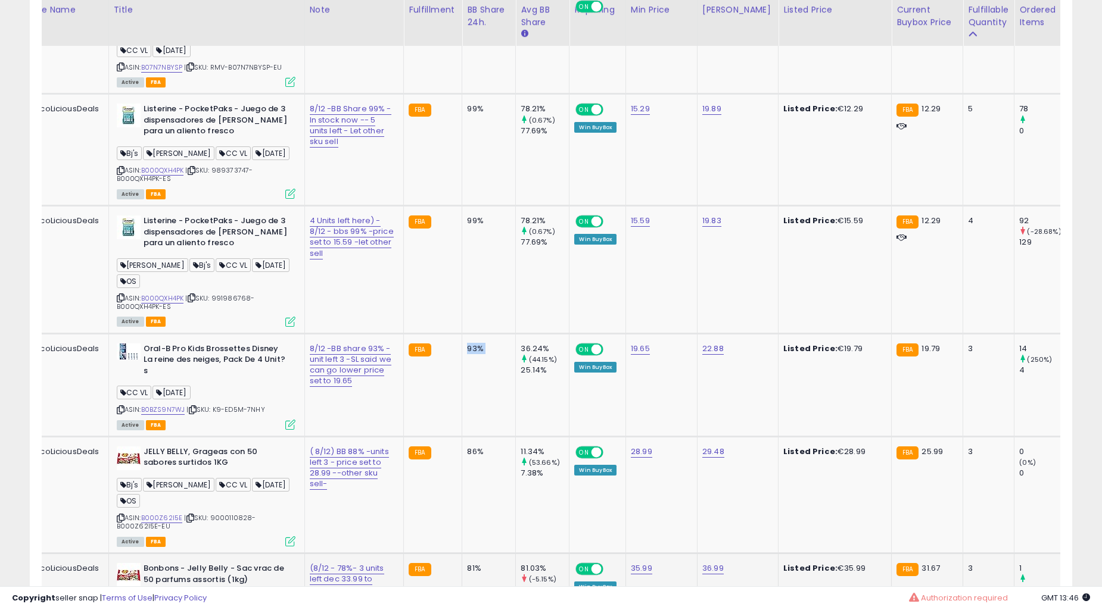
click at [462, 206] on td "99%" at bounding box center [489, 150] width 54 height 112
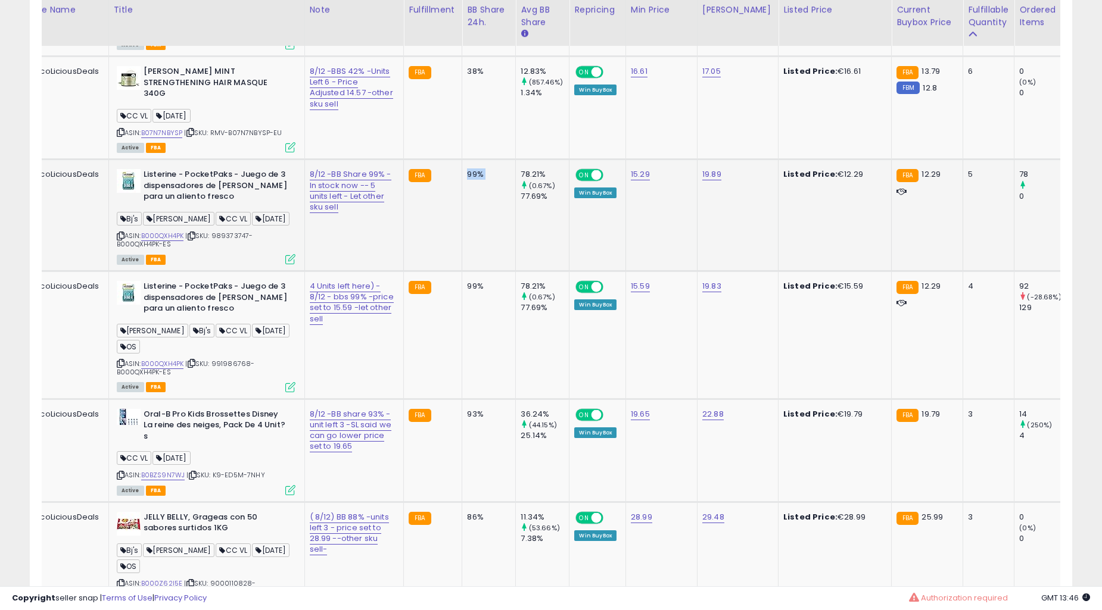
click at [462, 272] on td "99%" at bounding box center [489, 216] width 54 height 112
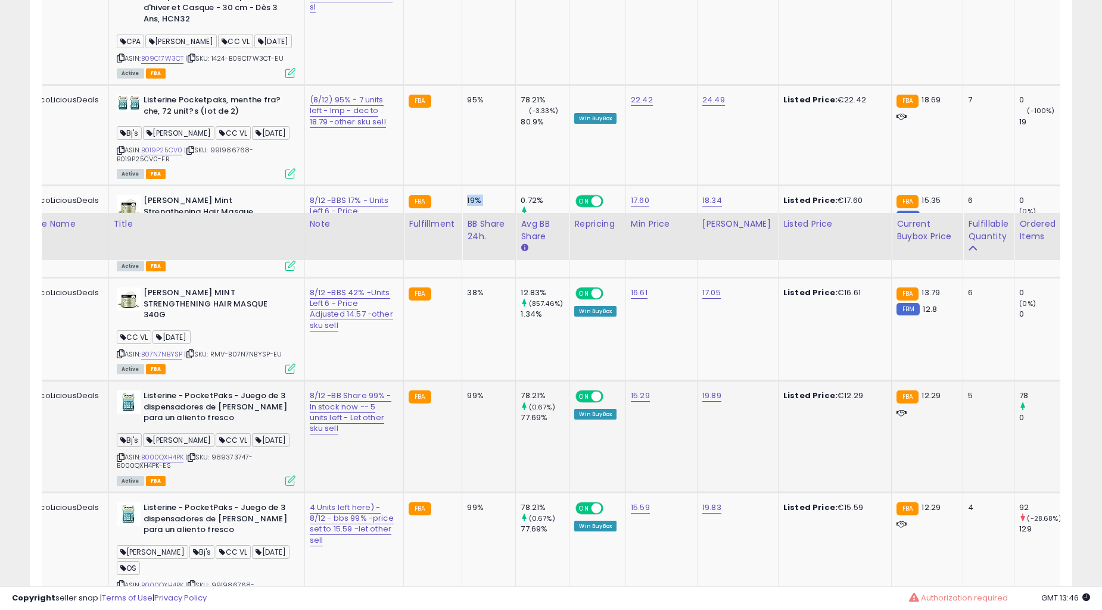
click at [462, 278] on td "19%" at bounding box center [489, 232] width 54 height 92
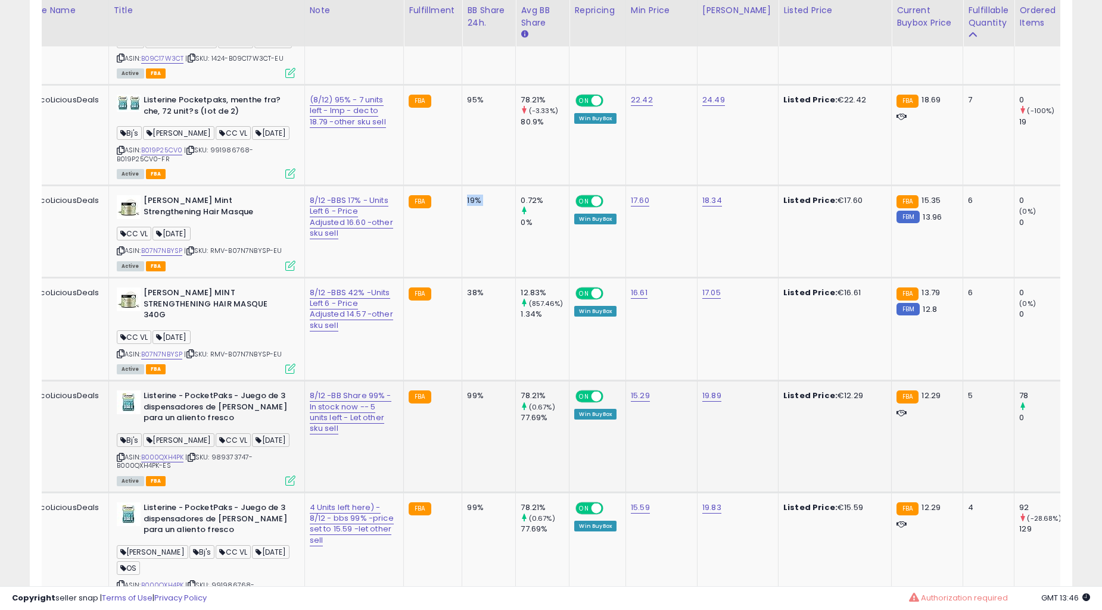
click at [462, 278] on td "19%" at bounding box center [489, 232] width 54 height 92
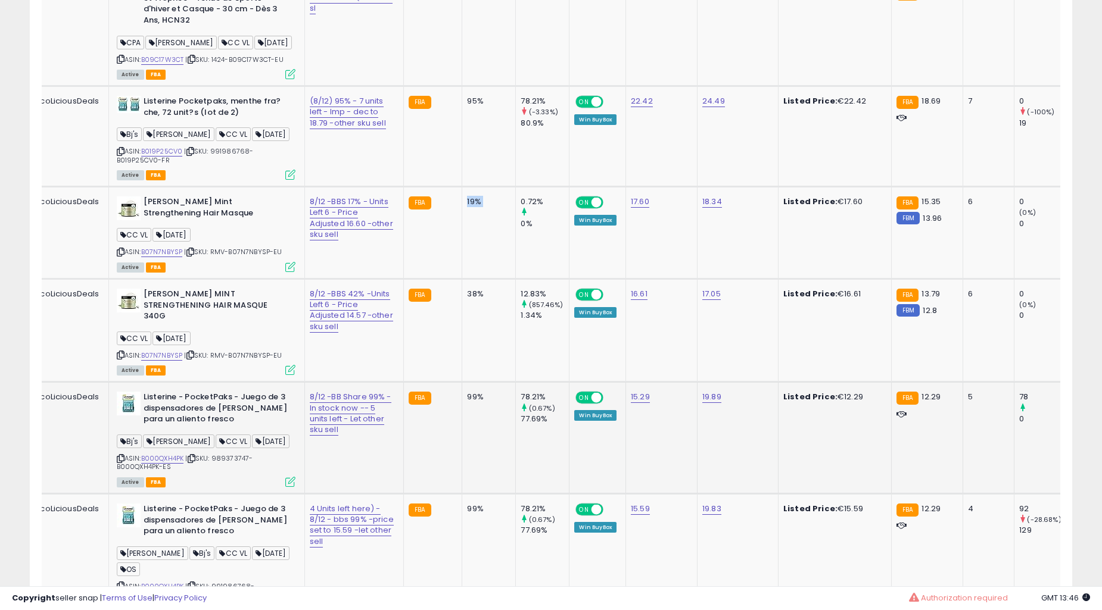
scroll to position [1538, 0]
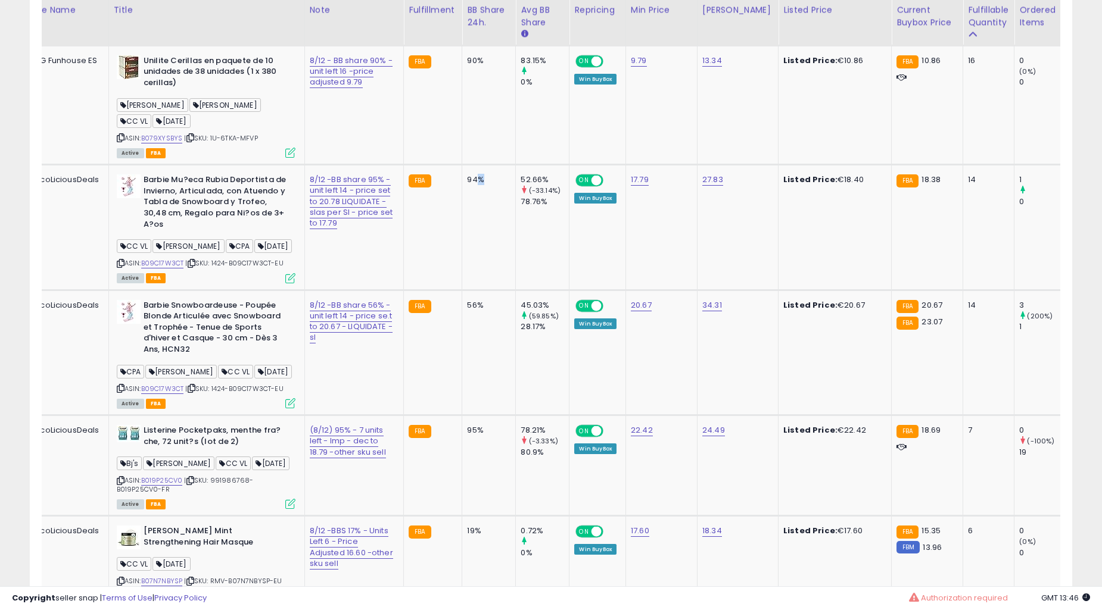
click at [462, 290] on td "94%" at bounding box center [489, 227] width 54 height 125
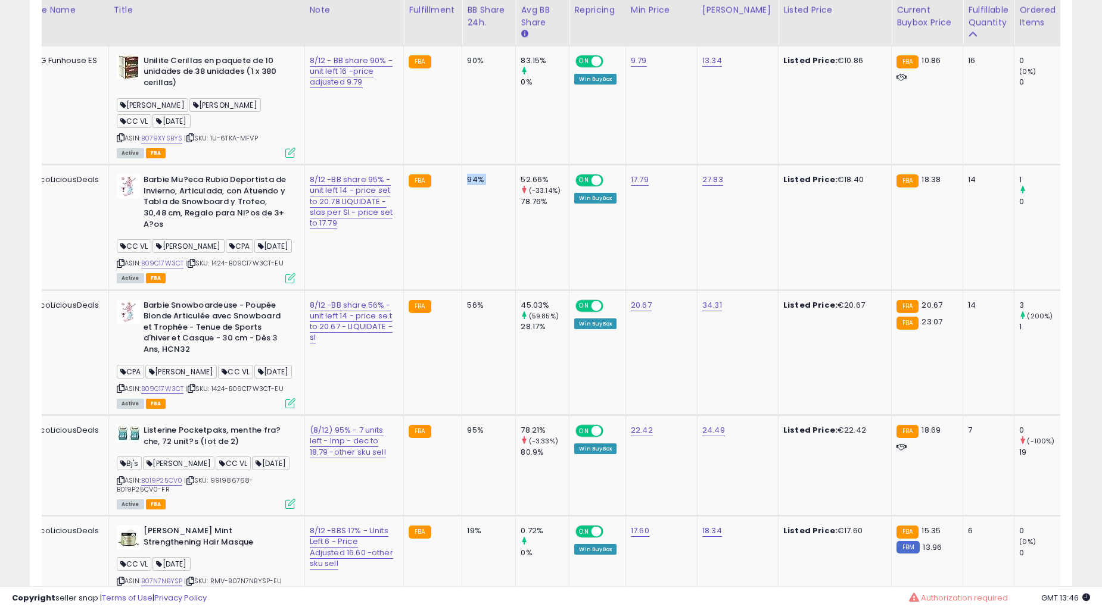
click at [462, 290] on td "94%" at bounding box center [489, 227] width 54 height 125
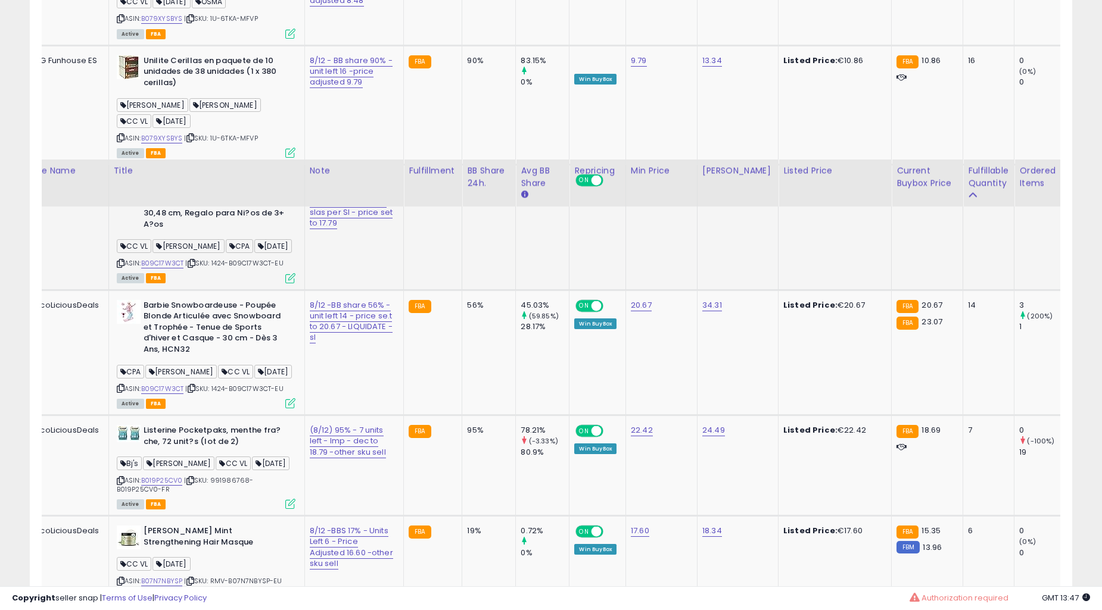
scroll to position [1759, 0]
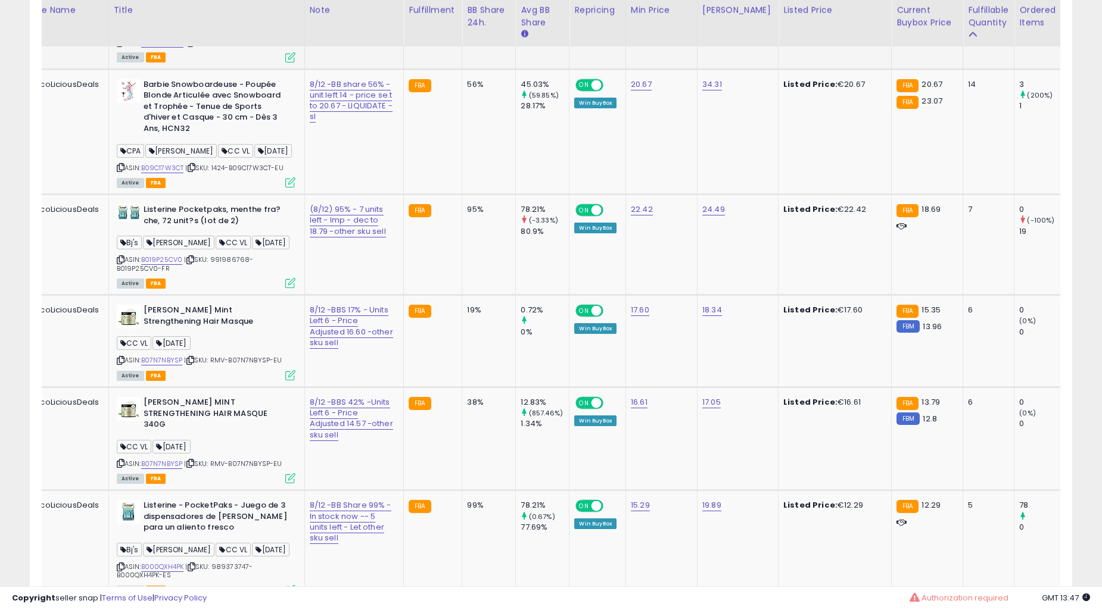
click at [404, 295] on td "FBA" at bounding box center [433, 245] width 58 height 101
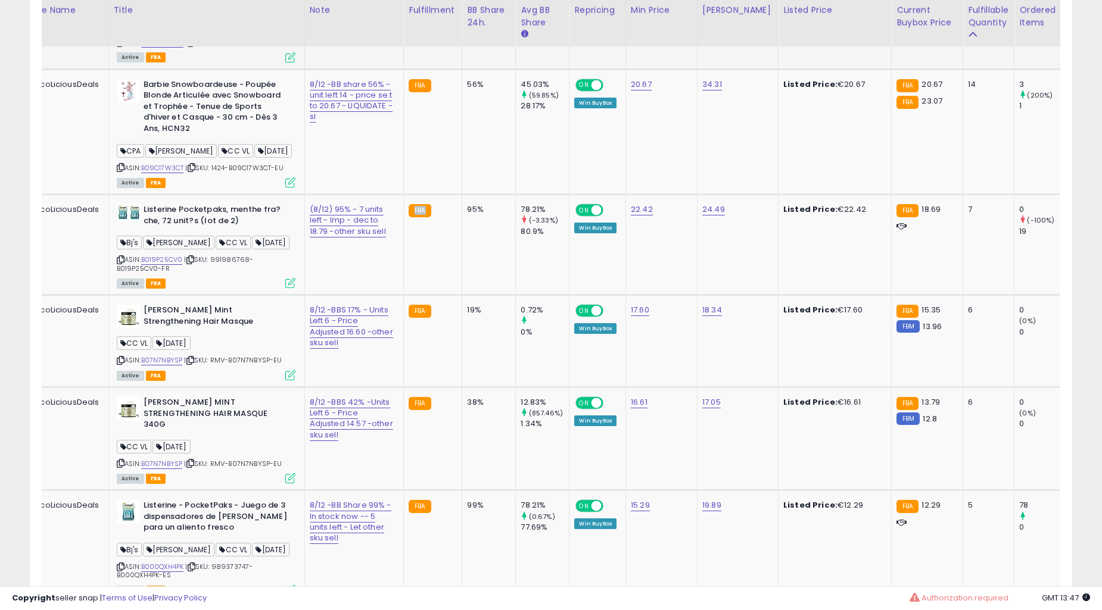
click at [404, 295] on td "FBA" at bounding box center [433, 245] width 58 height 101
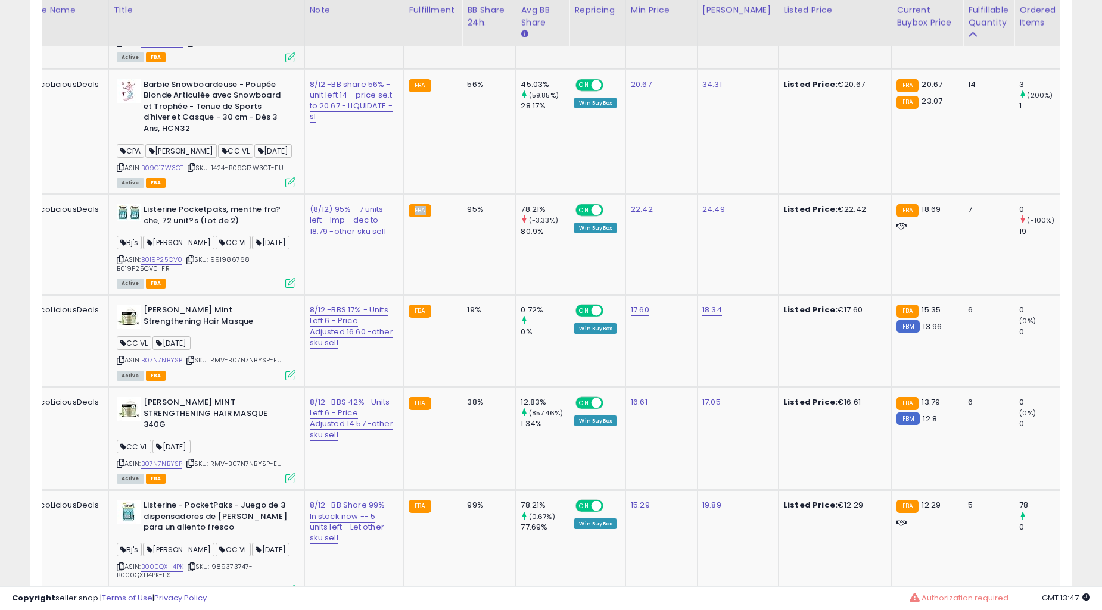
click at [404, 295] on td "FBA" at bounding box center [433, 245] width 58 height 101
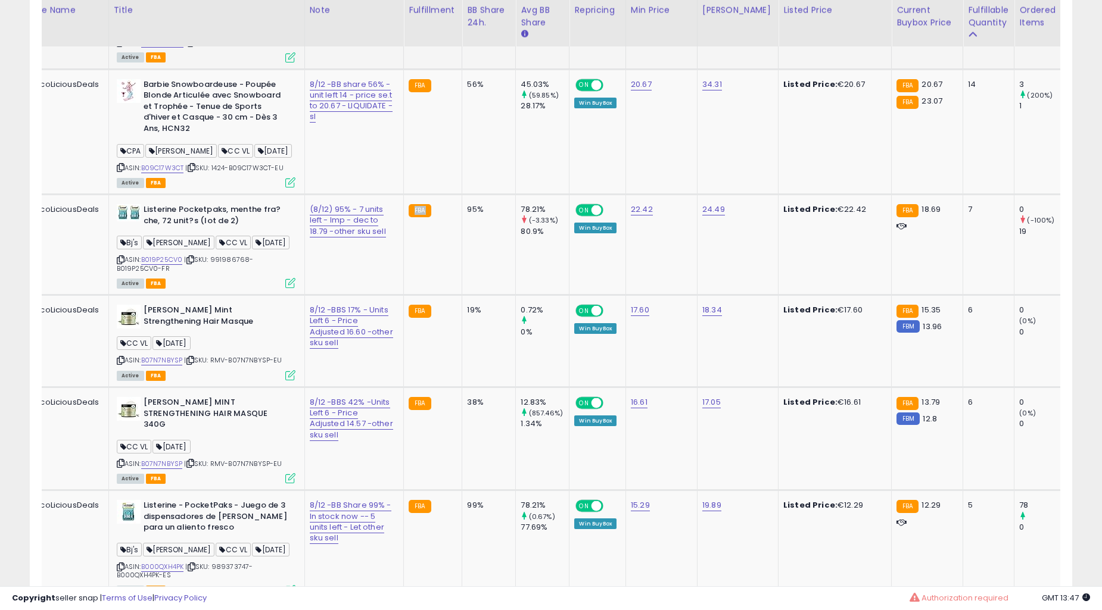
click at [404, 295] on td "FBA" at bounding box center [433, 245] width 58 height 101
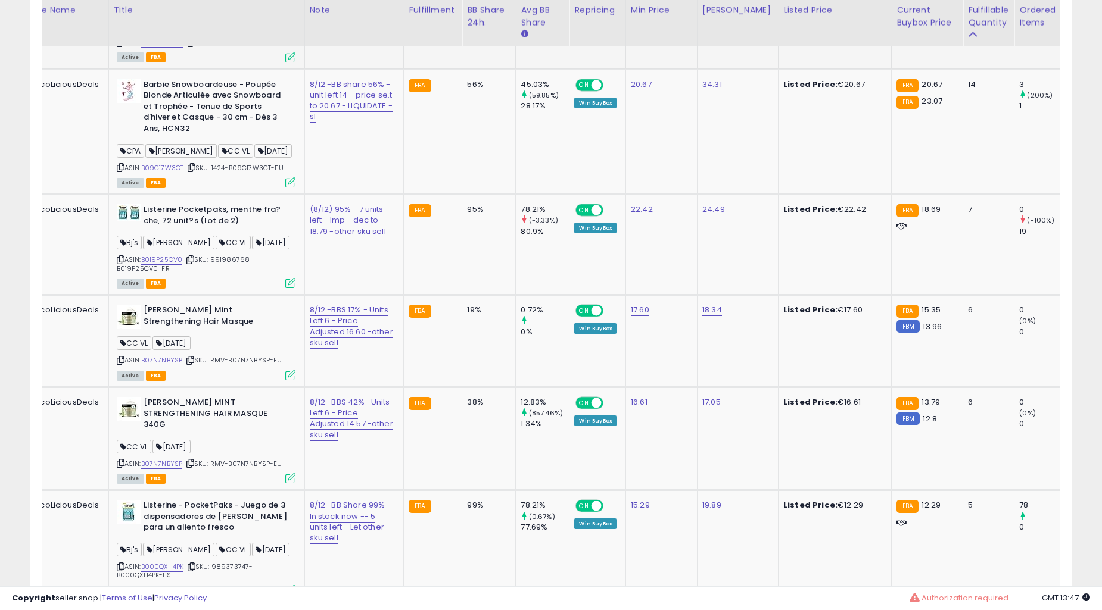
click at [404, 295] on td "FBA" at bounding box center [433, 245] width 58 height 101
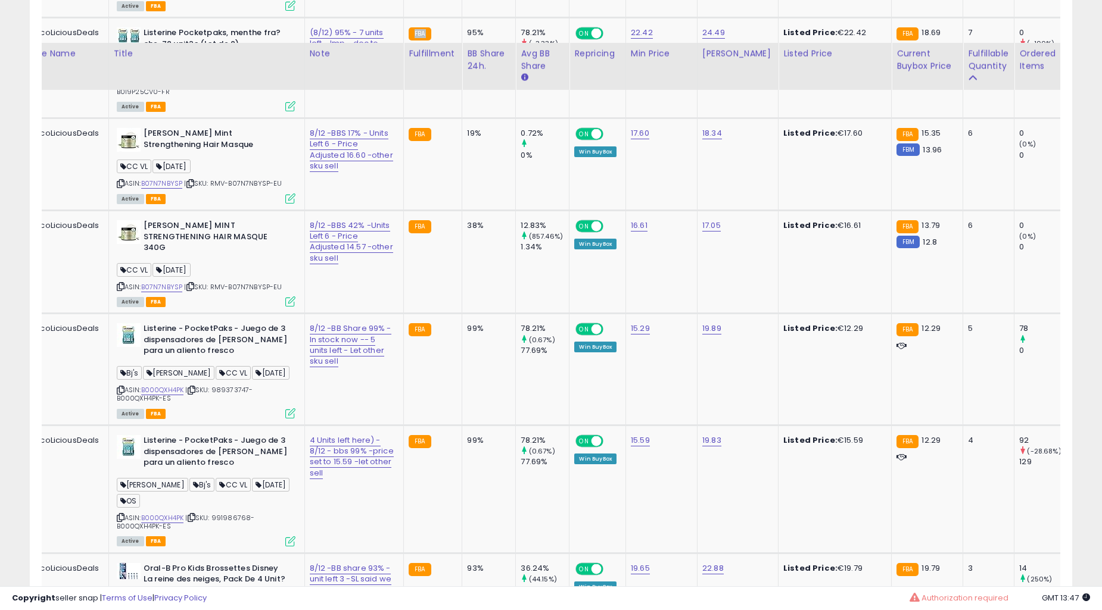
click at [404, 313] on td "FBA" at bounding box center [433, 261] width 58 height 103
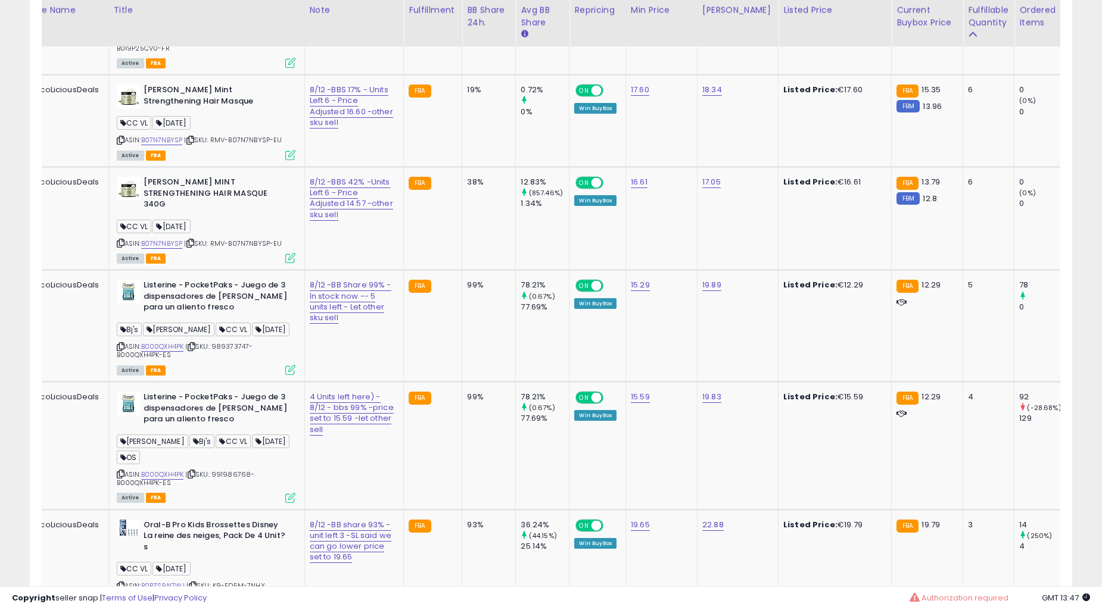
click at [404, 270] on td "FBA" at bounding box center [433, 218] width 58 height 103
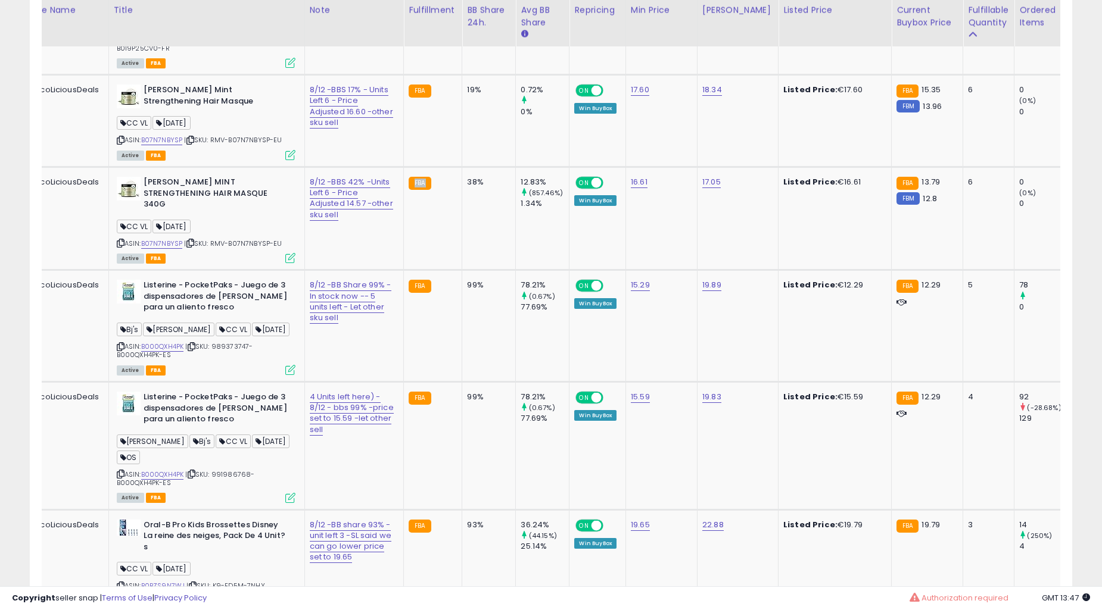
click at [404, 270] on td "FBA" at bounding box center [433, 218] width 58 height 103
drag, startPoint x: 400, startPoint y: 350, endPoint x: 400, endPoint y: 359, distance: 8.4
click at [404, 270] on td "FBA" at bounding box center [433, 218] width 58 height 103
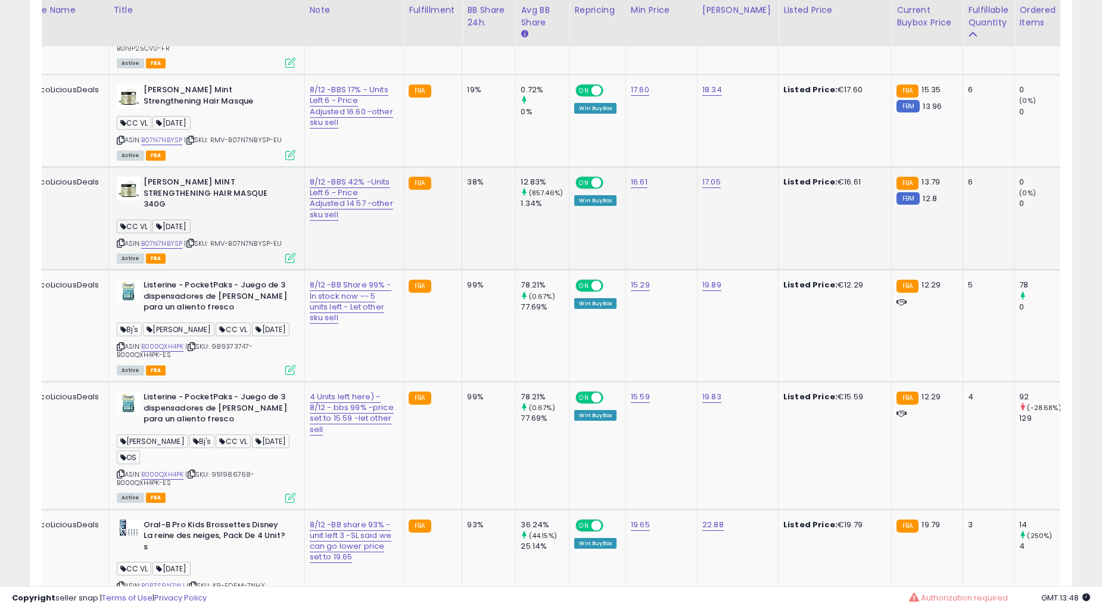
click at [404, 270] on td "FBA" at bounding box center [433, 218] width 58 height 103
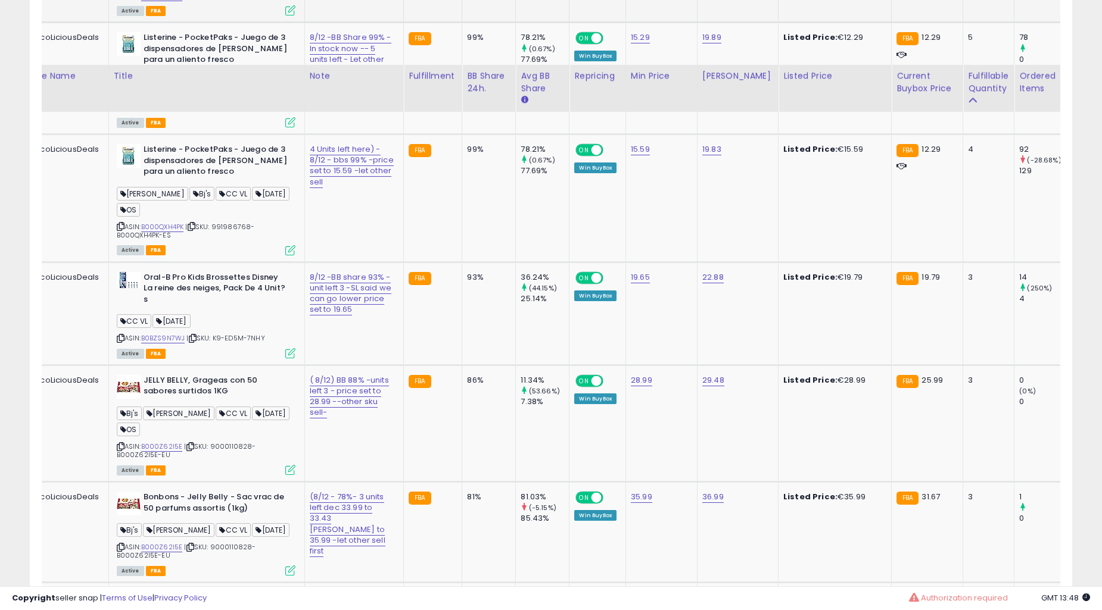
click at [404, 359] on td "FBA" at bounding box center [433, 313] width 58 height 103
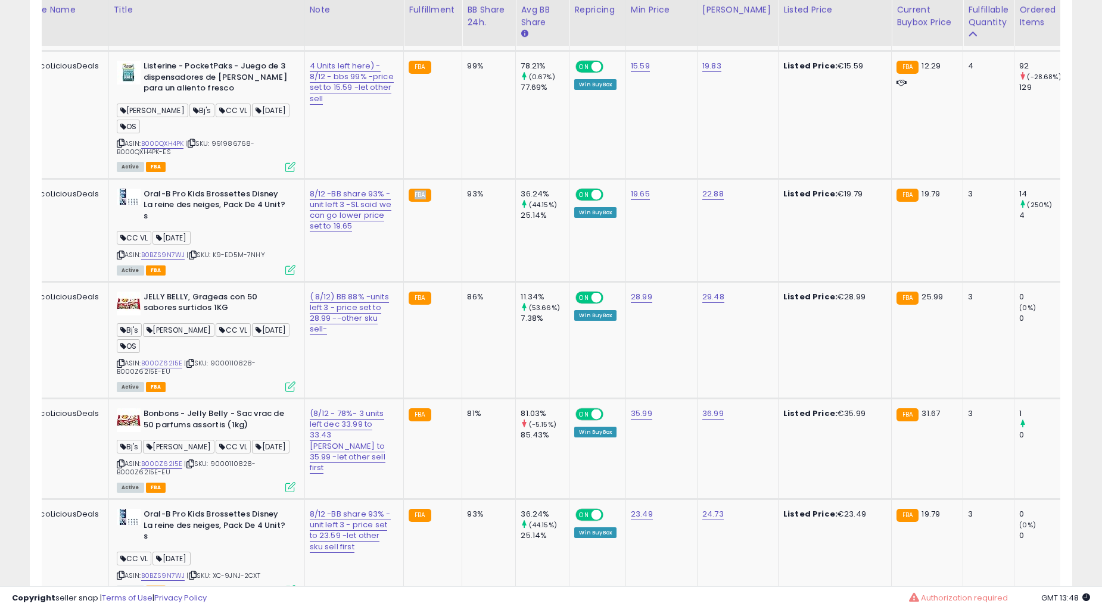
click at [404, 282] on td "FBA" at bounding box center [433, 230] width 58 height 103
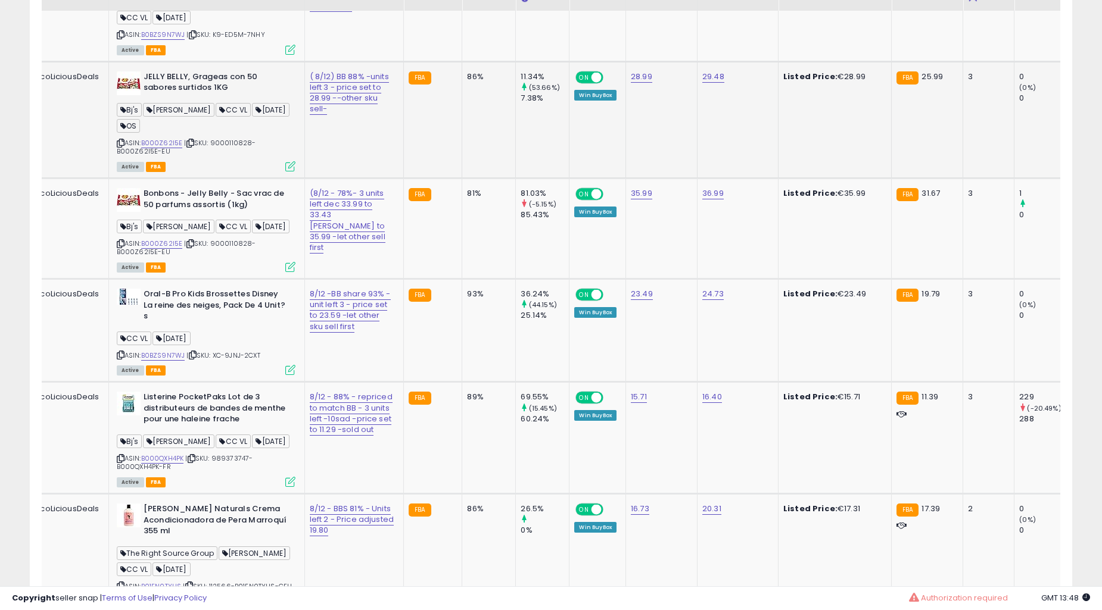
click at [404, 279] on td "FBA" at bounding box center [433, 228] width 58 height 101
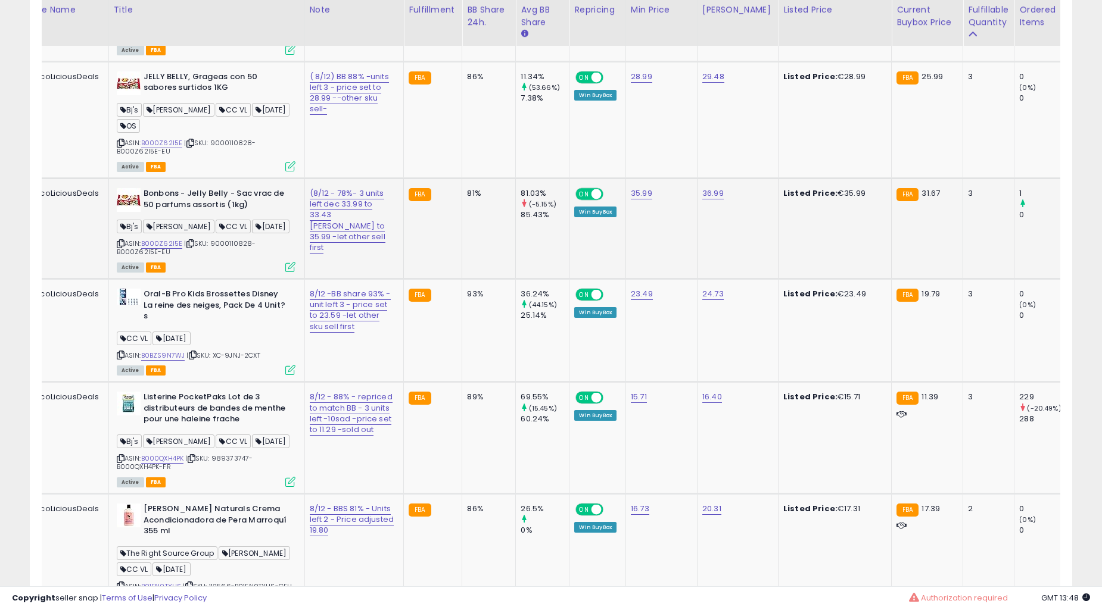
click at [404, 279] on td "FBA" at bounding box center [433, 228] width 58 height 101
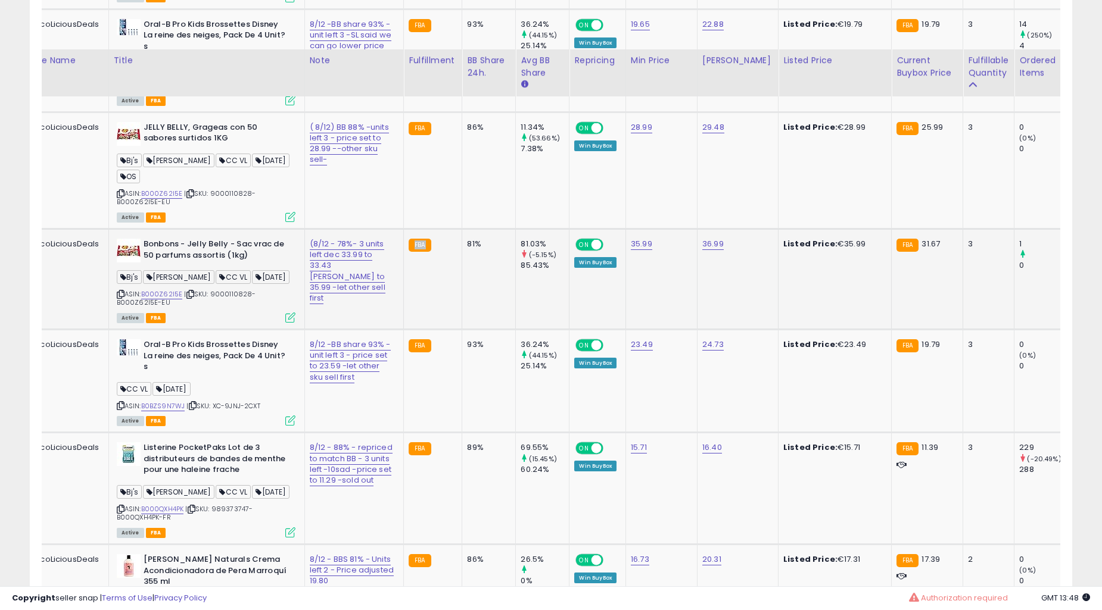
click at [404, 229] on td "FBA" at bounding box center [433, 170] width 58 height 117
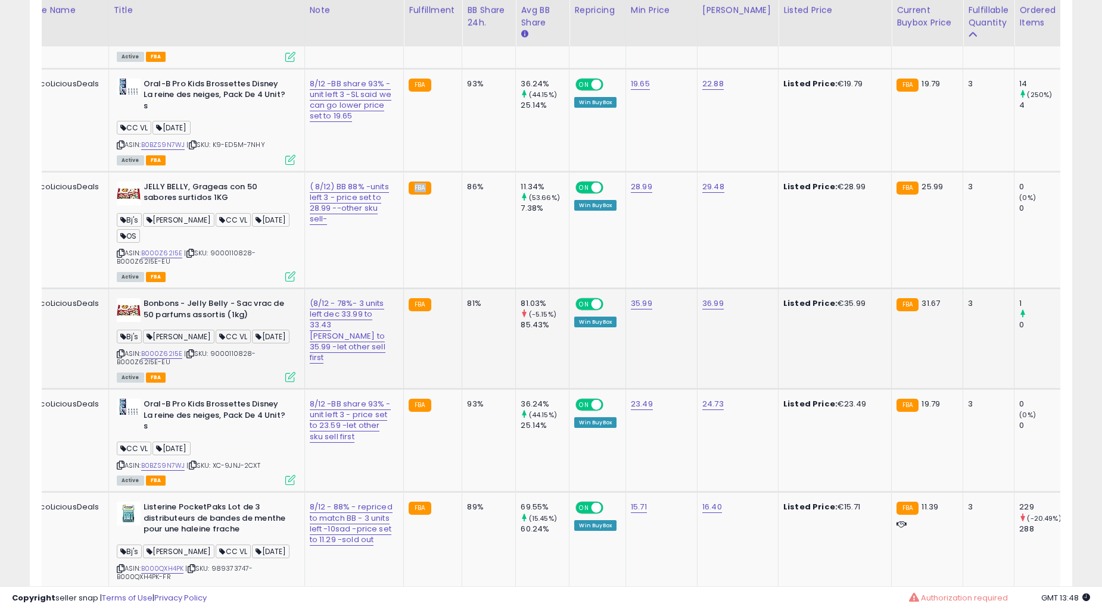
click at [404, 288] on td "FBA" at bounding box center [433, 230] width 58 height 117
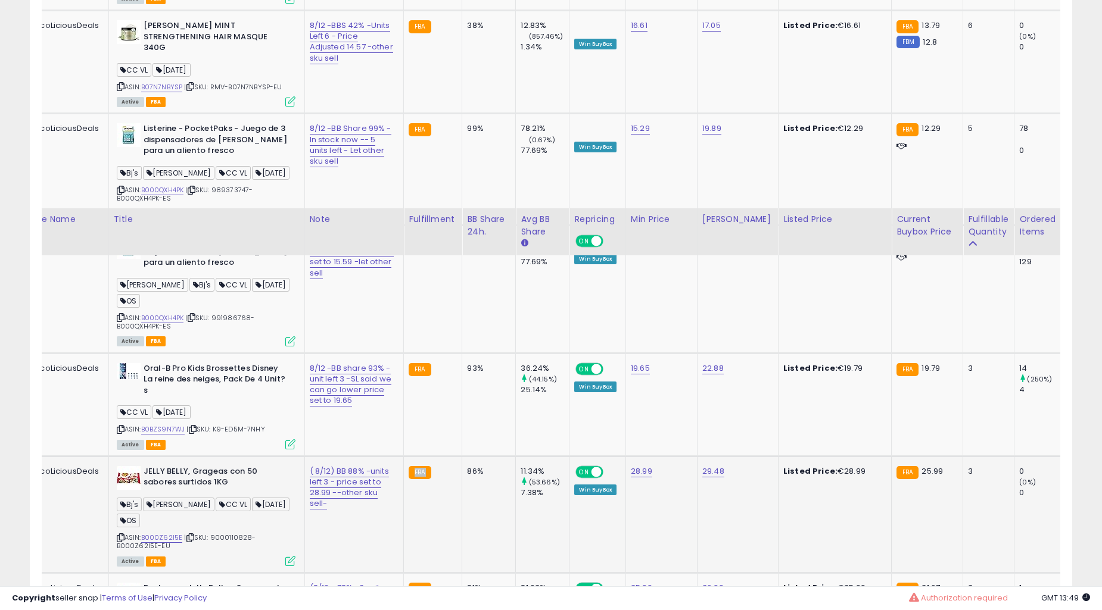
click at [397, 345] on tbody "ChocoLiciousDeals FR Listerine PocketPaks, Cool Mint, 24 bandes (lot de 12) [PE…" at bounding box center [1110, 343] width 2235 height 3531
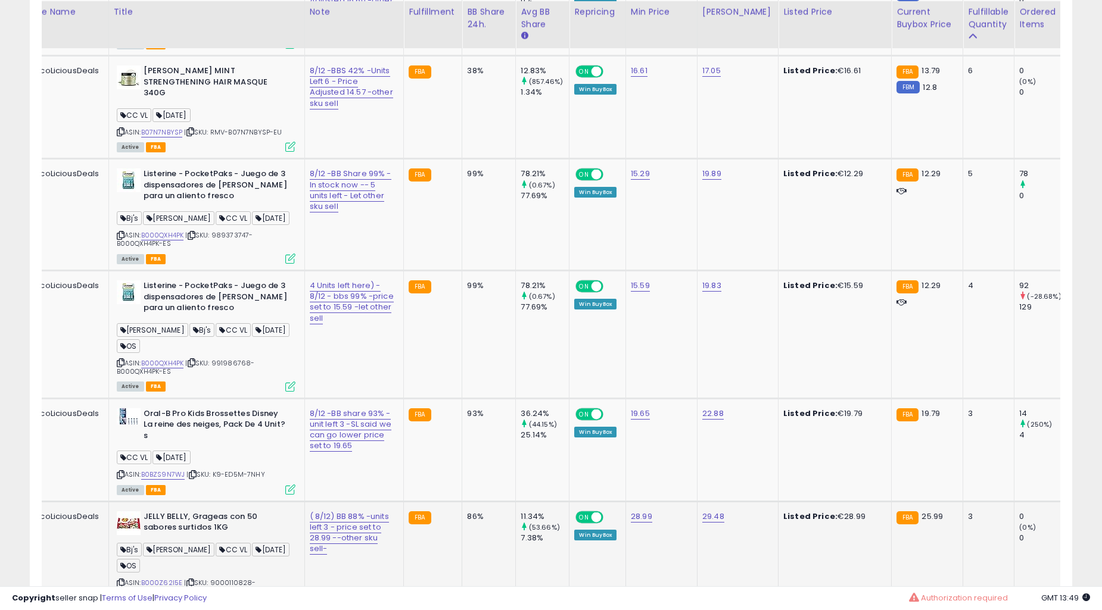
scroll to position [2091, 0]
click at [404, 272] on td "FBA" at bounding box center [433, 216] width 58 height 112
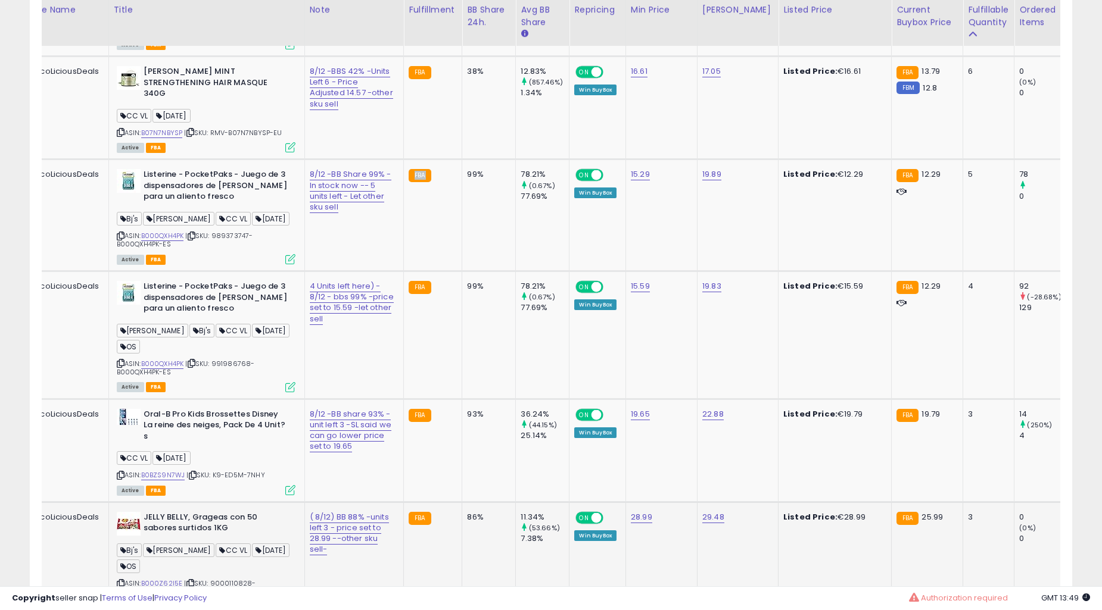
click at [404, 272] on td "FBA" at bounding box center [433, 216] width 58 height 112
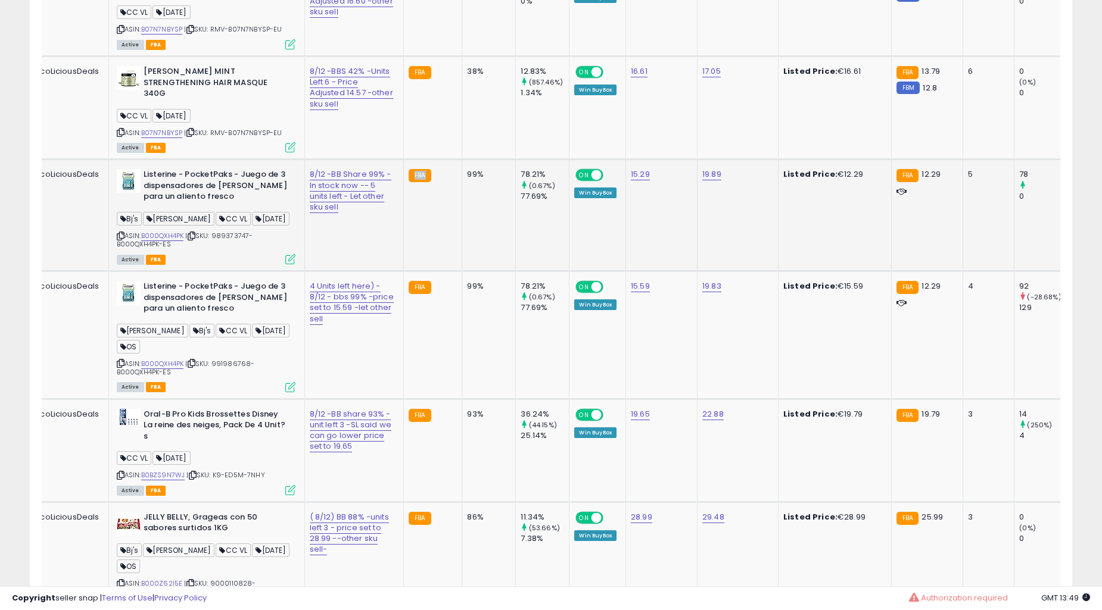
scroll to position [1869, 0]
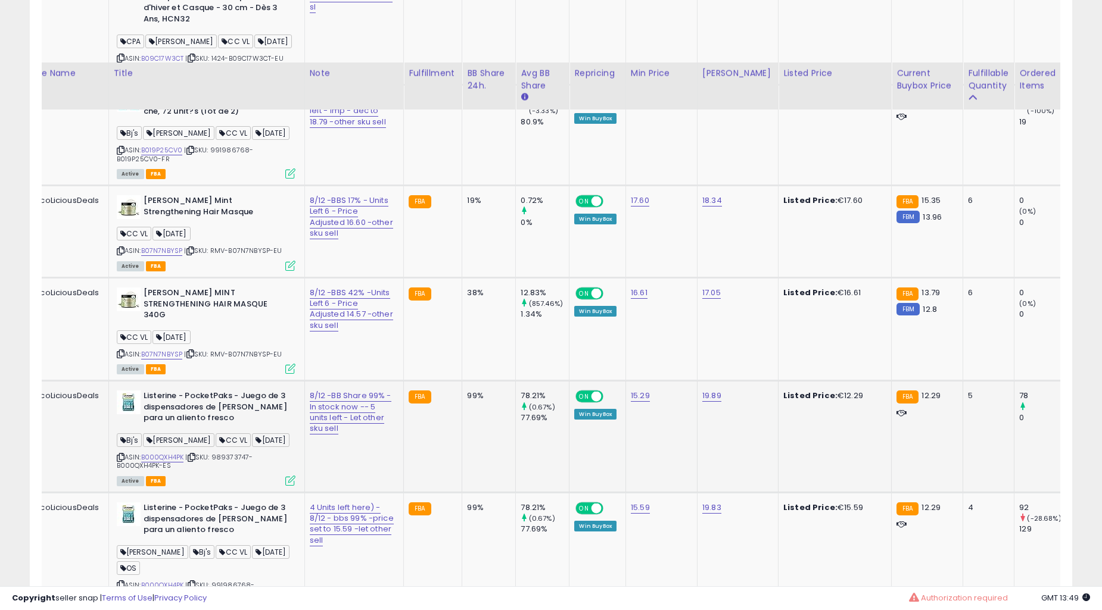
click at [404, 278] on td "FBA" at bounding box center [433, 232] width 58 height 92
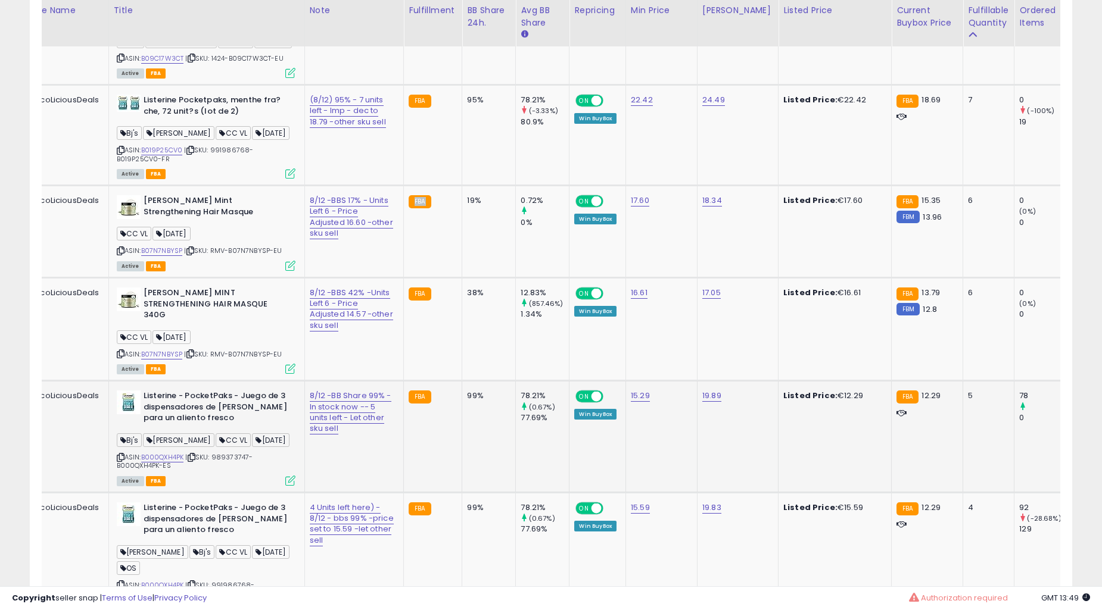
click at [404, 278] on td "FBA" at bounding box center [433, 232] width 58 height 92
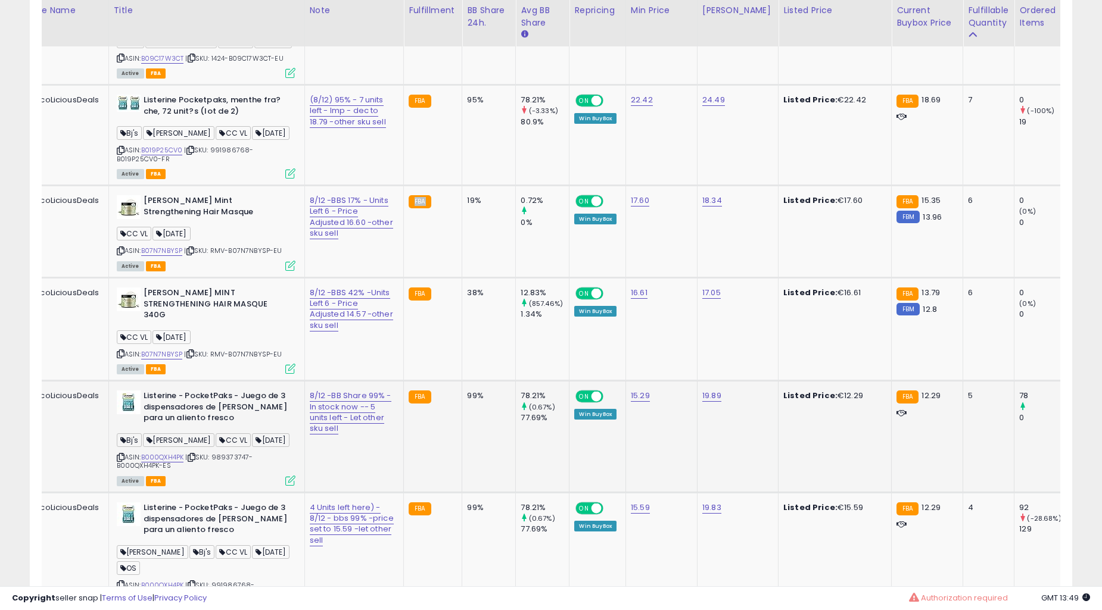
click at [404, 278] on td "FBA" at bounding box center [433, 232] width 58 height 92
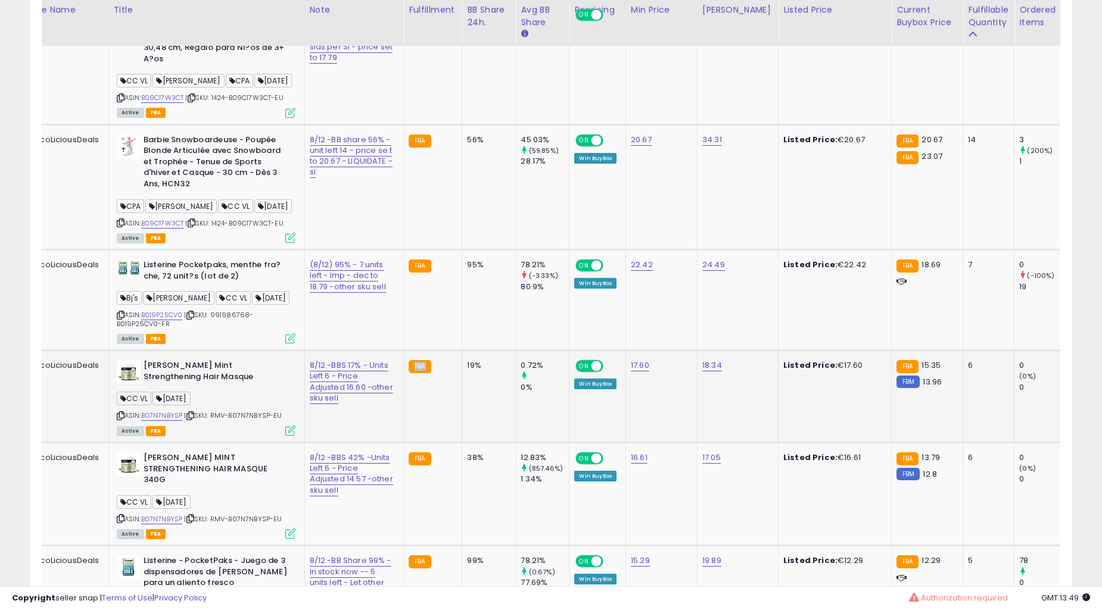
scroll to position [1538, 0]
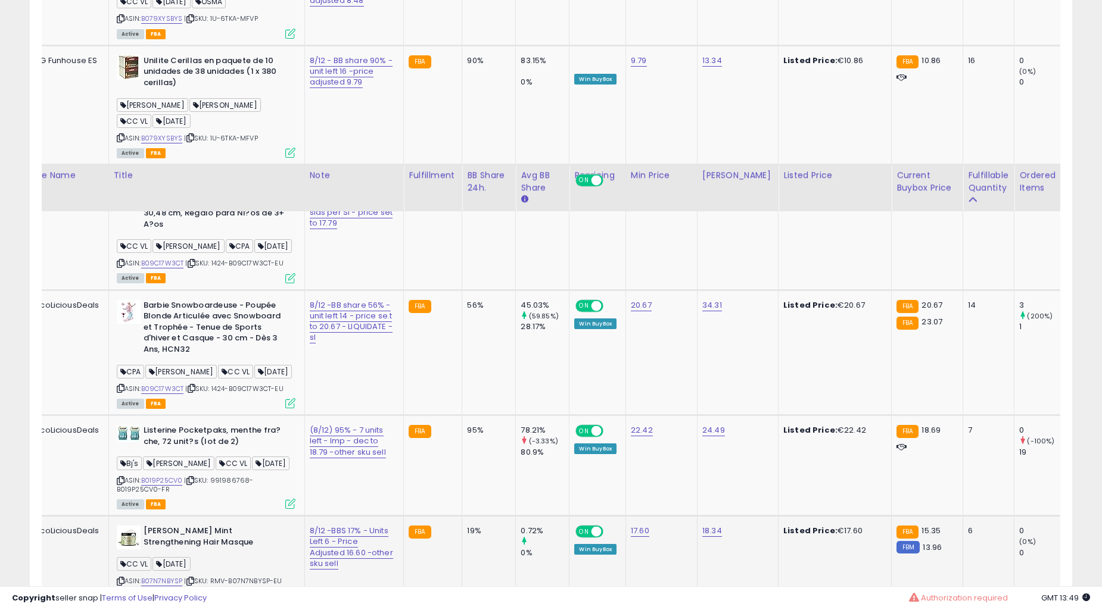
click at [404, 290] on td "FBA" at bounding box center [433, 227] width 58 height 125
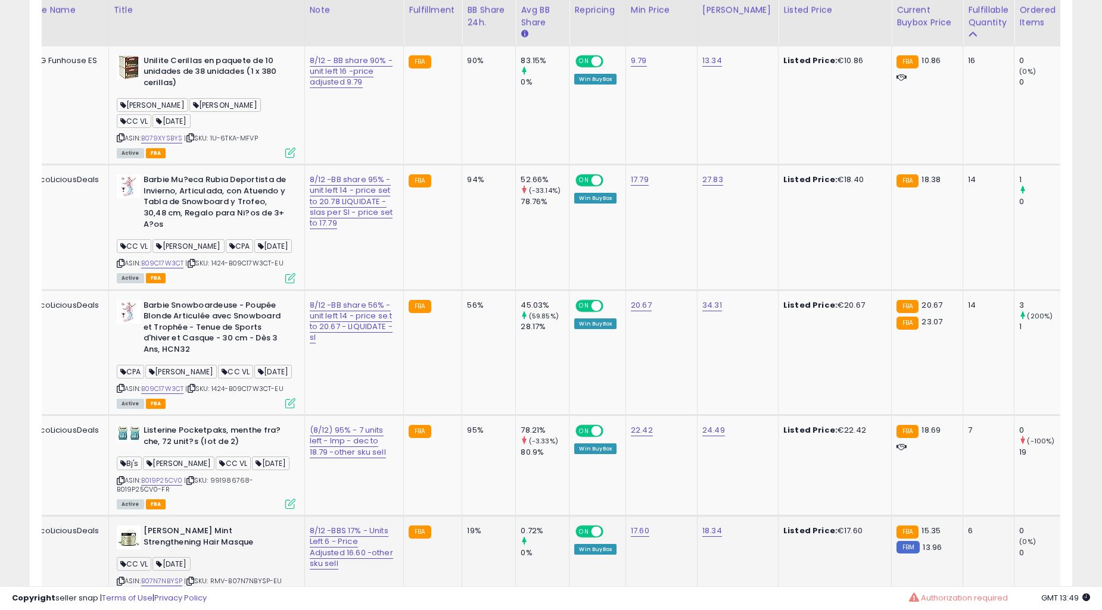
click at [404, 290] on td "FBA" at bounding box center [433, 227] width 58 height 125
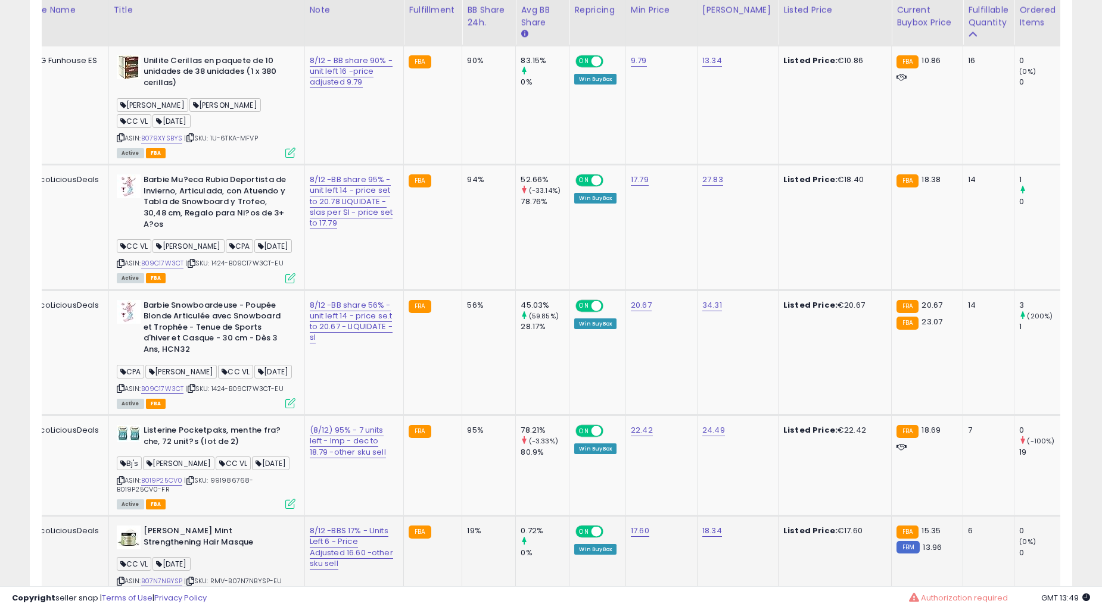
click at [404, 290] on td "FBA" at bounding box center [433, 227] width 58 height 125
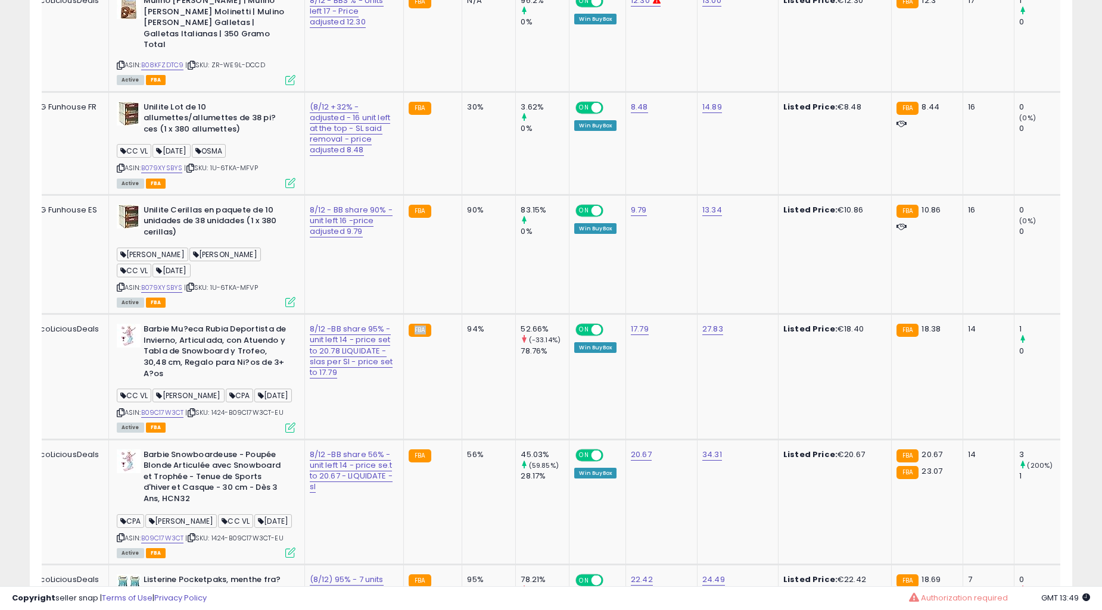
click at [404, 195] on td "FBA" at bounding box center [433, 143] width 58 height 103
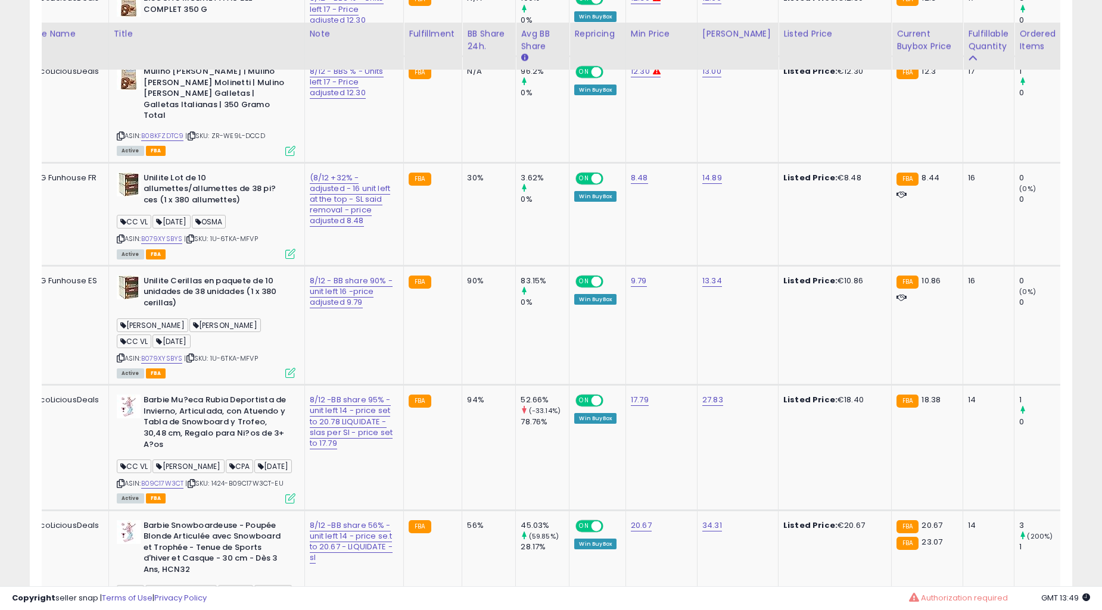
click at [404, 266] on td "FBA" at bounding box center [433, 214] width 58 height 103
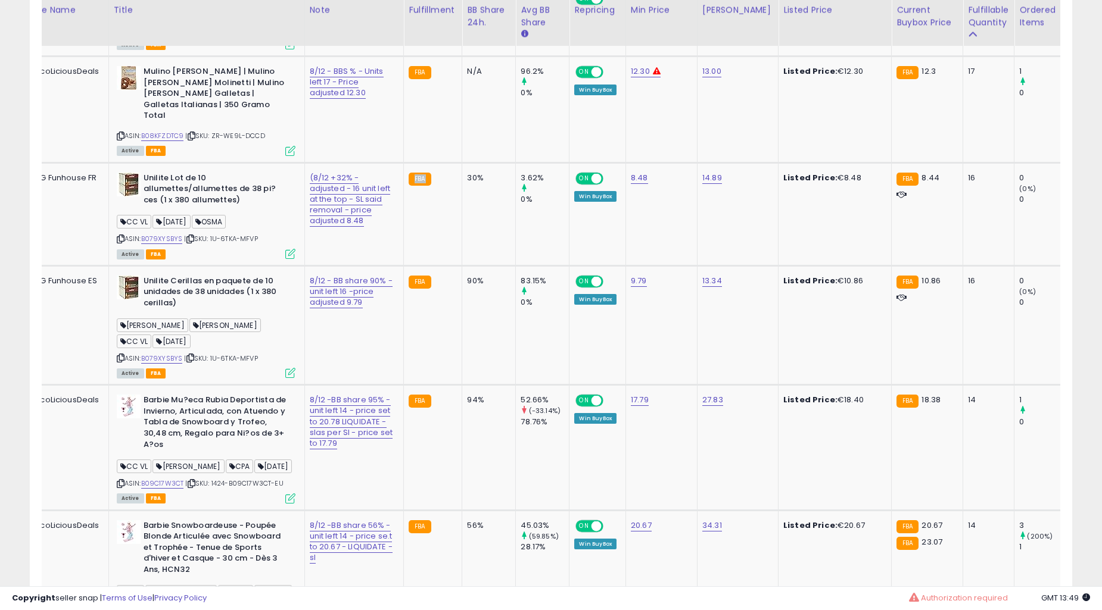
click at [404, 266] on td "FBA" at bounding box center [433, 214] width 58 height 103
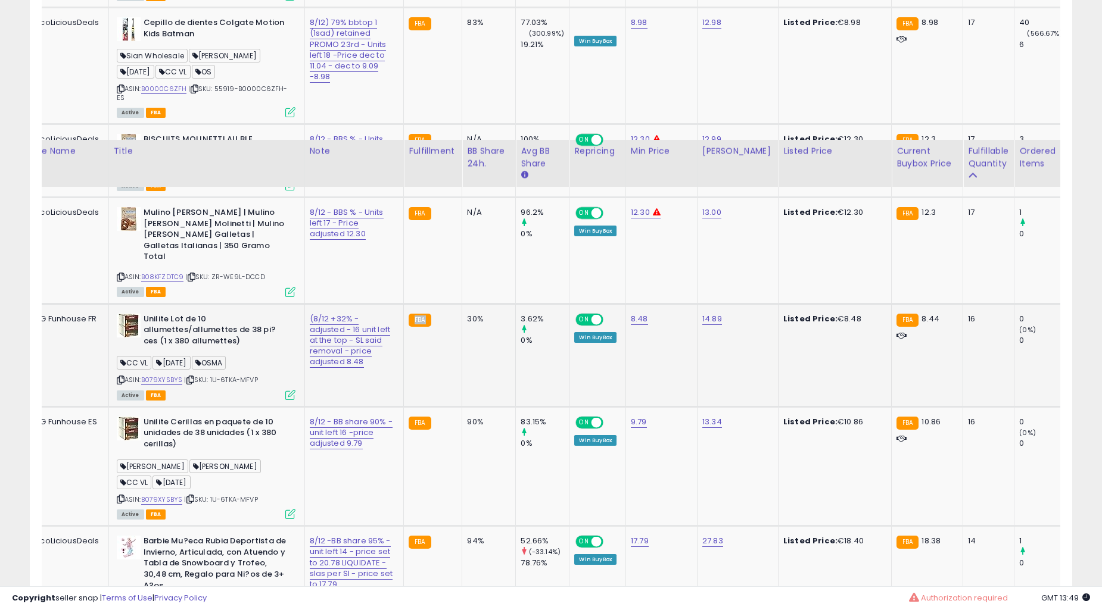
click at [404, 198] on td "FBA" at bounding box center [433, 160] width 58 height 73
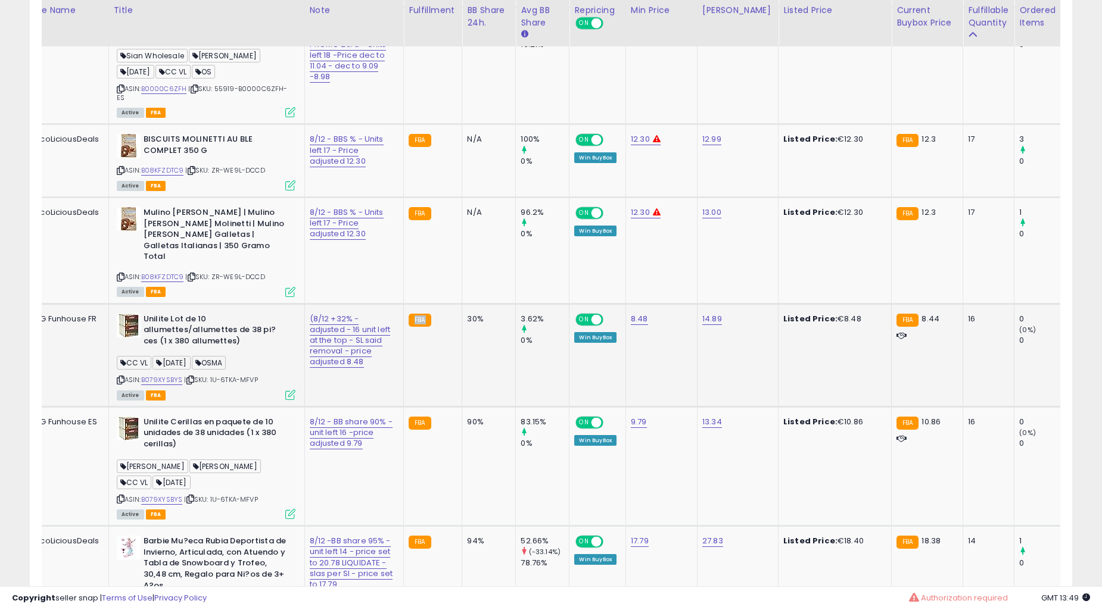
scroll to position [1098, 0]
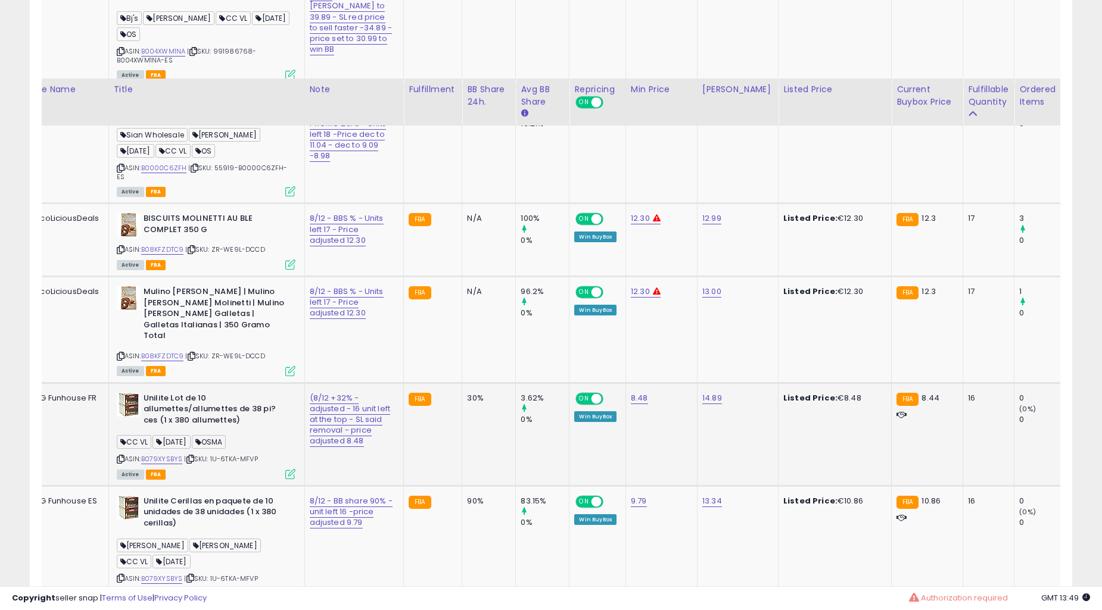
click at [404, 277] on td "FBA" at bounding box center [433, 240] width 58 height 73
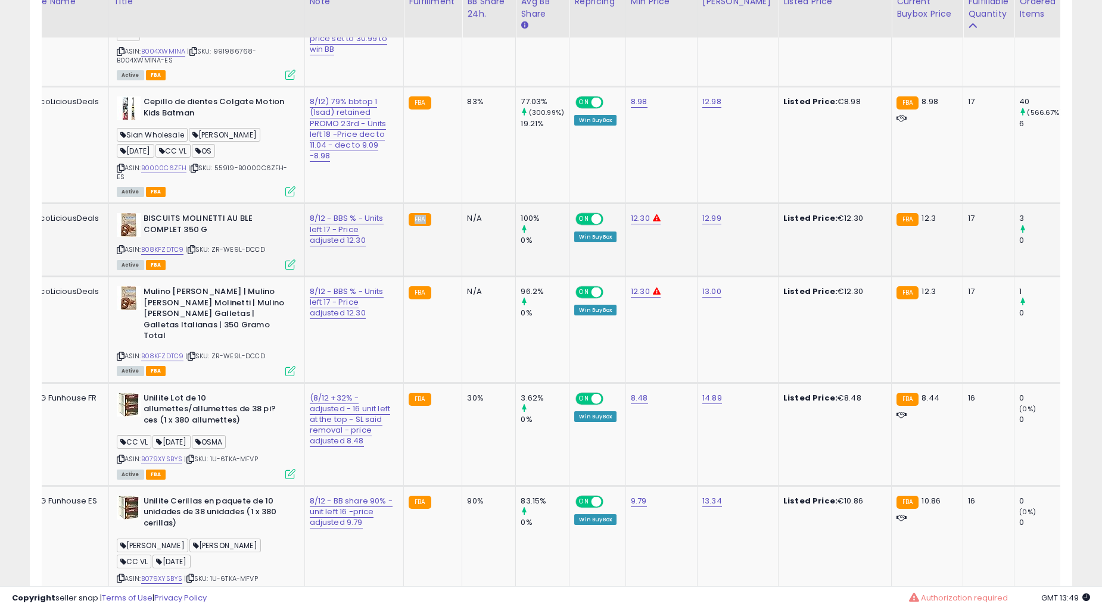
scroll to position [877, 0]
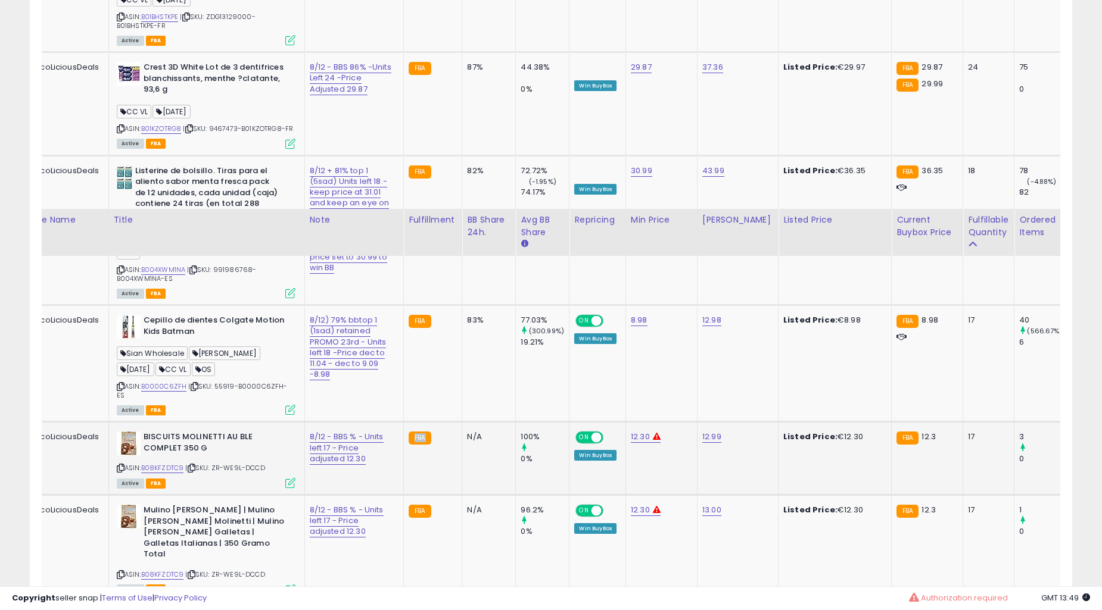
click at [468, 306] on td "82%" at bounding box center [489, 230] width 54 height 150
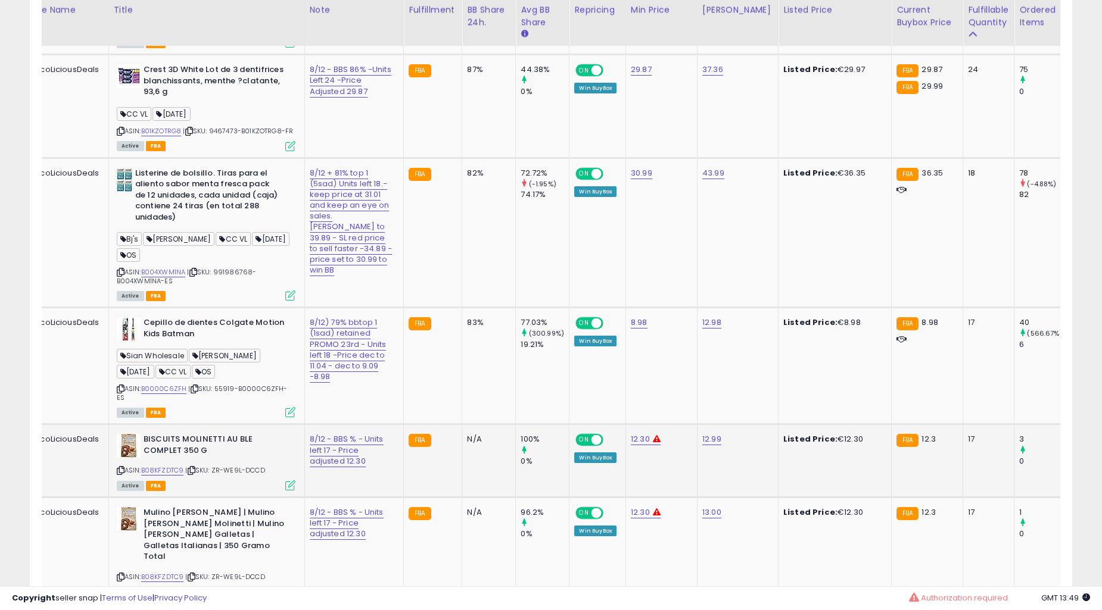
click at [468, 308] on td "82%" at bounding box center [489, 233] width 54 height 150
click at [404, 407] on td "FBA" at bounding box center [433, 366] width 58 height 117
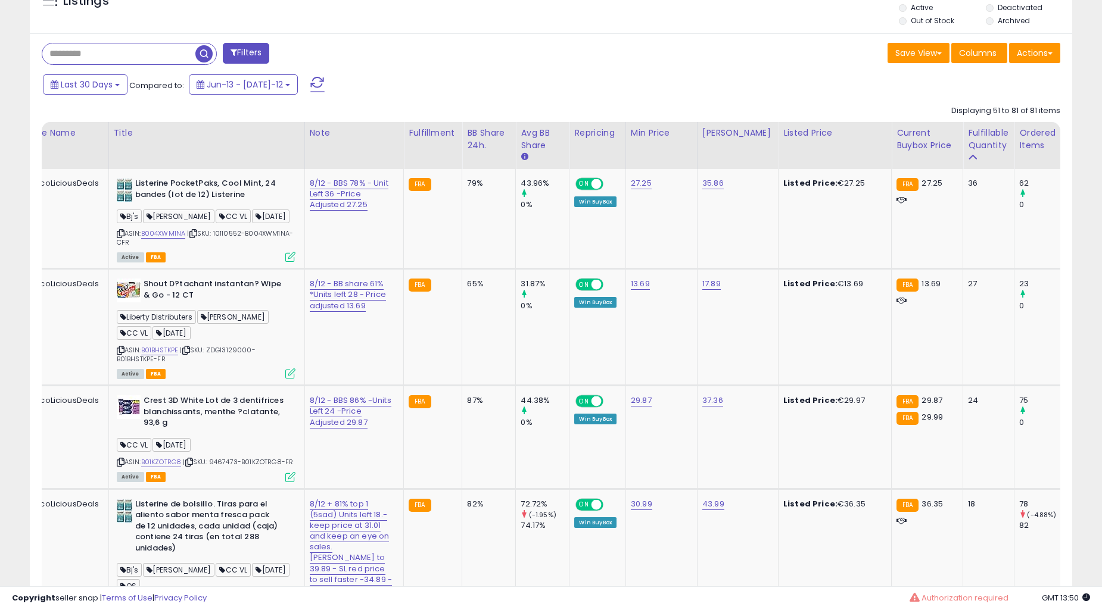
click at [404, 406] on td "FBA" at bounding box center [433, 437] width 58 height 103
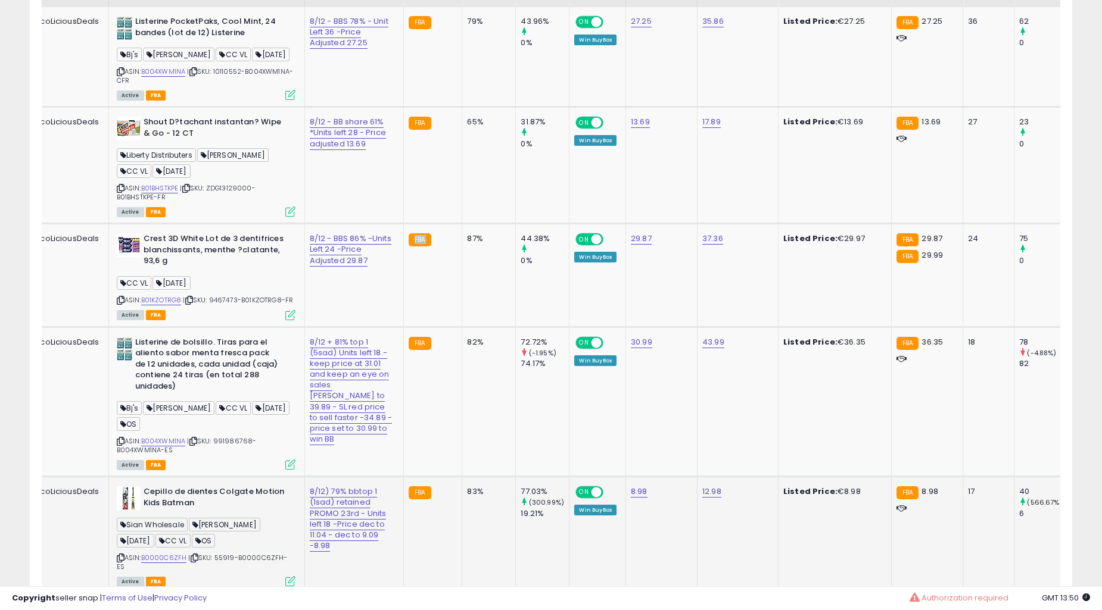
click at [404, 477] on td "FBA" at bounding box center [433, 535] width 58 height 117
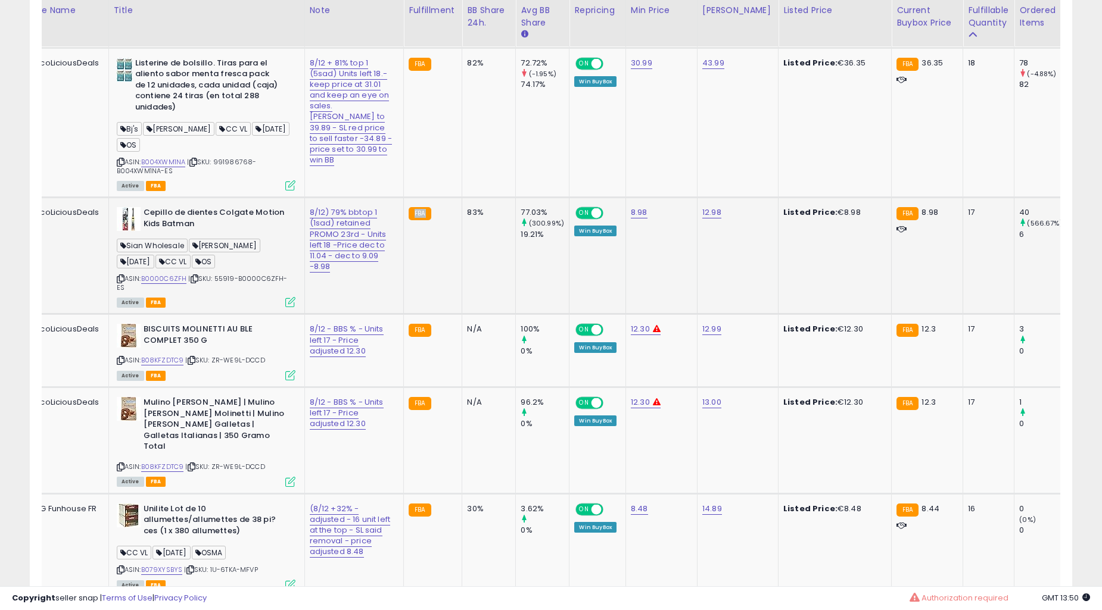
click at [404, 314] on td "FBA" at bounding box center [433, 256] width 58 height 117
